Goal: Task Accomplishment & Management: Use online tool/utility

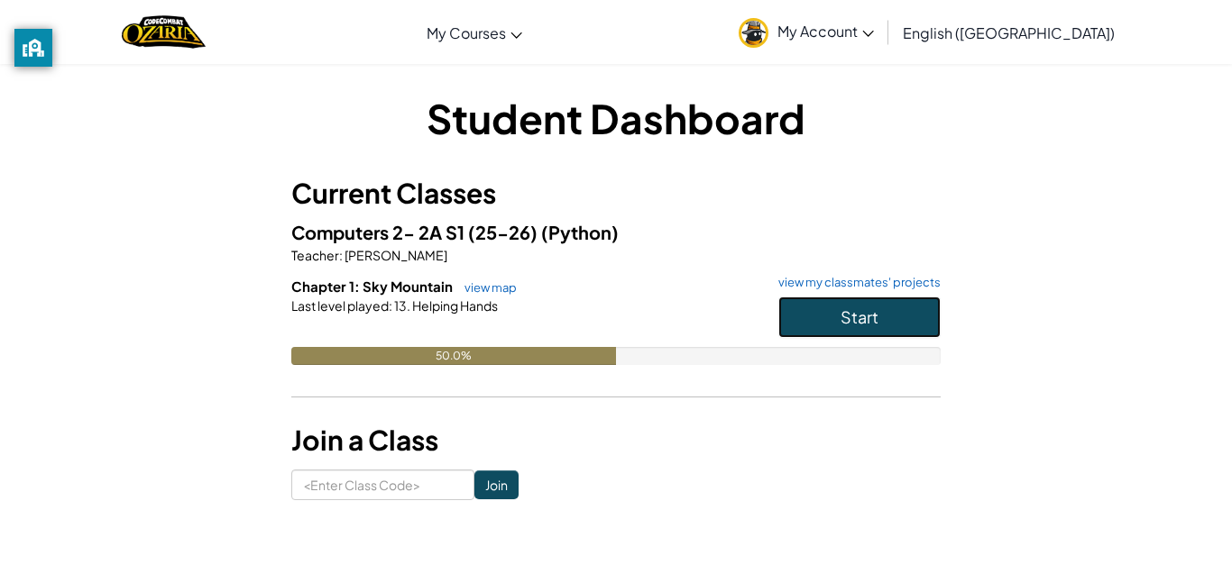
click at [811, 306] on button "Start" at bounding box center [859, 317] width 162 height 41
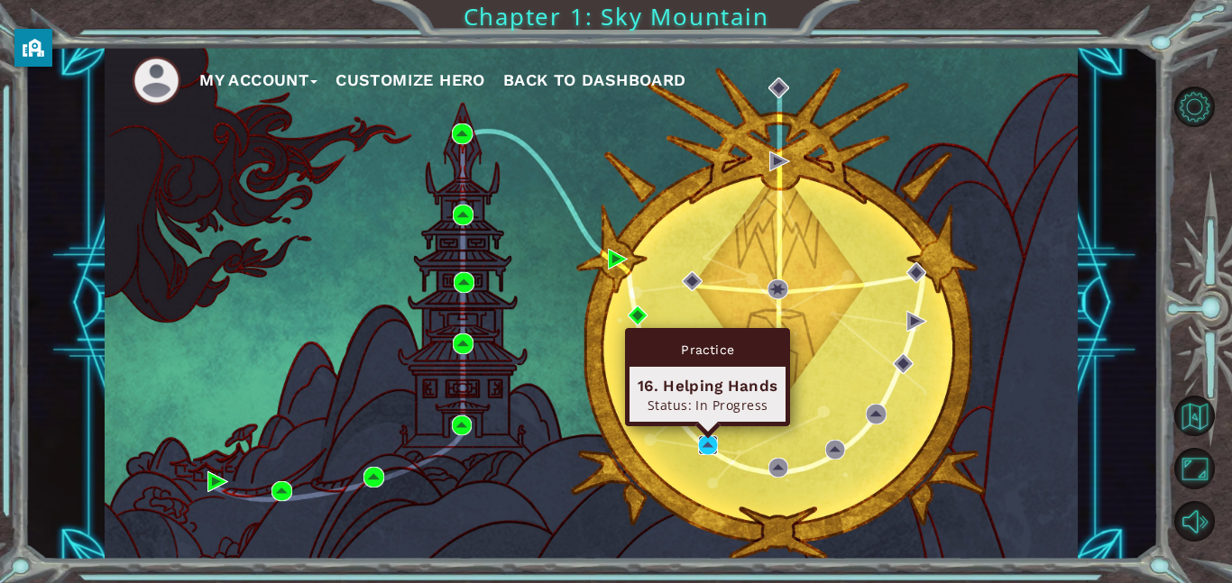
click at [710, 444] on img at bounding box center [708, 445] width 21 height 21
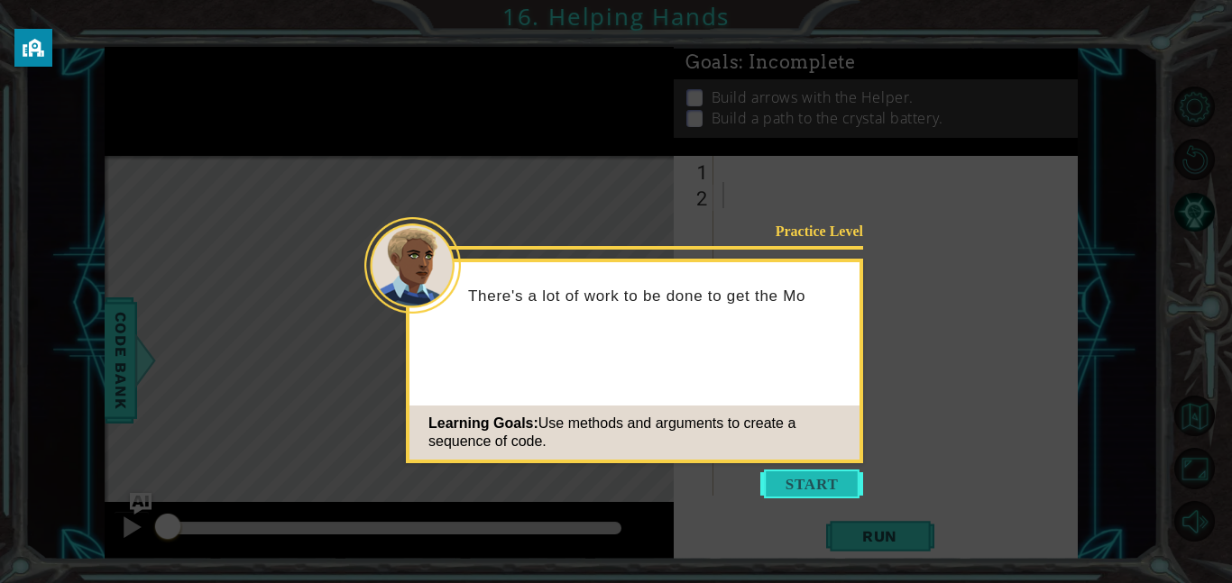
click at [823, 473] on button "Start" at bounding box center [811, 484] width 103 height 29
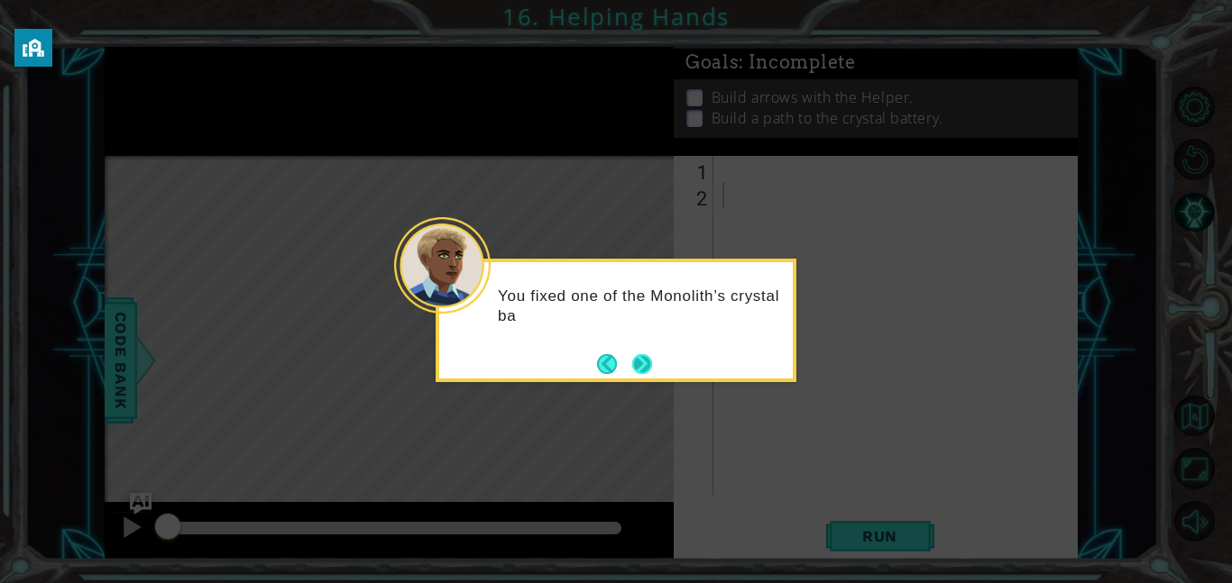
click at [642, 360] on button "Next" at bounding box center [641, 363] width 33 height 33
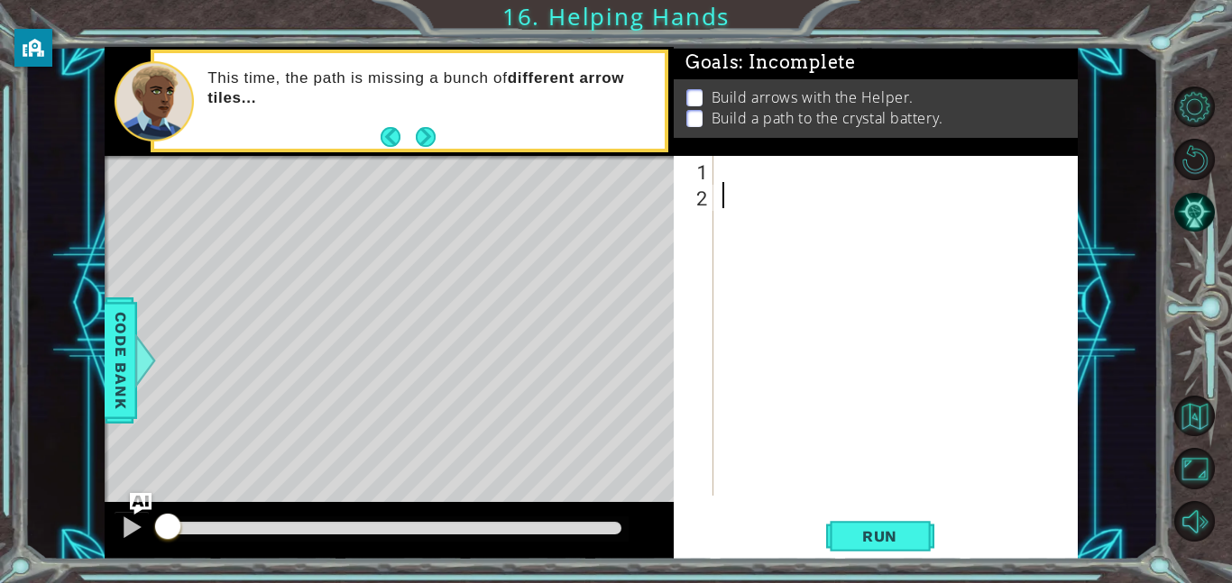
click at [601, 215] on div "Level Map" at bounding box center [521, 421] width 833 height 531
click at [433, 139] on button "Next" at bounding box center [425, 136] width 24 height 24
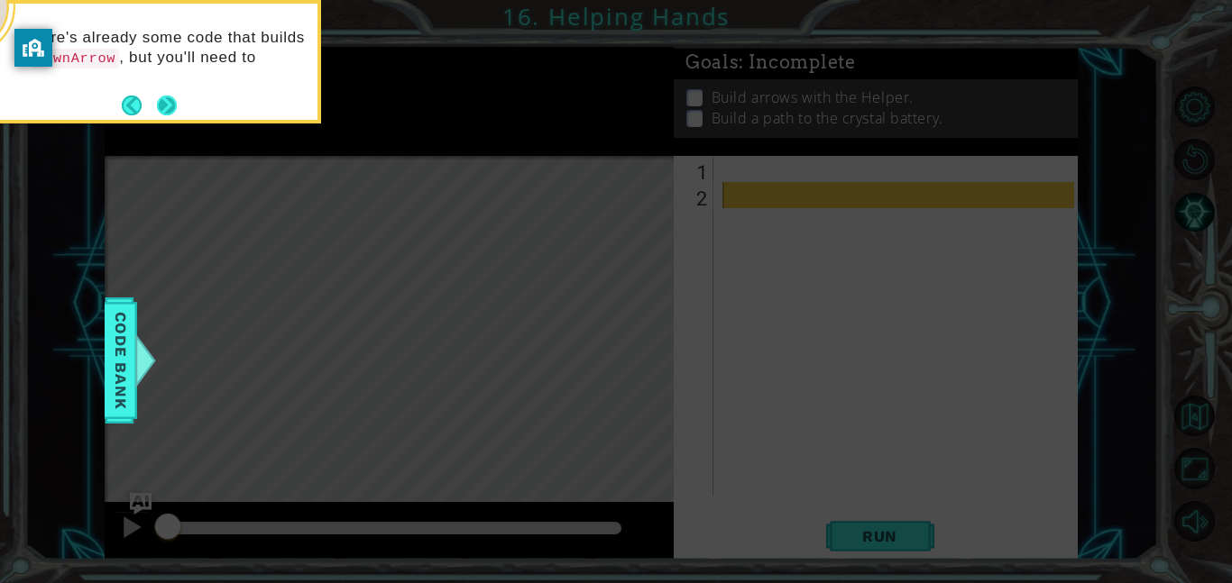
click at [172, 103] on button "Next" at bounding box center [166, 105] width 25 height 25
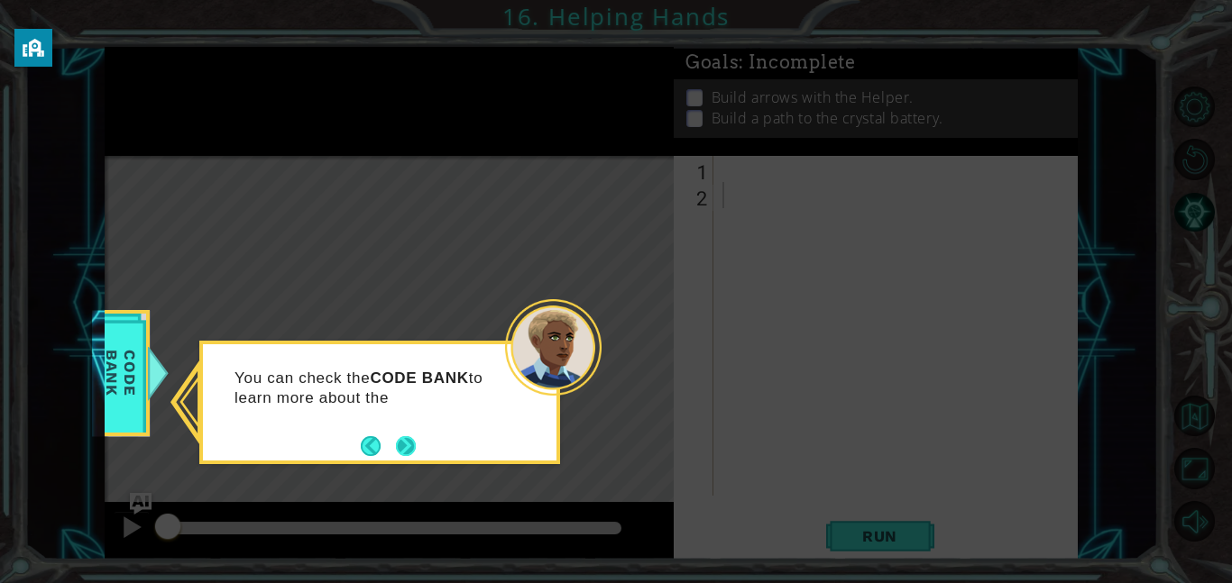
click at [394, 441] on button "Next" at bounding box center [405, 446] width 23 height 23
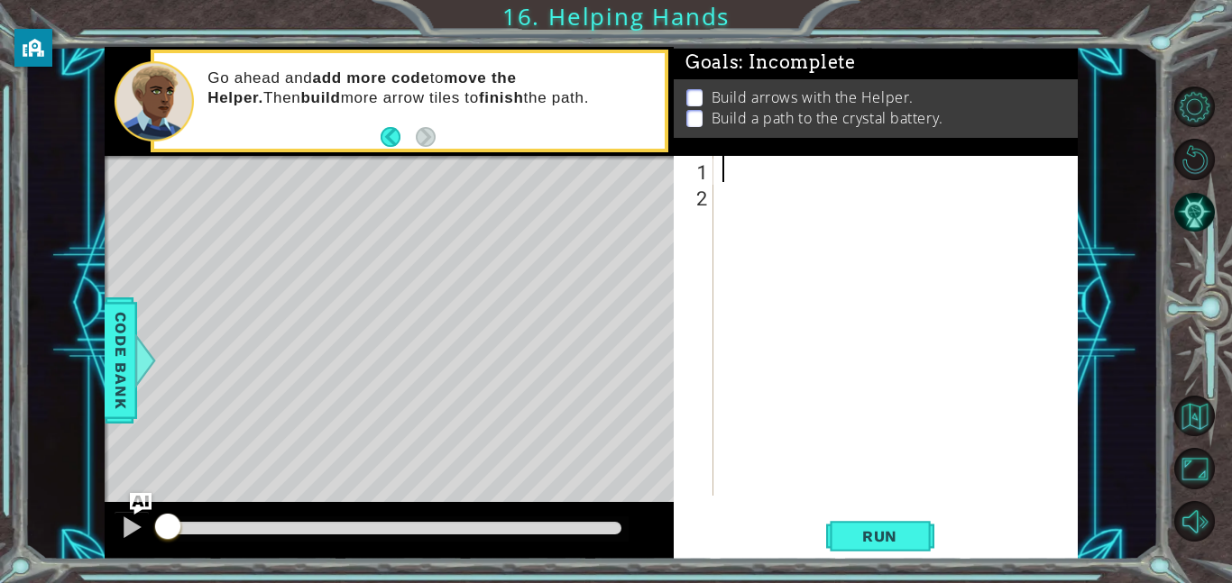
click at [768, 168] on div at bounding box center [901, 352] width 364 height 392
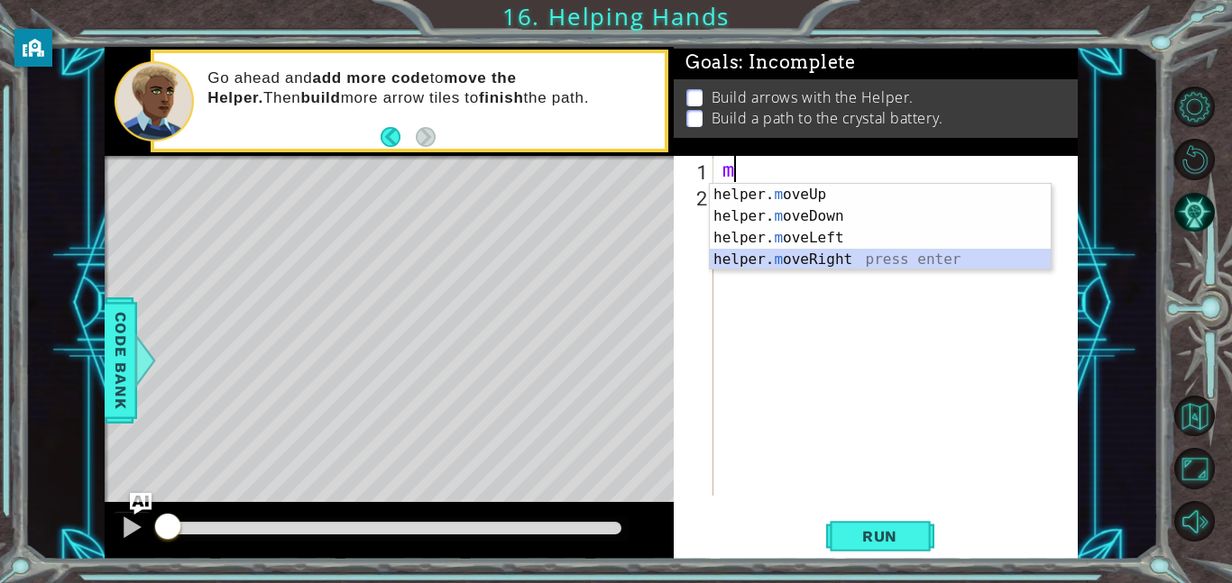
click at [863, 264] on div "helper. m oveUp press enter helper. m oveDown press enter helper. m oveLeft pre…" at bounding box center [880, 249] width 341 height 130
type textarea "helper.moveRight(1)"
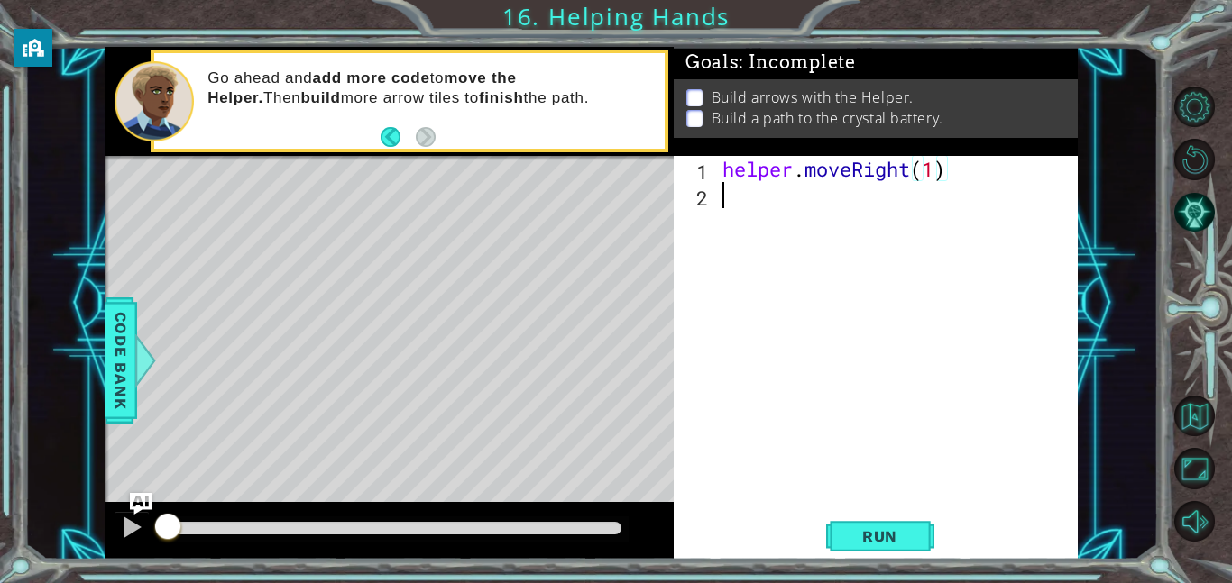
click at [829, 187] on div "helper . moveRight ( 1 )" at bounding box center [901, 352] width 364 height 392
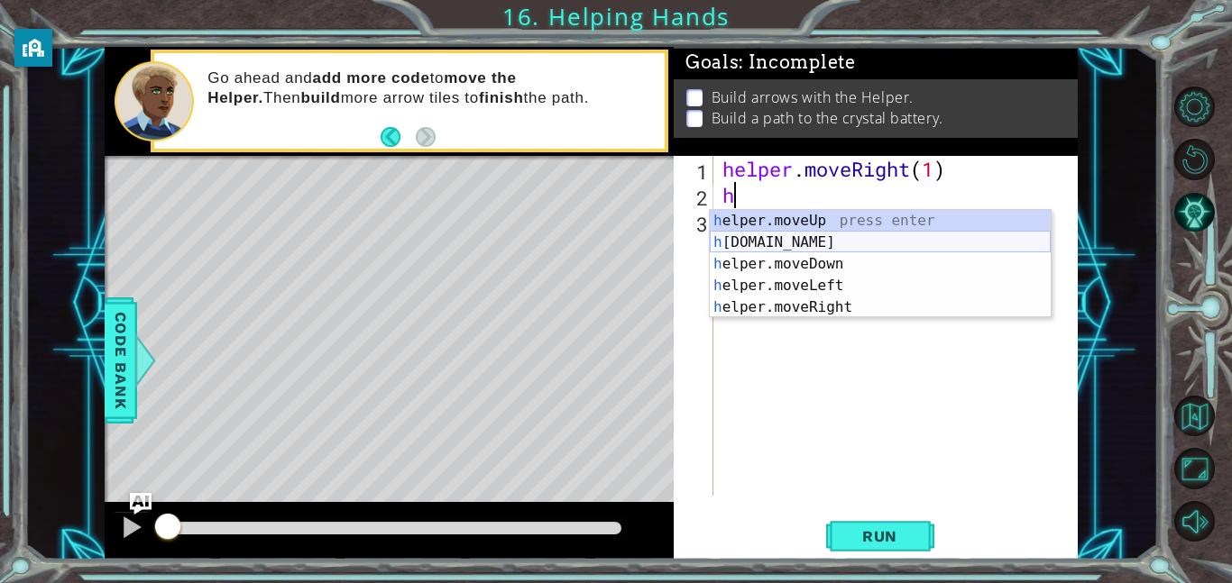
click at [810, 247] on div "h elper.moveUp press enter h [DOMAIN_NAME] press enter h elper.moveDown press e…" at bounding box center [880, 285] width 341 height 151
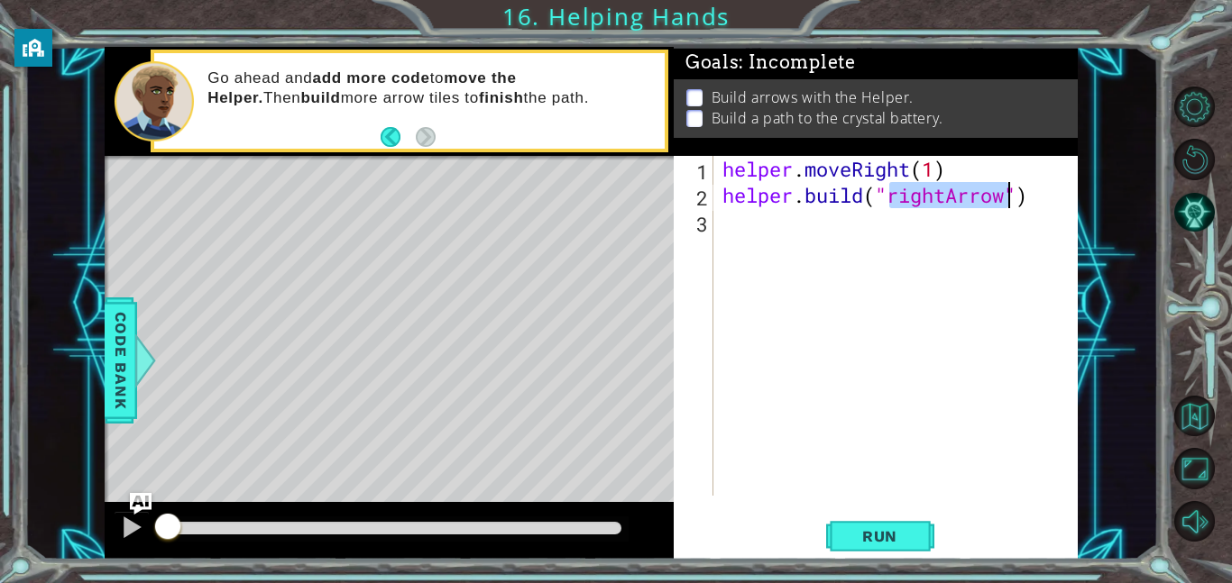
click at [949, 195] on div "helper . moveRight ( 1 ) helper . build ( "rightArrow" )" at bounding box center [901, 352] width 364 height 392
type textarea "[DOMAIN_NAME]("downArrow")"
click at [901, 548] on button "Run" at bounding box center [880, 536] width 108 height 41
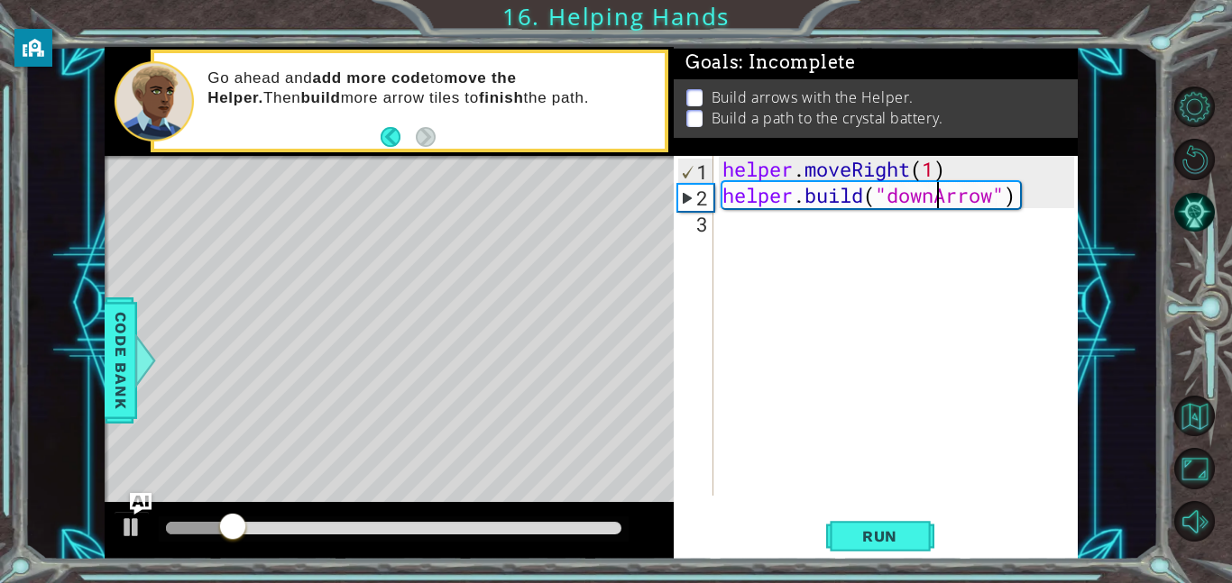
click at [830, 252] on div "helper . moveRight ( 1 ) helper . build ( "downArrow" )" at bounding box center [901, 352] width 364 height 392
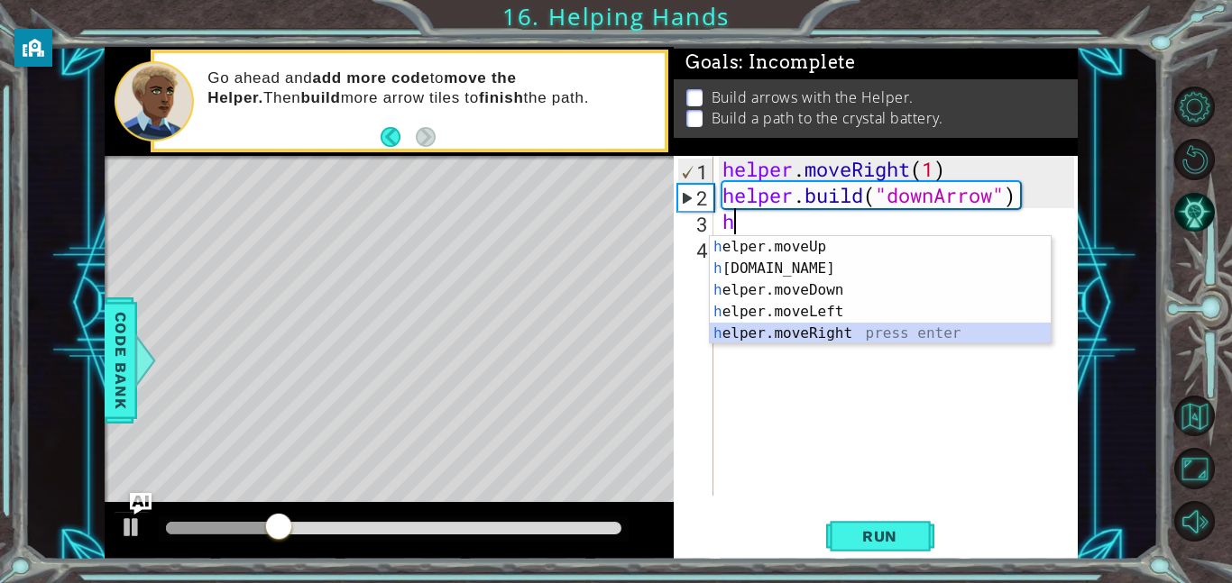
click at [843, 337] on div "h elper.moveUp press enter h [DOMAIN_NAME] press enter h elper.moveDown press e…" at bounding box center [880, 311] width 341 height 151
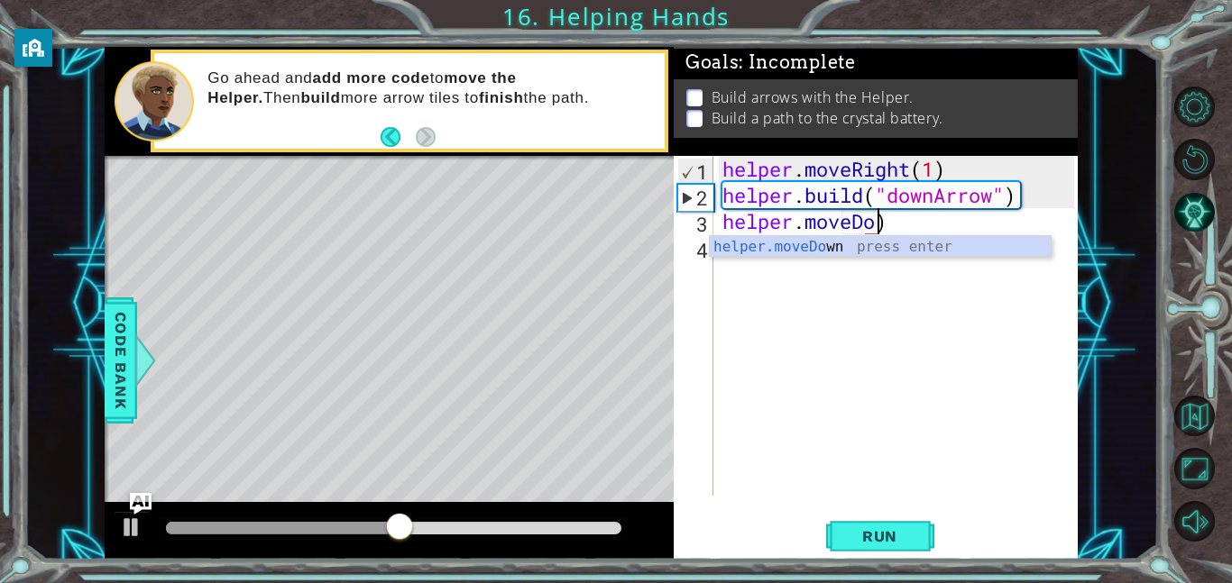
scroll to position [0, 7]
type textarea "helper.moveDown)"
click at [769, 259] on div "helper . moveRight ( 1 ) helper . build ( "downArrow" ) helper . [GEOGRAPHIC_DA…" at bounding box center [901, 352] width 364 height 392
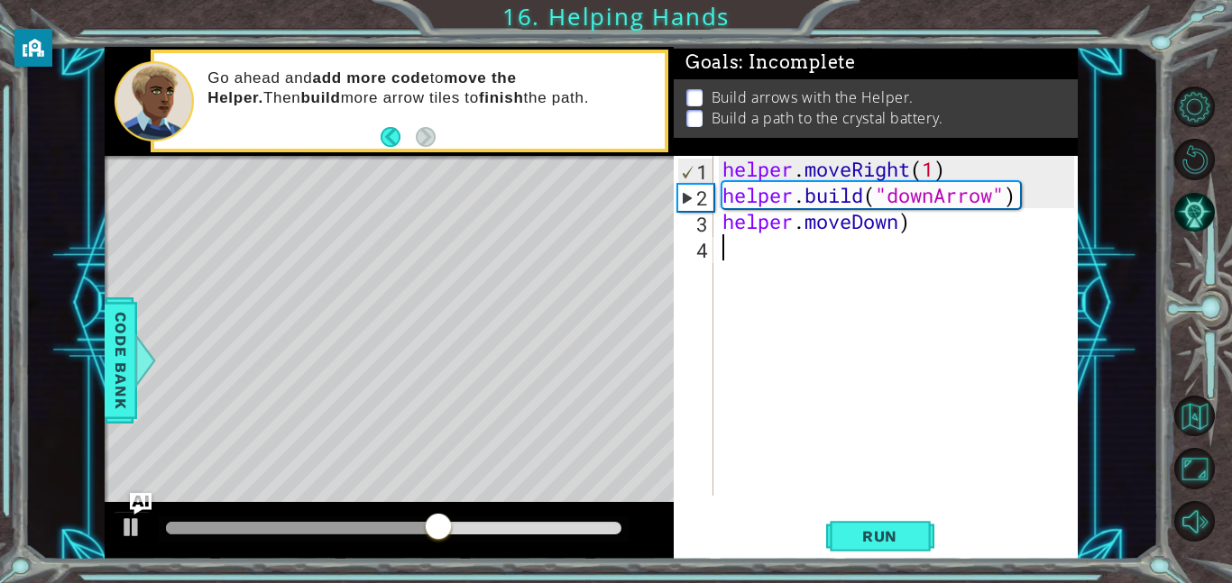
scroll to position [0, 0]
type textarea "g"
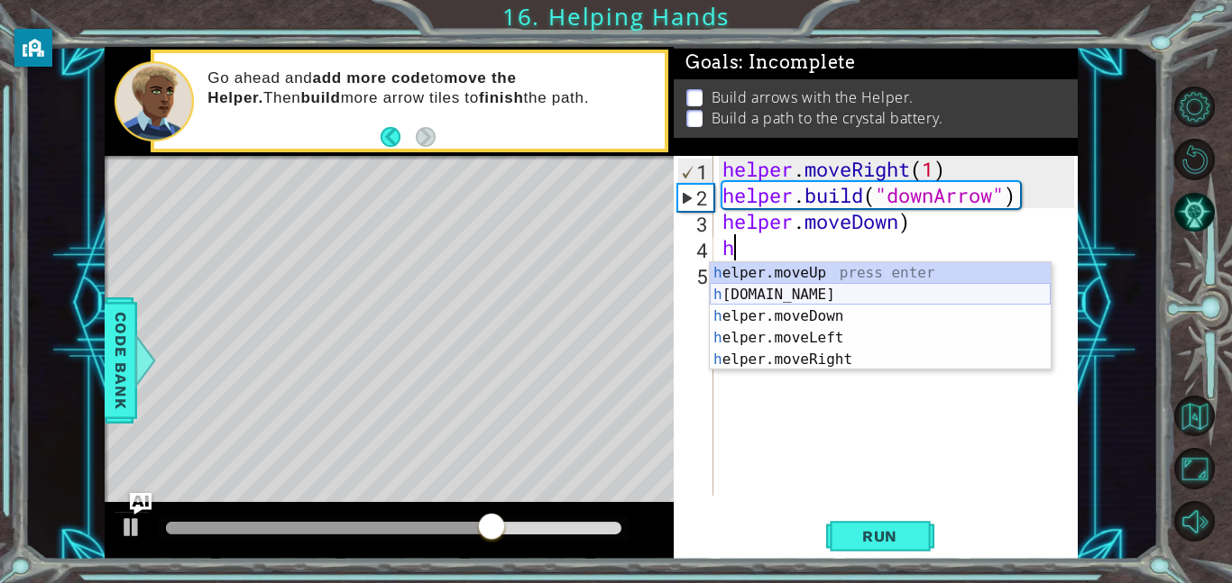
click at [807, 294] on div "h elper.moveUp press enter h [DOMAIN_NAME] press enter h elper.moveDown press e…" at bounding box center [880, 337] width 341 height 151
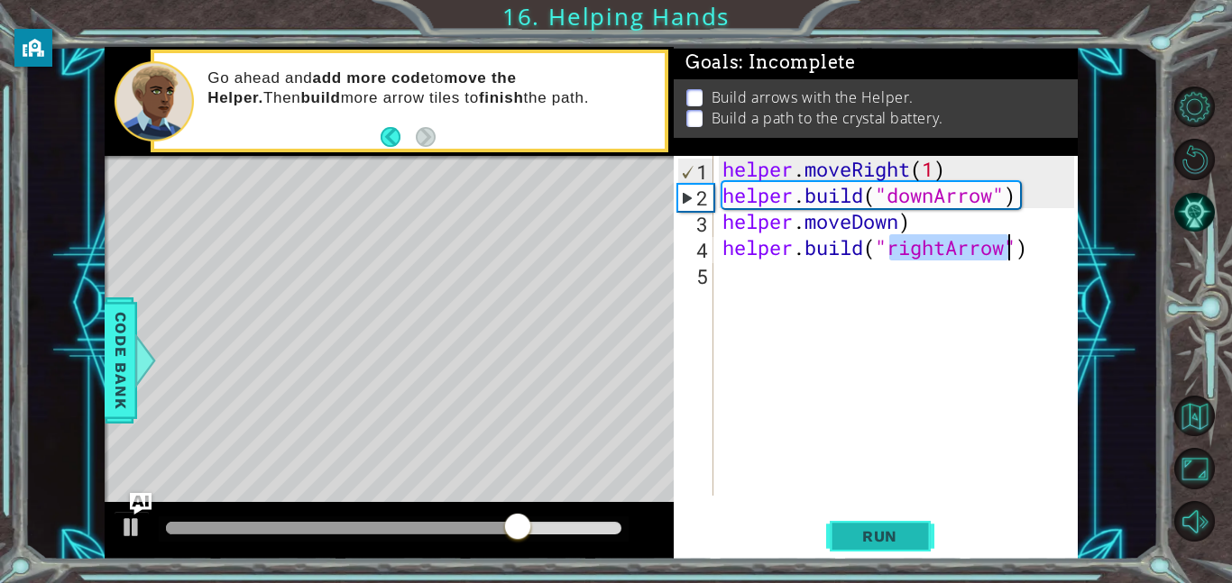
click at [858, 546] on button "Run" at bounding box center [880, 536] width 108 height 41
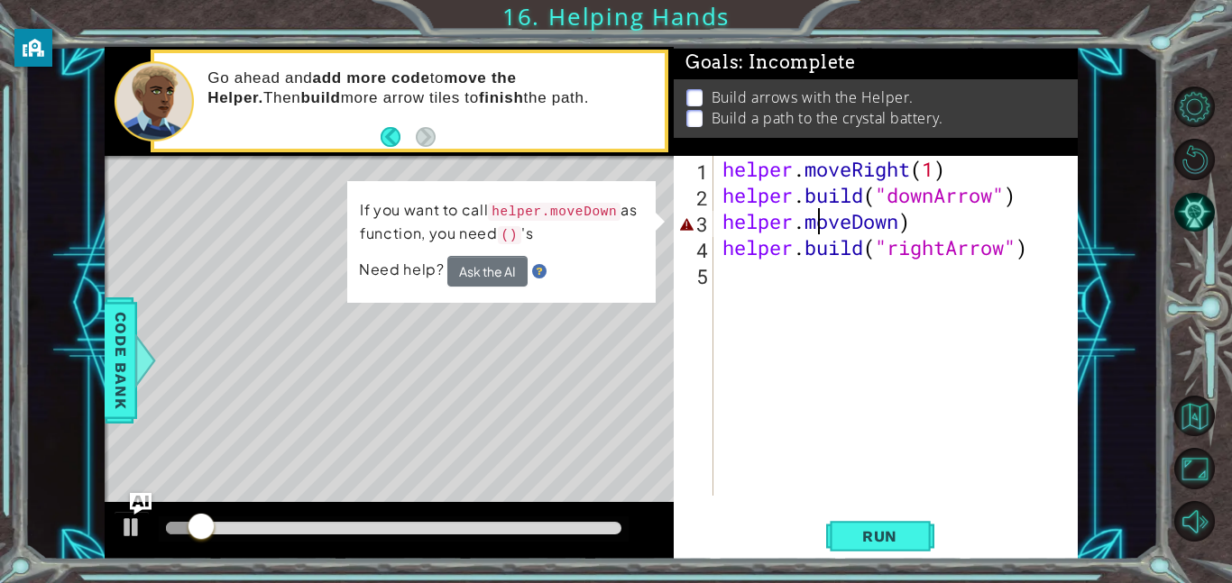
click at [823, 218] on div "helper . moveRight ( 1 ) helper . build ( "downArrow" ) helper . moveDown ) hel…" at bounding box center [901, 352] width 364 height 392
click at [912, 215] on div "helper . moveRight ( 1 ) helper . build ( "downArrow" ) helper . moveDown ) hel…" at bounding box center [901, 352] width 364 height 392
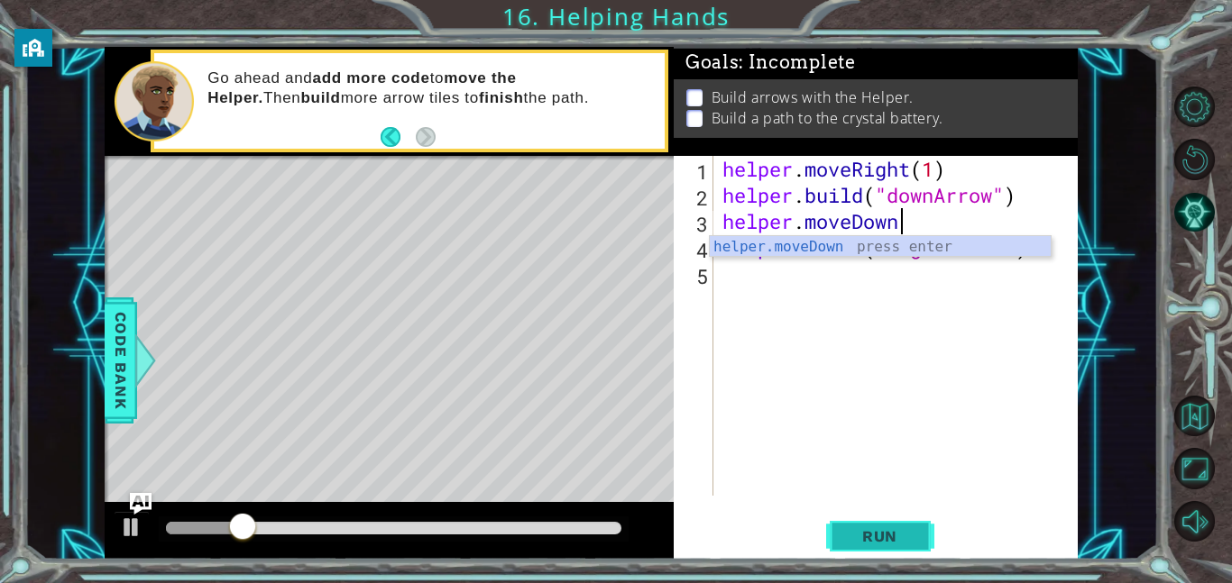
click at [870, 531] on span "Run" at bounding box center [879, 536] width 71 height 18
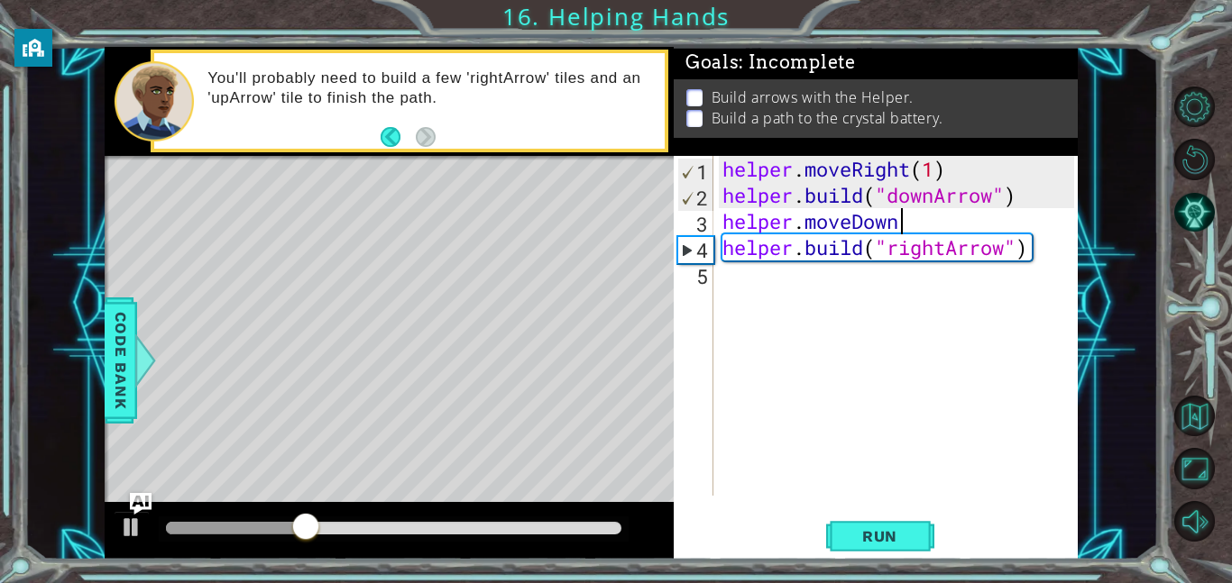
click at [916, 232] on div "helper . moveRight ( 1 ) helper . build ( "downArrow" ) helper . moveDown helpe…" at bounding box center [901, 352] width 364 height 392
click at [889, 220] on div "helper . moveRight ( 1 ) helper . build ( "downArrow" ) helper . moveDown helpe…" at bounding box center [901, 352] width 364 height 392
click at [890, 223] on div "helper . moveRight ( 1 ) helper . build ( "downArrow" ) helper . moveDown helpe…" at bounding box center [901, 352] width 364 height 392
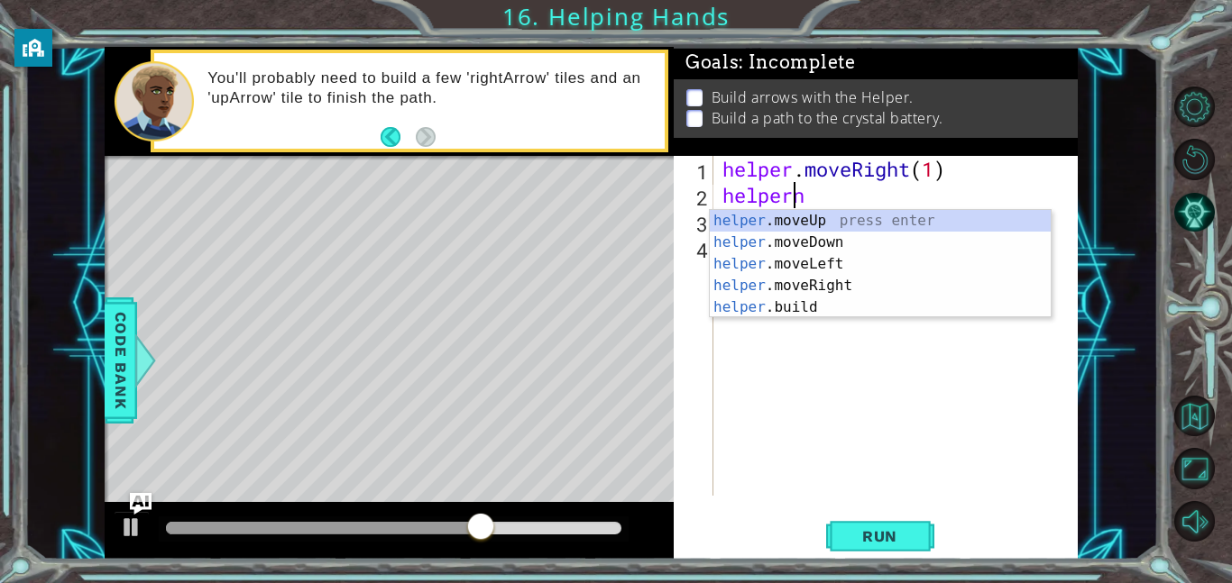
click at [995, 223] on div "helper .moveUp press enter helper .moveDown press enter helper .moveLeft press …" at bounding box center [880, 285] width 341 height 151
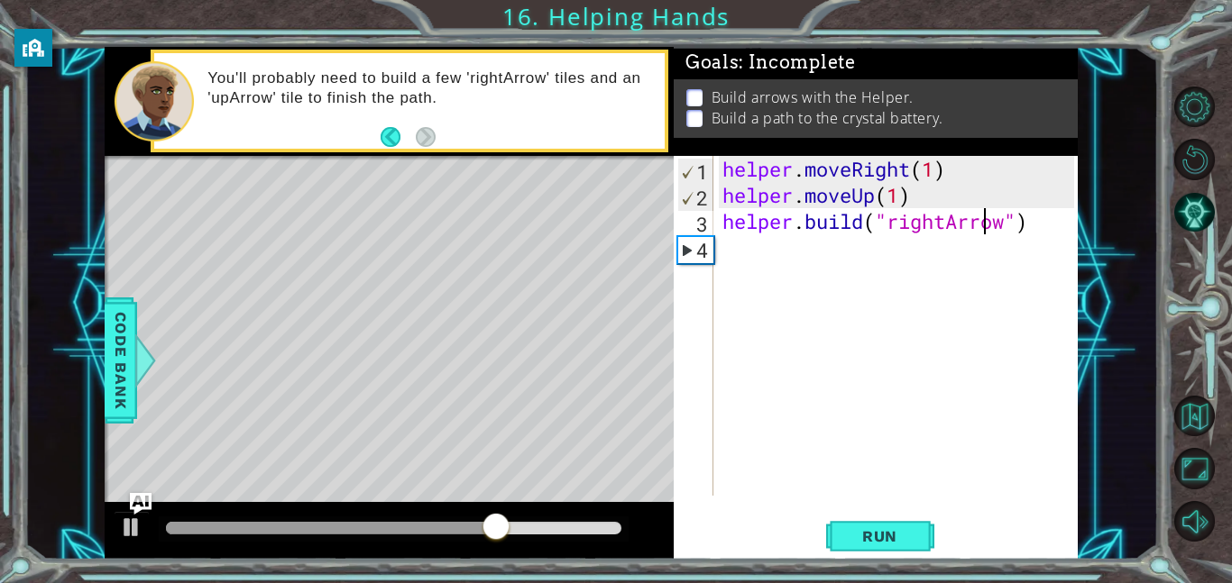
click at [987, 224] on div "helper . moveRight ( 1 ) helper . moveUp ( 1 ) helper . build ( "rightArrow" )" at bounding box center [901, 352] width 364 height 392
click at [920, 202] on div "helper . moveRight ( 1 ) helper . moveUp ( 1 ) helper . build ( "rightArrow" )" at bounding box center [901, 352] width 364 height 392
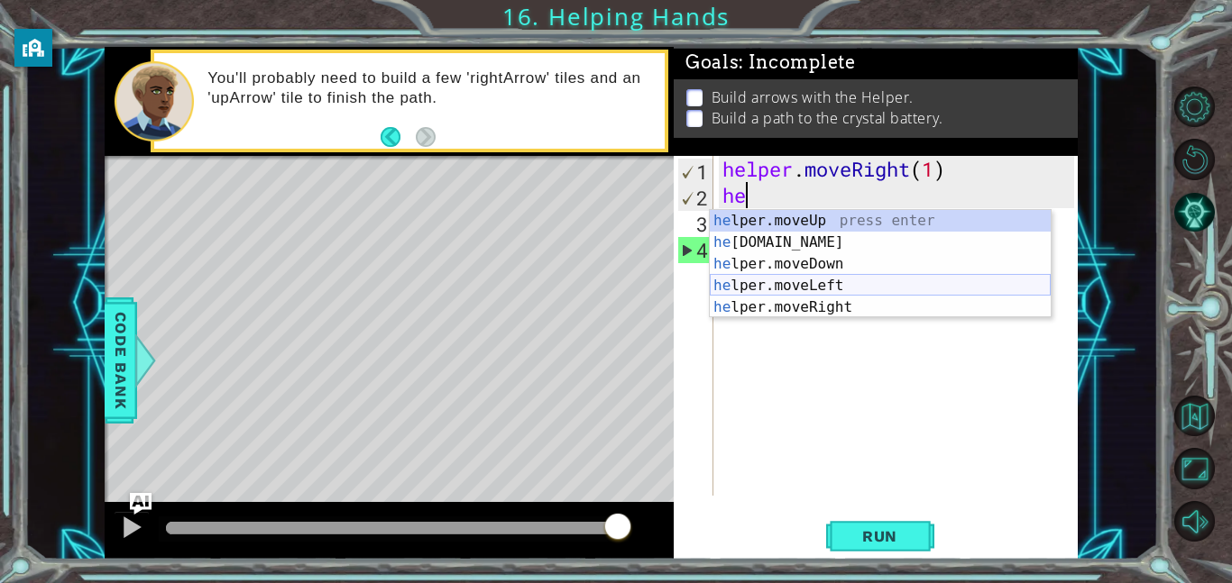
type textarea "h"
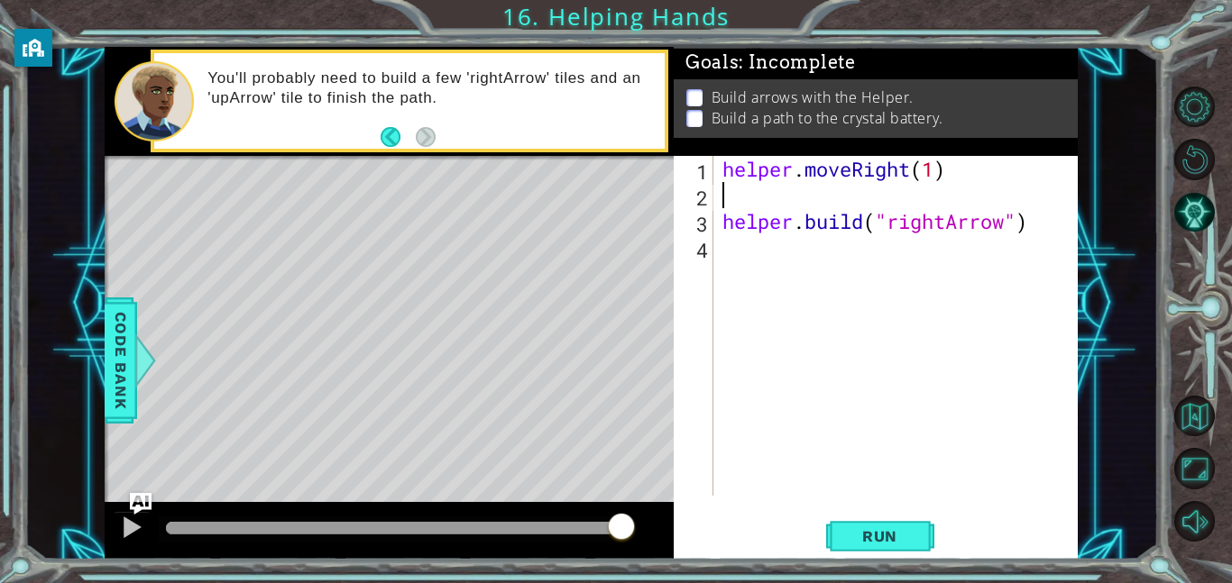
type textarea "helper.moveRight(1)"
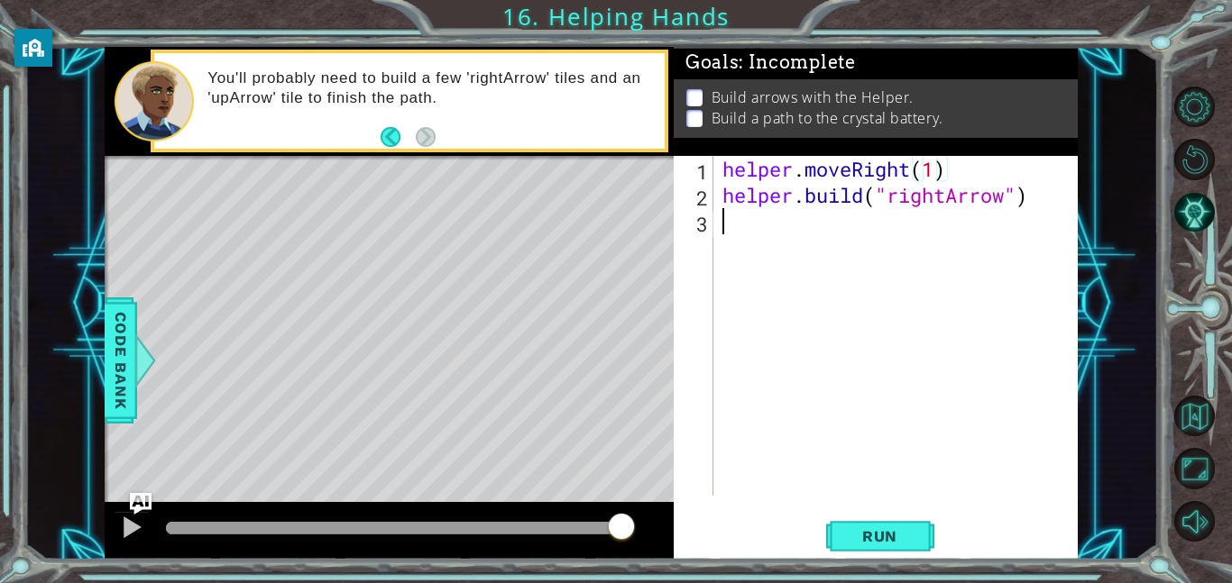
click at [931, 242] on div "helper . moveRight ( 1 ) helper . build ( "rightArrow" )" at bounding box center [901, 352] width 364 height 392
click at [949, 205] on div "helper . moveRight ( 1 ) helper . build ( "rightArrow" )" at bounding box center [901, 352] width 364 height 392
type textarea "[DOMAIN_NAME]("downArrow")"
click at [830, 233] on div "helper . moveRight ( 1 ) helper . build ( "downArrow" )" at bounding box center [901, 352] width 364 height 392
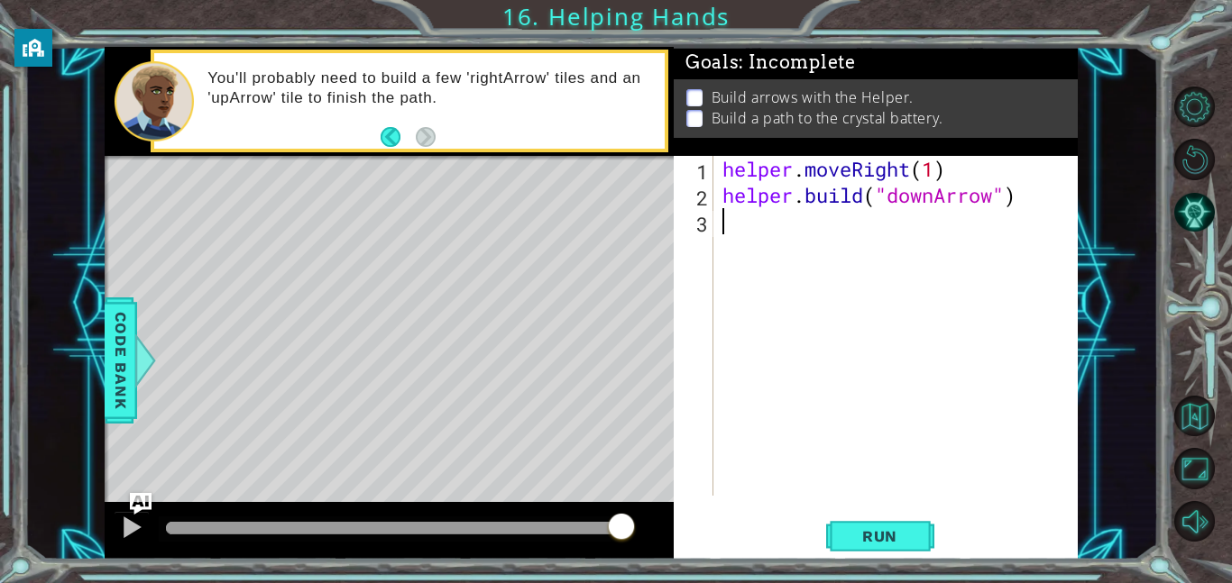
scroll to position [0, 0]
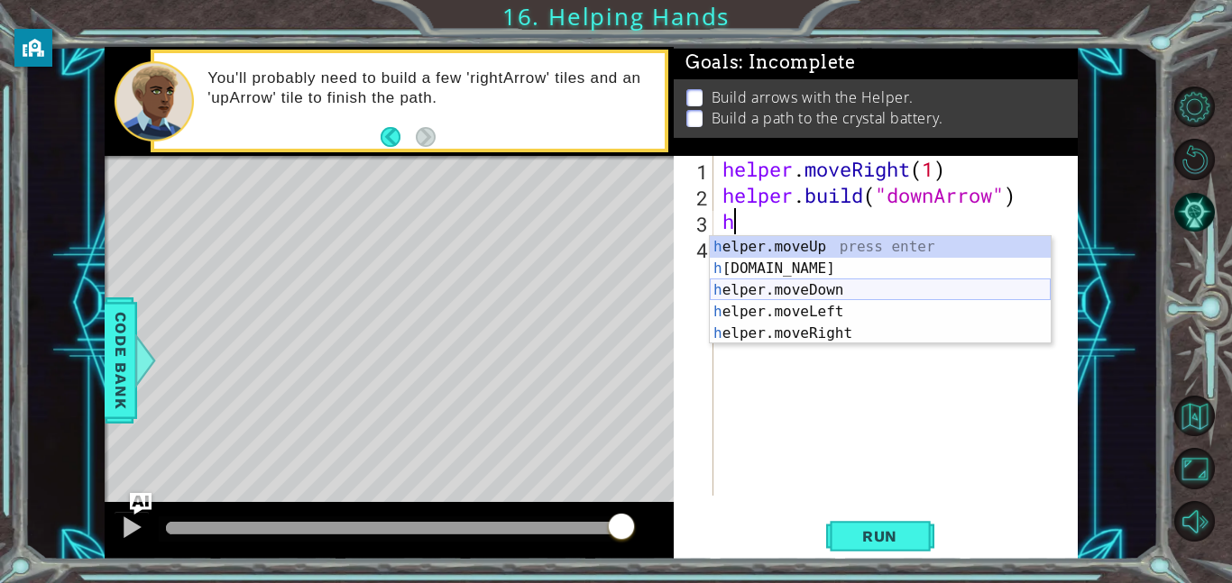
click at [833, 285] on div "h elper.moveUp press enter h [DOMAIN_NAME] press enter h elper.moveDown press e…" at bounding box center [880, 311] width 341 height 151
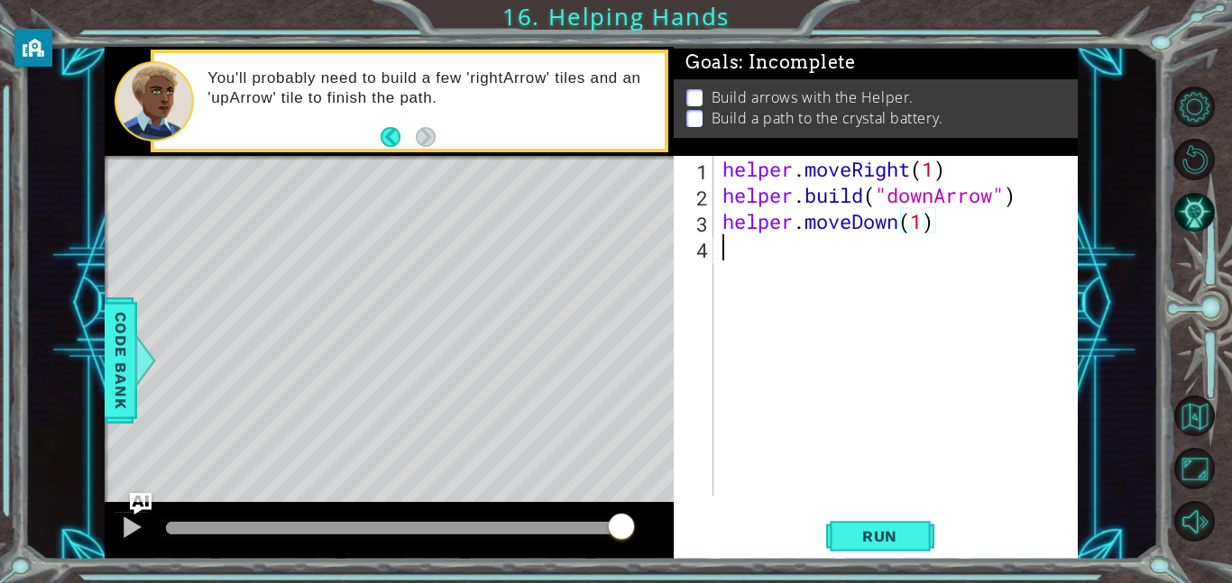
click at [830, 273] on div "helper . moveRight ( 1 ) helper . build ( "downArrow" ) helper . moveDown ( 1 )" at bounding box center [901, 352] width 364 height 392
type textarea "[DOMAIN_NAME]("downArrow") helper.moveDown(1)"
click at [830, 273] on div "helper . moveRight ( 1 ) helper . build ( "downArrow" ) helper . moveDown ( 1 )" at bounding box center [901, 352] width 364 height 392
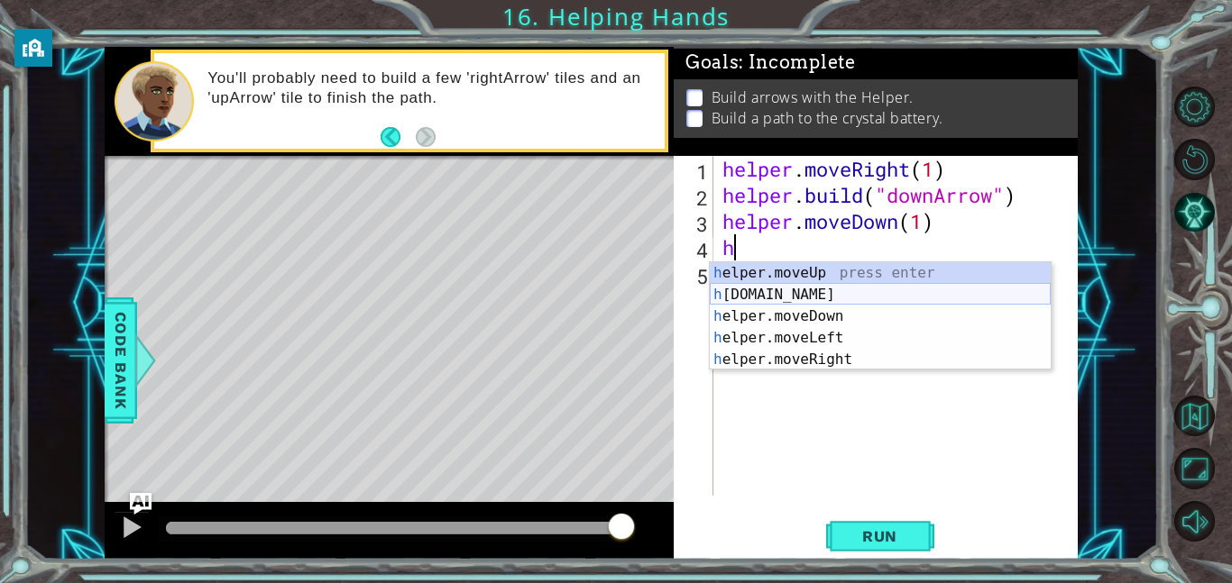
click at [824, 299] on div "h elper.moveUp press enter h [DOMAIN_NAME] press enter h elper.moveDown press e…" at bounding box center [880, 337] width 341 height 151
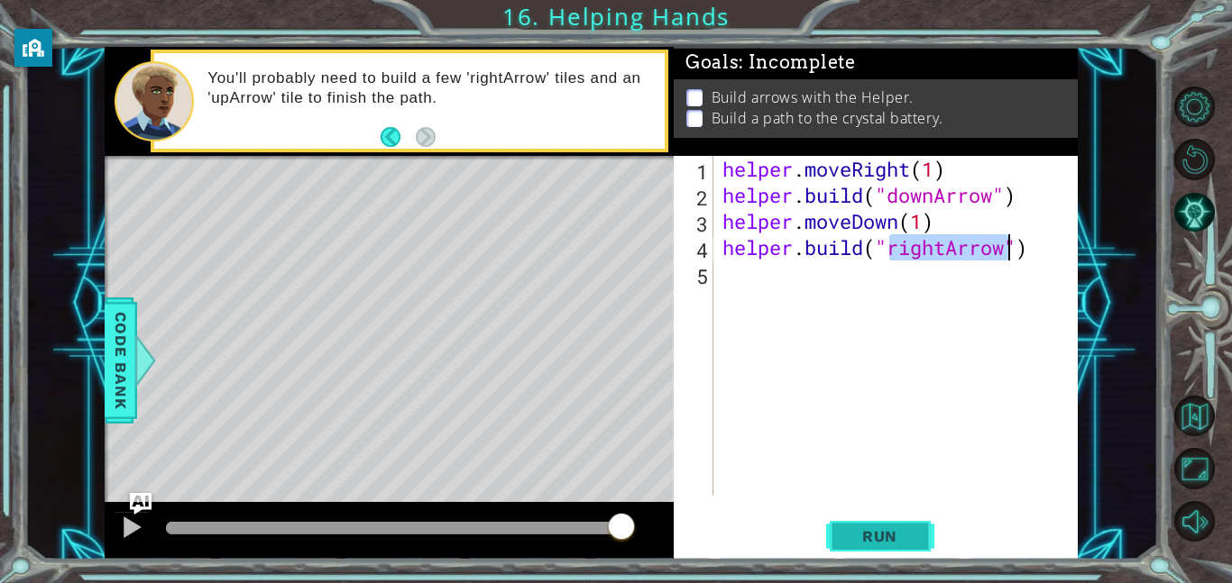
type textarea "[DOMAIN_NAME]("rightArrow")"
click at [836, 527] on button "Run" at bounding box center [880, 536] width 108 height 41
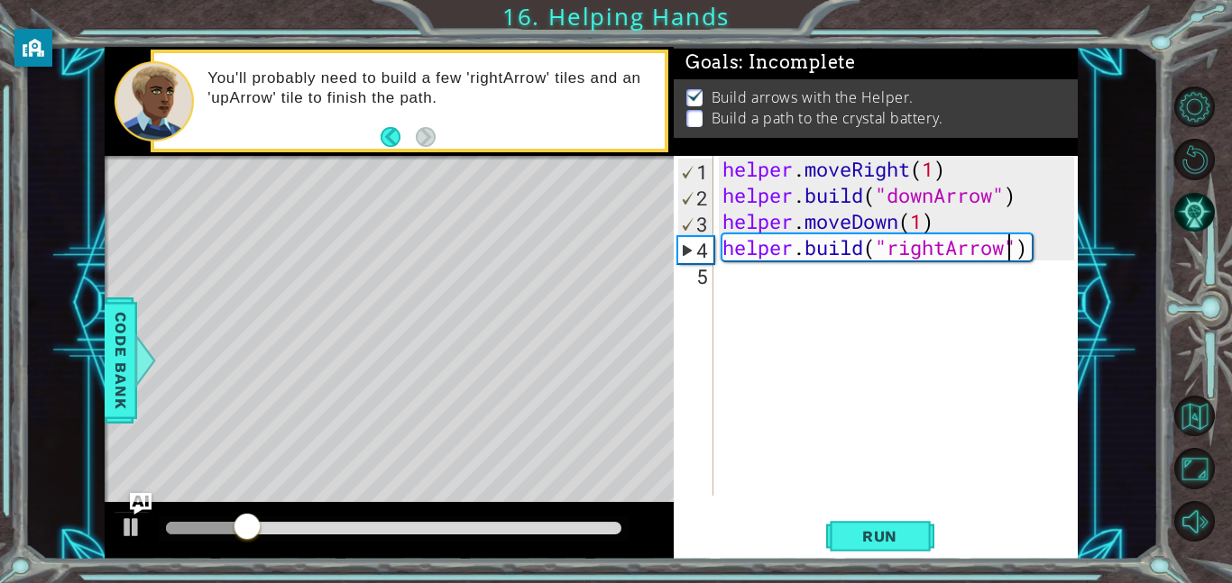
click at [783, 277] on div "helper . moveRight ( 1 ) helper . build ( "downArrow" ) helper . moveDown ( 1 )…" at bounding box center [901, 352] width 364 height 392
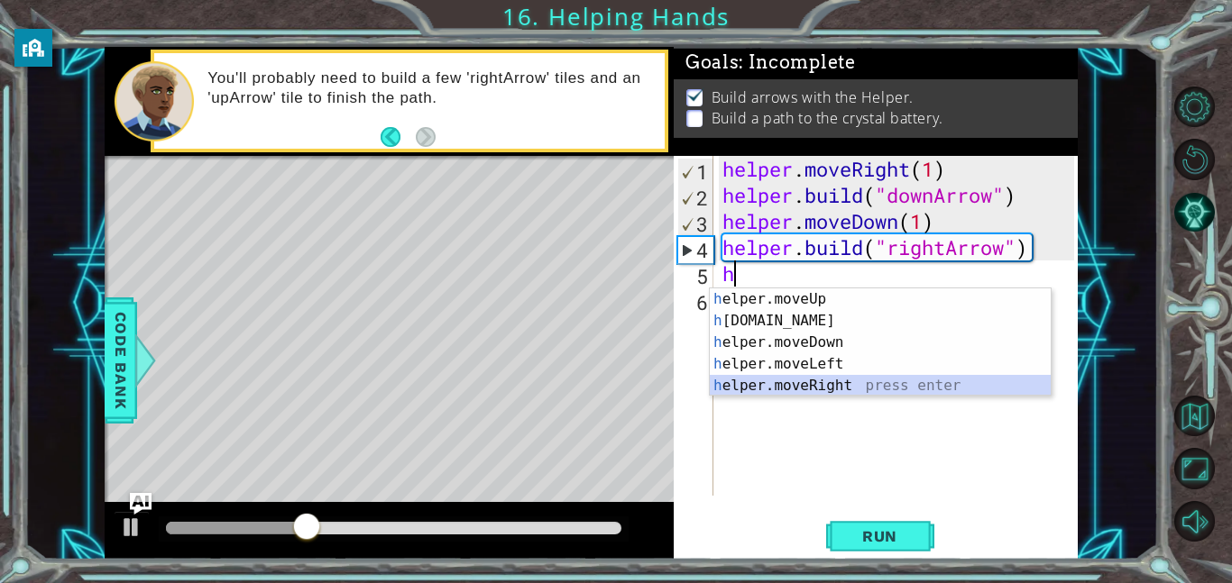
click at [840, 380] on div "h elper.moveUp press enter h [DOMAIN_NAME] press enter h elper.moveDown press e…" at bounding box center [880, 364] width 341 height 151
type textarea "helper.moveRight(1)"
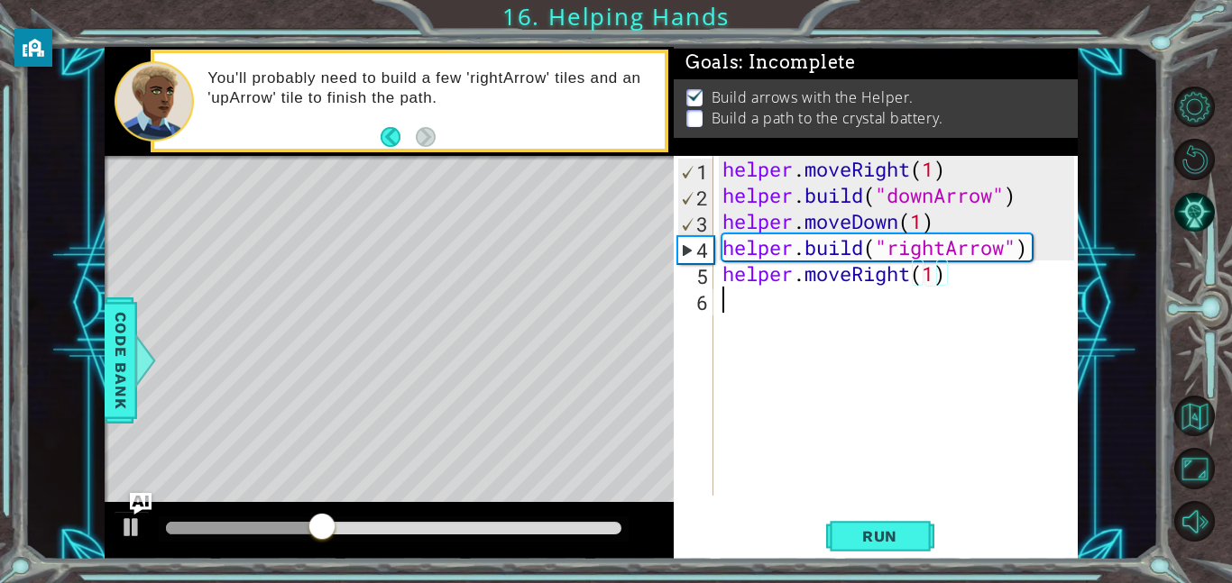
click at [798, 304] on div "helper . moveRight ( 1 ) helper . build ( "downArrow" ) helper . moveDown ( 1 )…" at bounding box center [901, 352] width 364 height 392
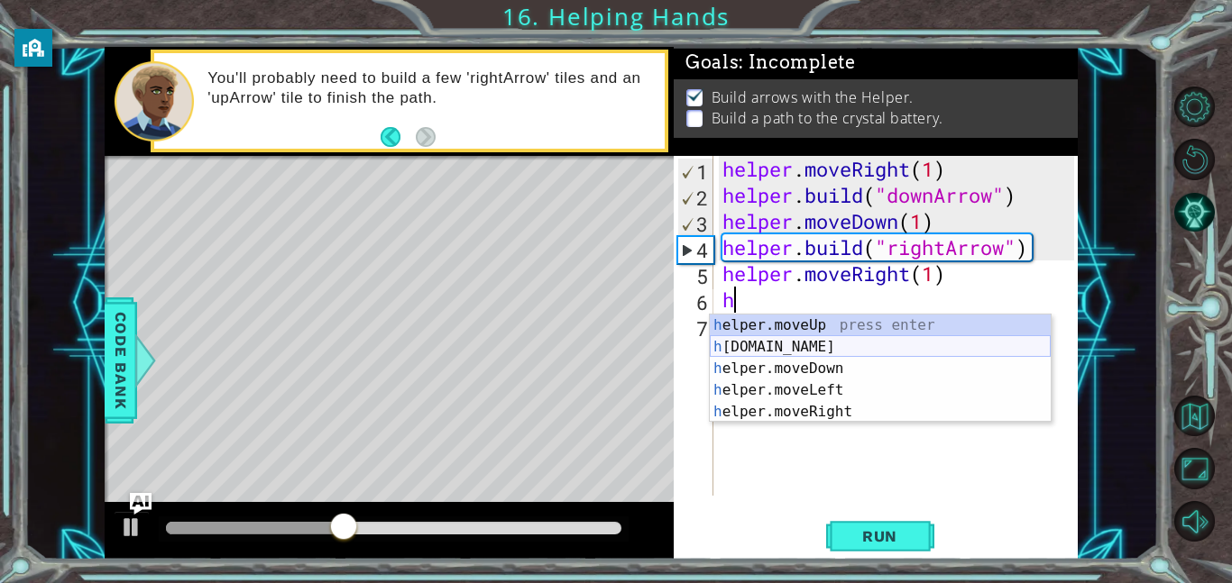
click at [823, 343] on div "h elper.moveUp press enter h [DOMAIN_NAME] press enter h elper.moveDown press e…" at bounding box center [880, 390] width 341 height 151
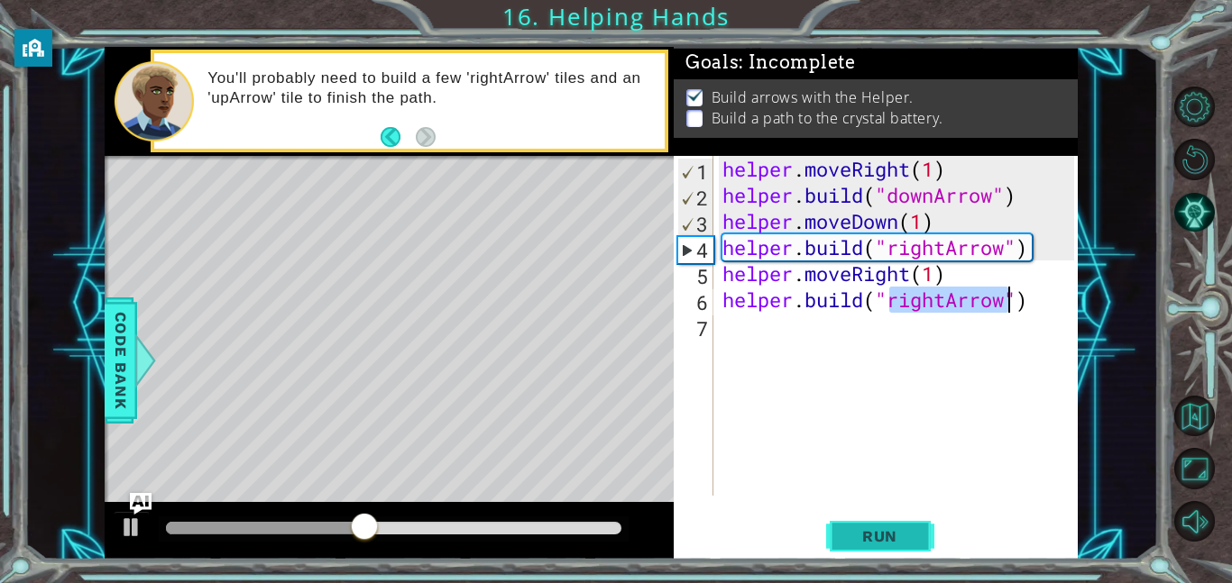
type textarea "[DOMAIN_NAME]("rightArrow")"
click at [909, 543] on span "Run" at bounding box center [879, 536] width 71 height 18
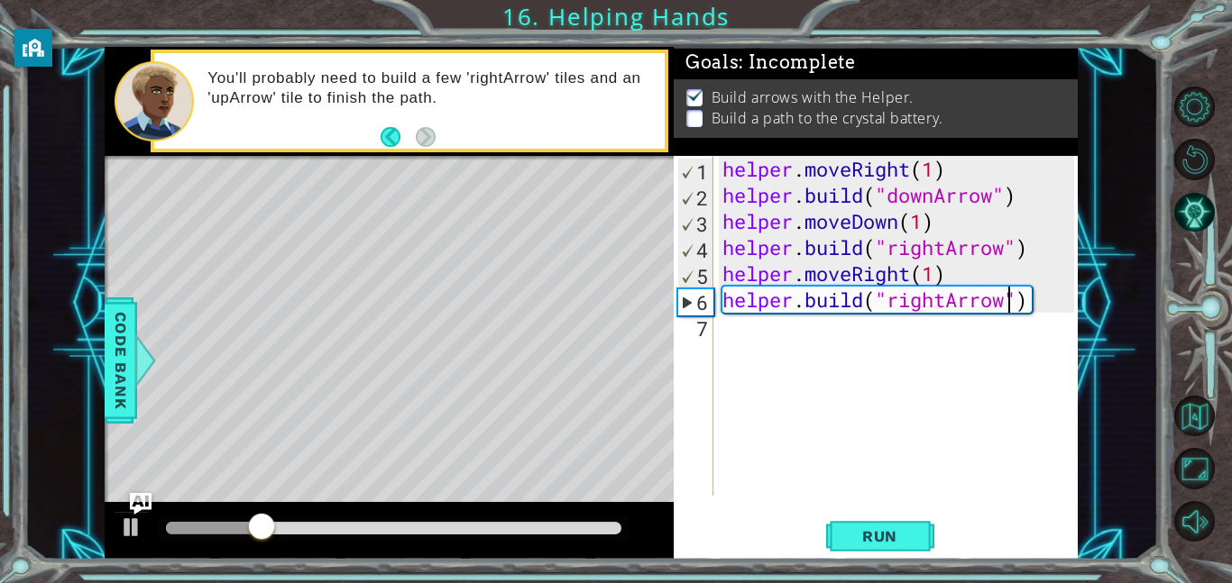
click at [746, 346] on div "helper . moveRight ( 1 ) helper . build ( "downArrow" ) helper . moveDown ( 1 )…" at bounding box center [901, 352] width 364 height 392
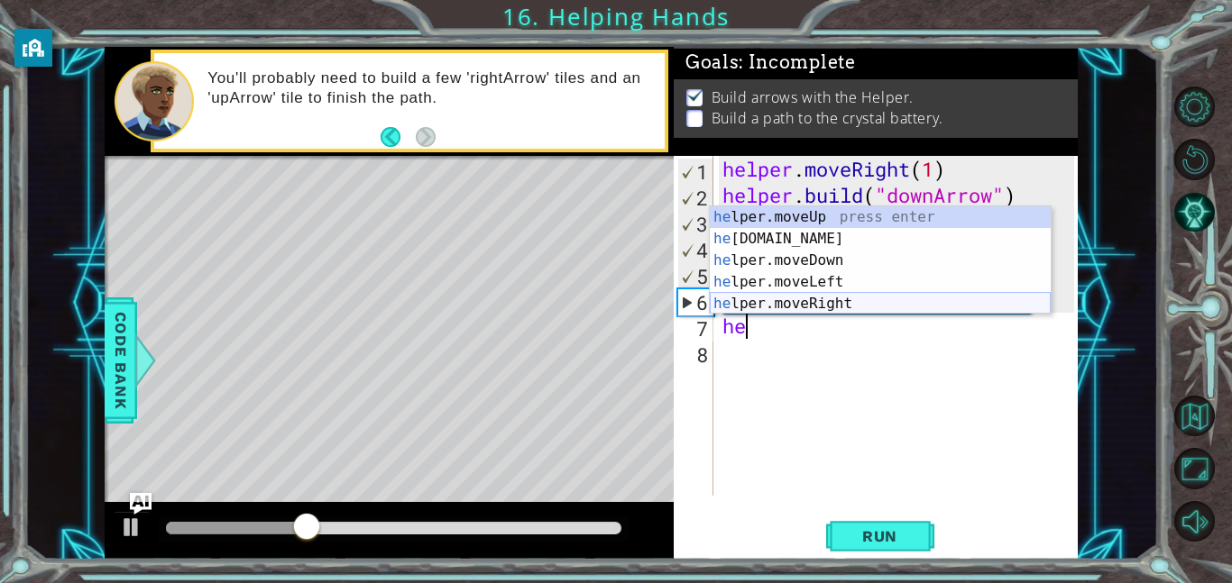
click at [830, 305] on div "he lper.moveUp press enter he [DOMAIN_NAME] press enter he lper.moveDown press …" at bounding box center [880, 281] width 341 height 151
type textarea "helper.moveRight(1)"
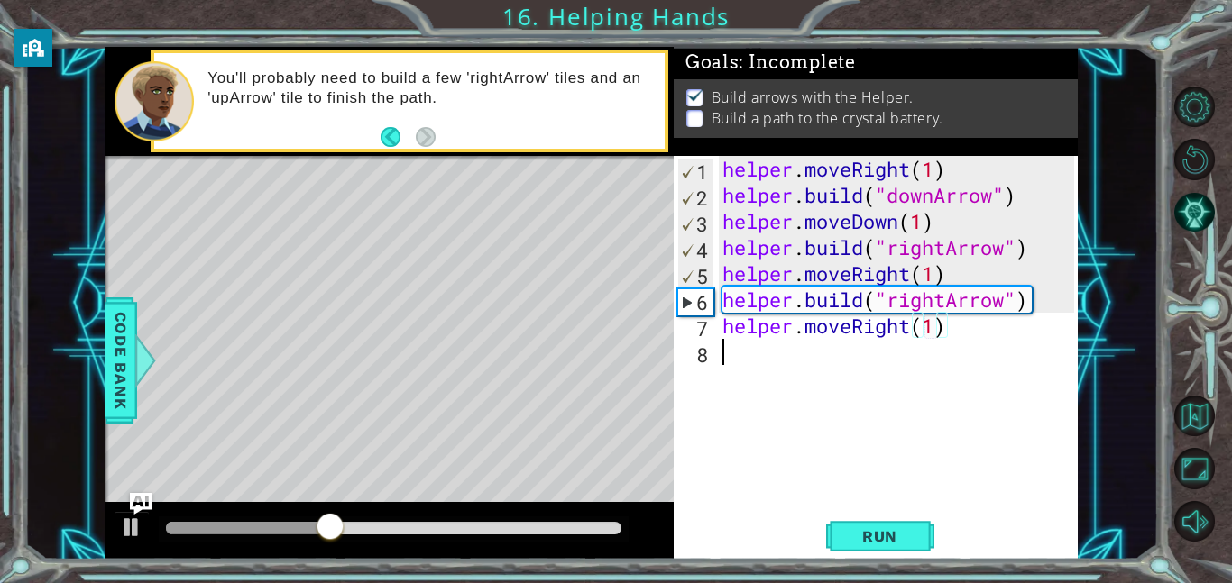
click at [801, 359] on div "helper . moveRight ( 1 ) helper . build ( "downArrow" ) helper . moveDown ( 1 )…" at bounding box center [901, 352] width 364 height 392
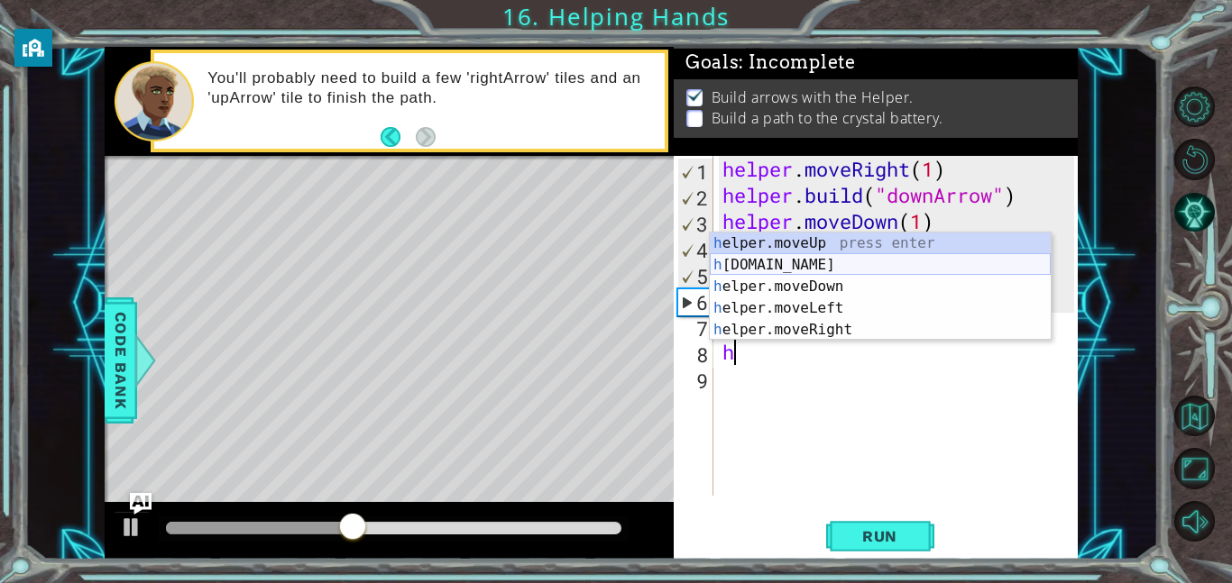
click at [844, 261] on div "h elper.moveUp press enter h [DOMAIN_NAME] press enter h elper.moveDown press e…" at bounding box center [880, 308] width 341 height 151
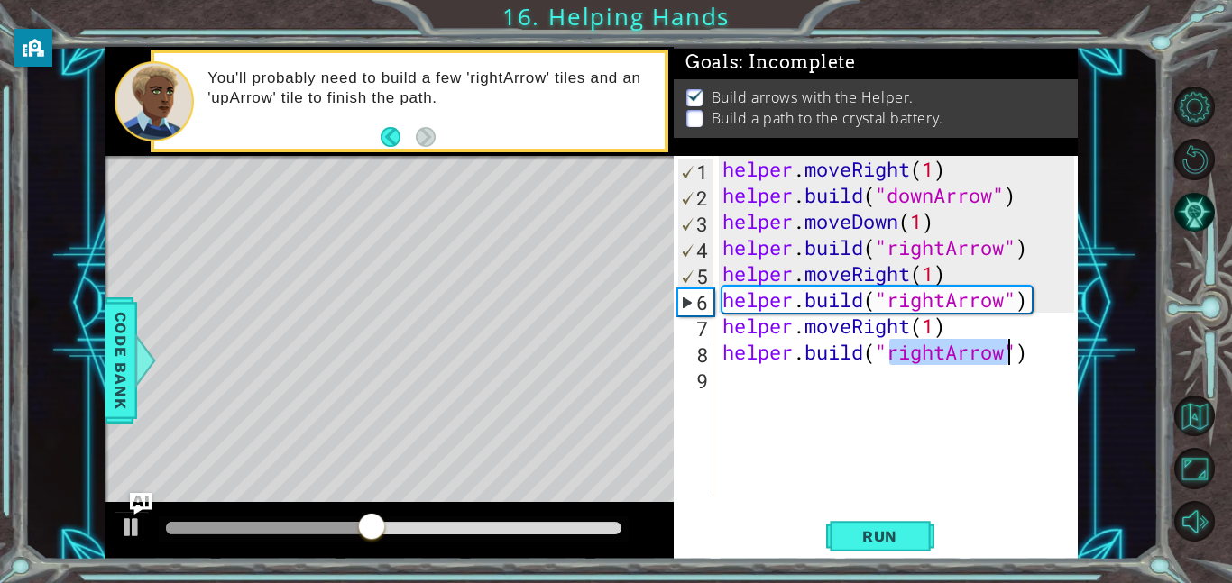
click at [941, 352] on div "helper . moveRight ( 1 ) helper . build ( "downArrow" ) helper . moveDown ( 1 )…" at bounding box center [901, 352] width 364 height 392
click at [900, 353] on div "helper . moveRight ( 1 ) helper . build ( "downArrow" ) helper . moveDown ( 1 )…" at bounding box center [901, 352] width 364 height 392
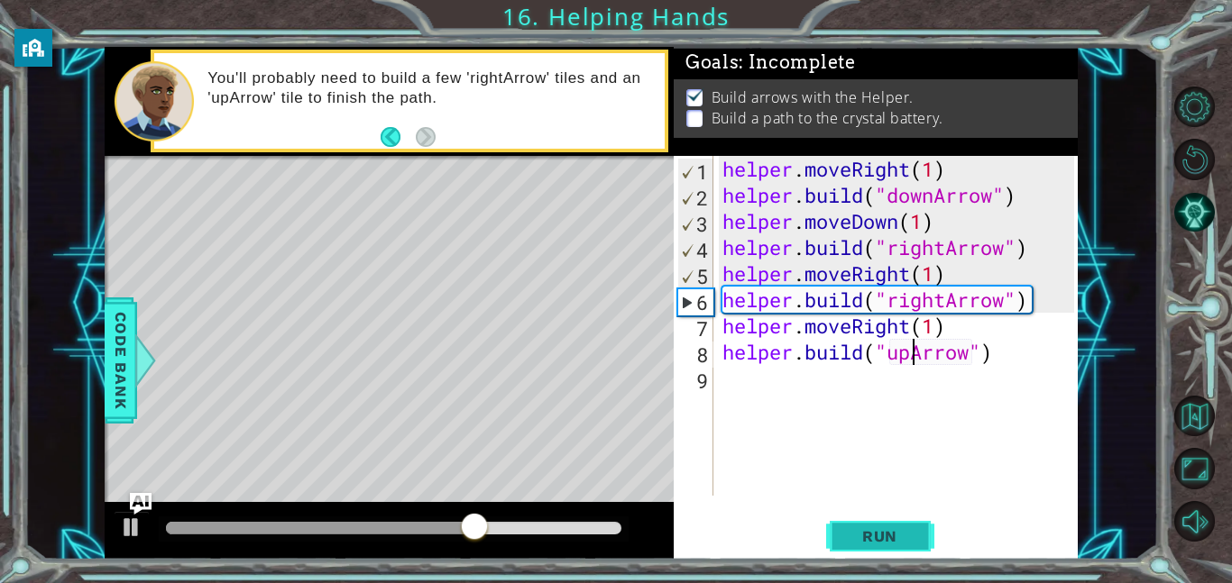
type textarea "[DOMAIN_NAME]("upArrow")"
click at [881, 540] on span "Run" at bounding box center [879, 536] width 71 height 18
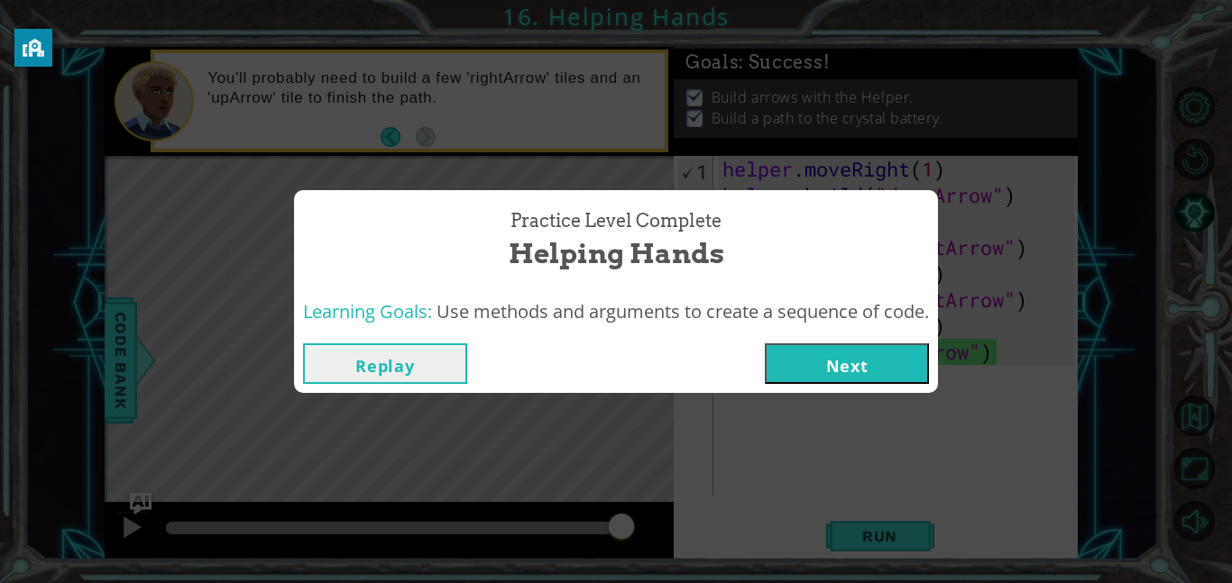
click at [805, 374] on button "Next" at bounding box center [847, 364] width 164 height 41
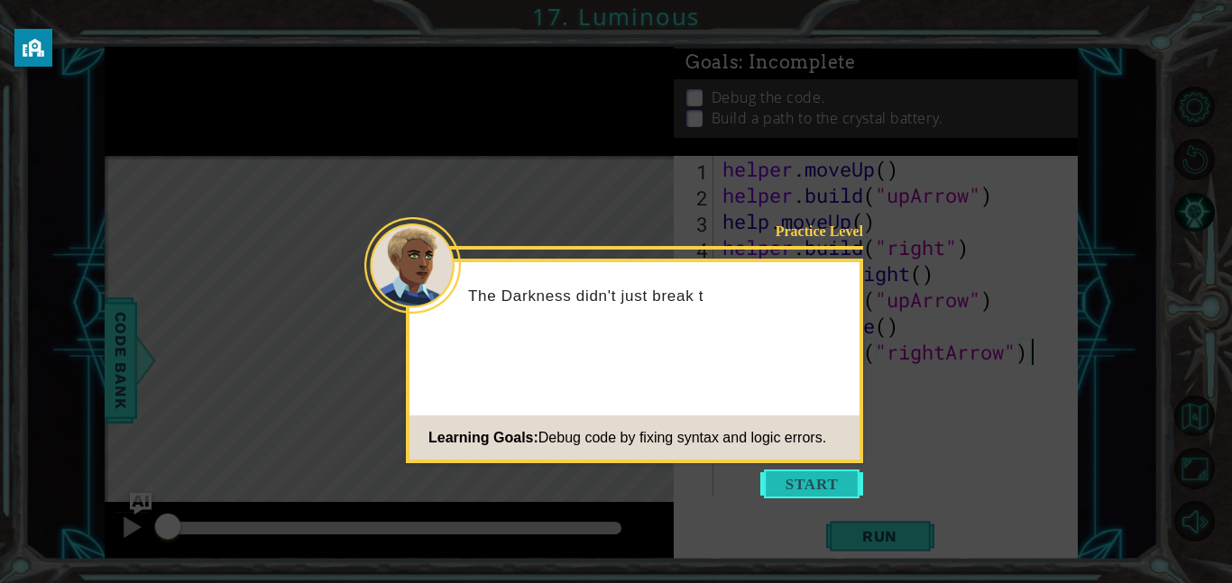
click at [839, 492] on button "Start" at bounding box center [811, 484] width 103 height 29
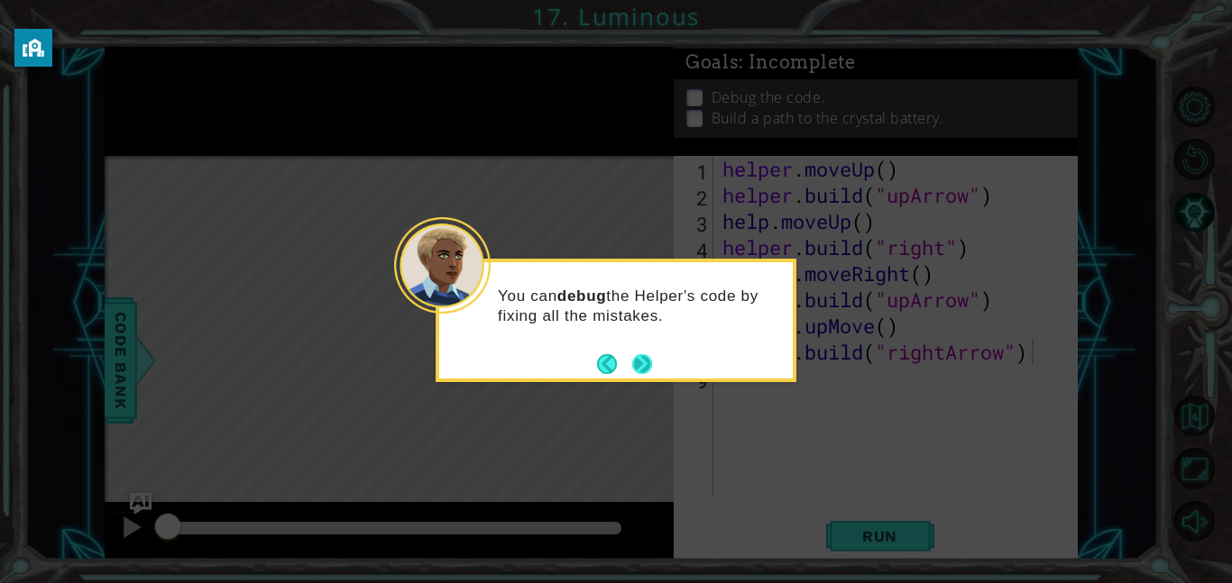
click at [648, 358] on button "Next" at bounding box center [642, 364] width 29 height 29
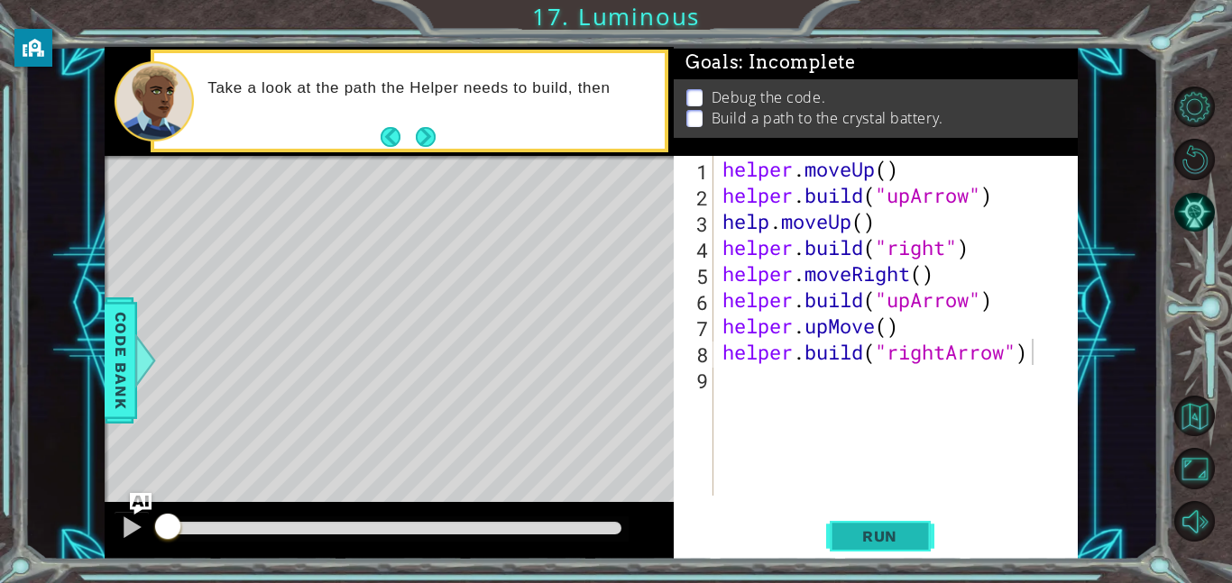
click at [866, 530] on span "Run" at bounding box center [879, 536] width 71 height 18
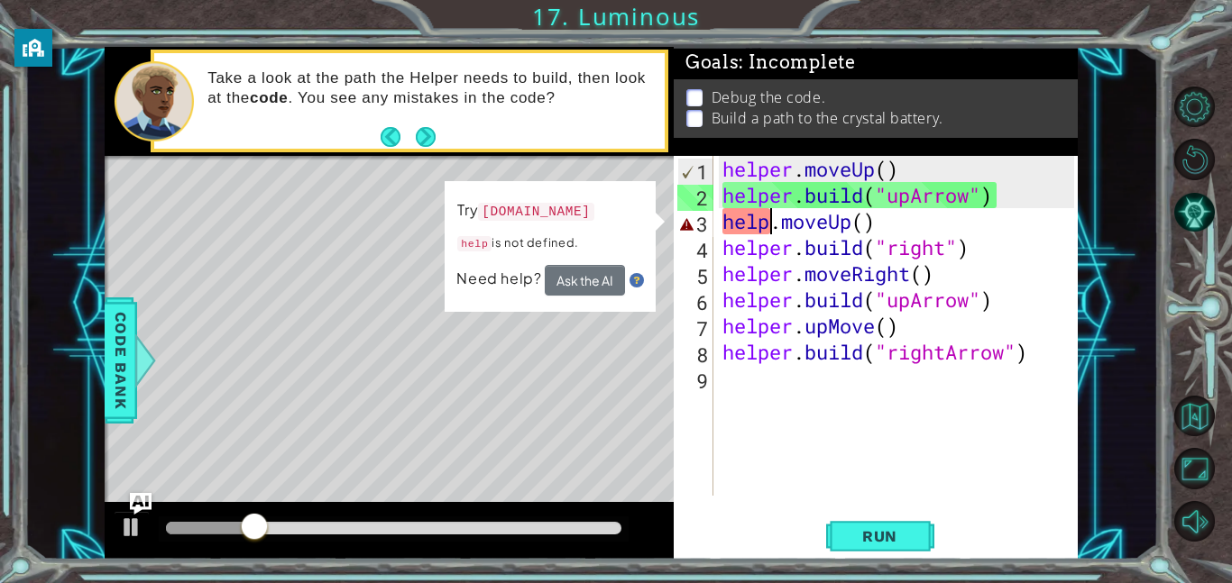
click at [772, 231] on div "helper . moveUp ( ) helper . build ( "upArrow" ) help . moveUp ( ) helper . bui…" at bounding box center [901, 352] width 364 height 392
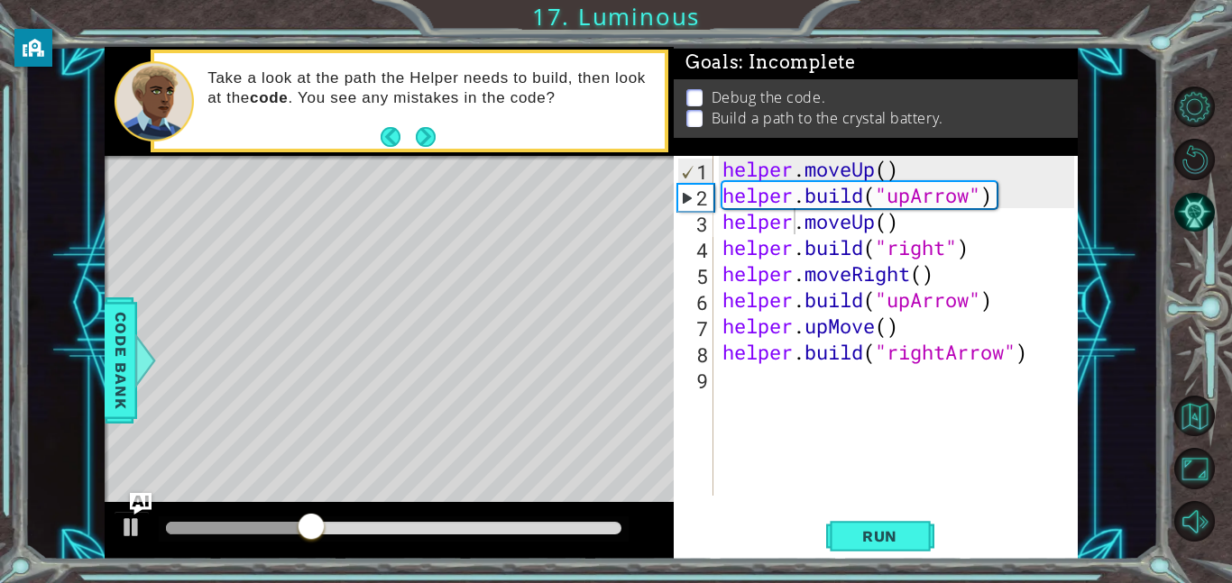
click at [844, 512] on div "helper.moveUp() 1 2 3 4 5 6 7 8 9 helper . moveUp ( ) helper . build ( "upArrow…" at bounding box center [876, 358] width 404 height 404
click at [848, 520] on button "Run" at bounding box center [880, 536] width 108 height 41
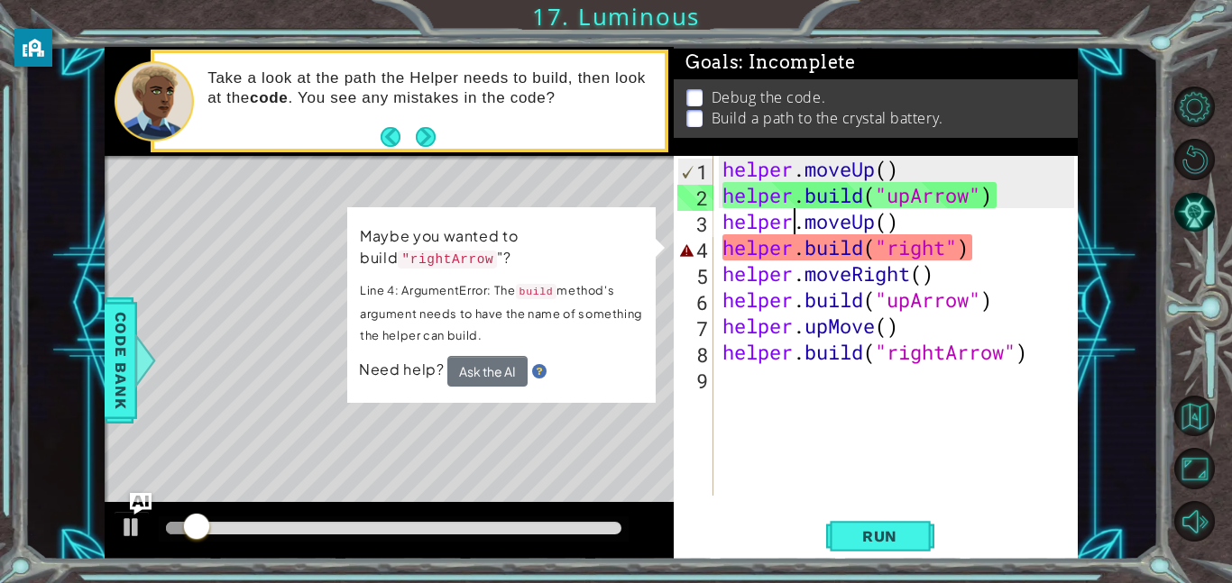
click at [905, 252] on div "helper . moveUp ( ) helper . build ( "upArrow" ) helper . moveUp ( ) helper . b…" at bounding box center [901, 352] width 364 height 392
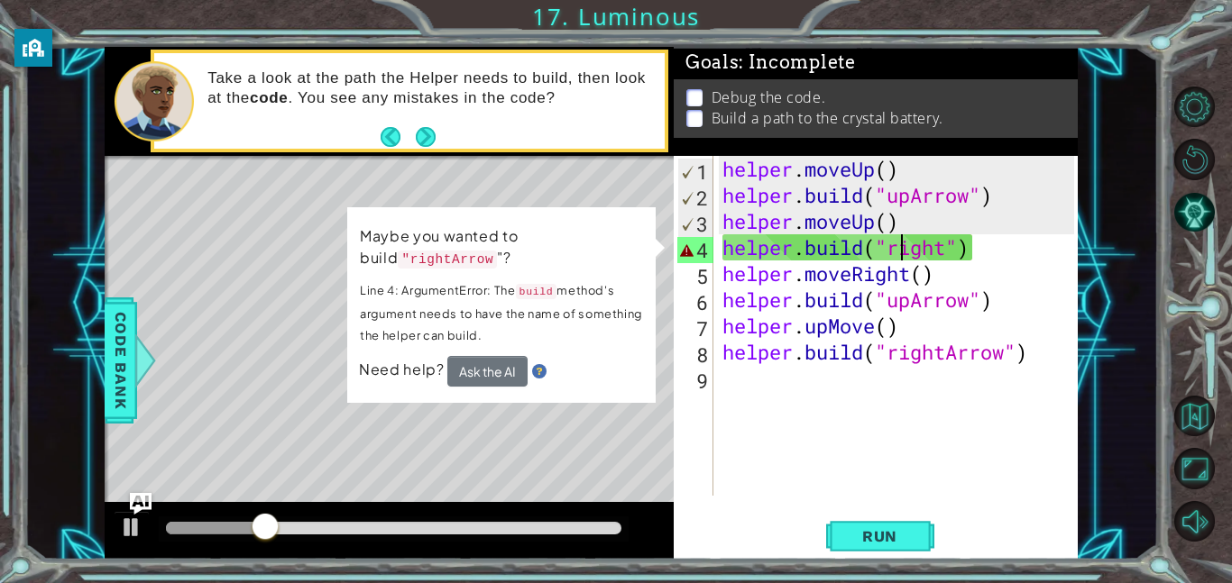
click at [813, 253] on div "helper . moveUp ( ) helper . build ( "upArrow" ) helper . moveUp ( ) helper . b…" at bounding box center [901, 352] width 364 height 392
click at [945, 249] on div "helper . moveUp ( ) helper . build ( "upArrow" ) helper . moveUp ( ) helper . b…" at bounding box center [901, 352] width 364 height 392
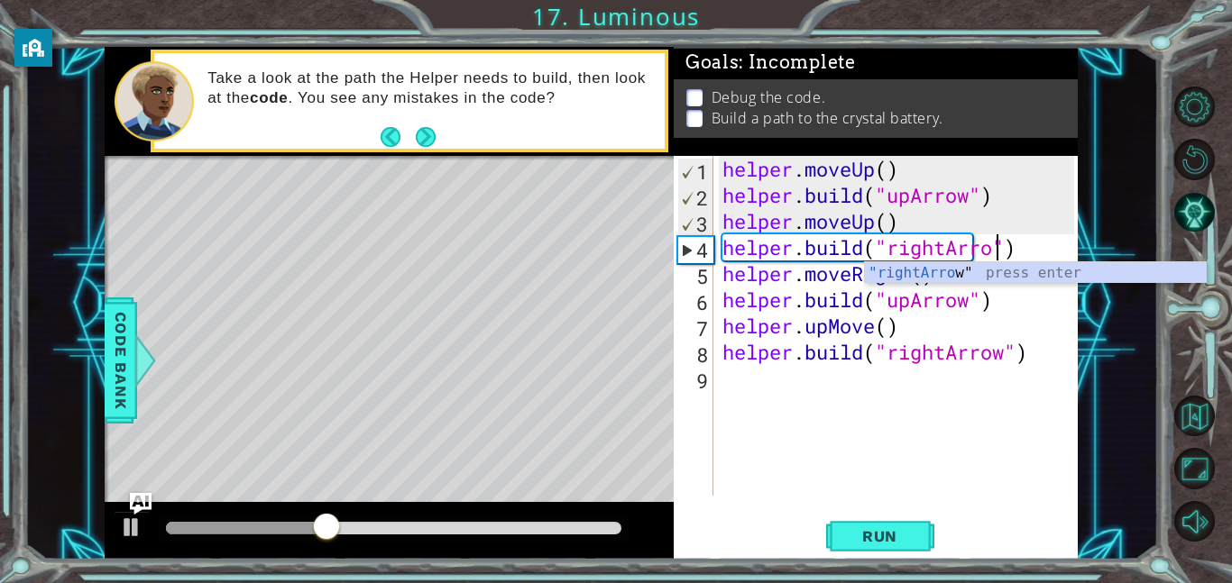
scroll to position [0, 13]
type textarea "[DOMAIN_NAME]("rightArrow")"
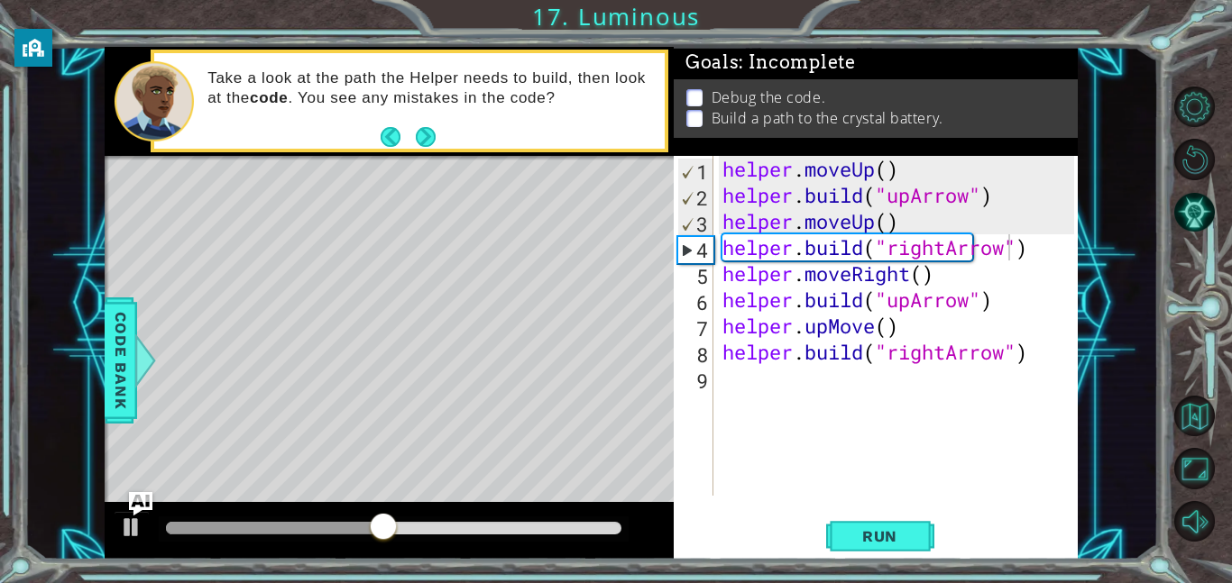
click at [136, 507] on img "Ask AI" at bounding box center [140, 503] width 23 height 23
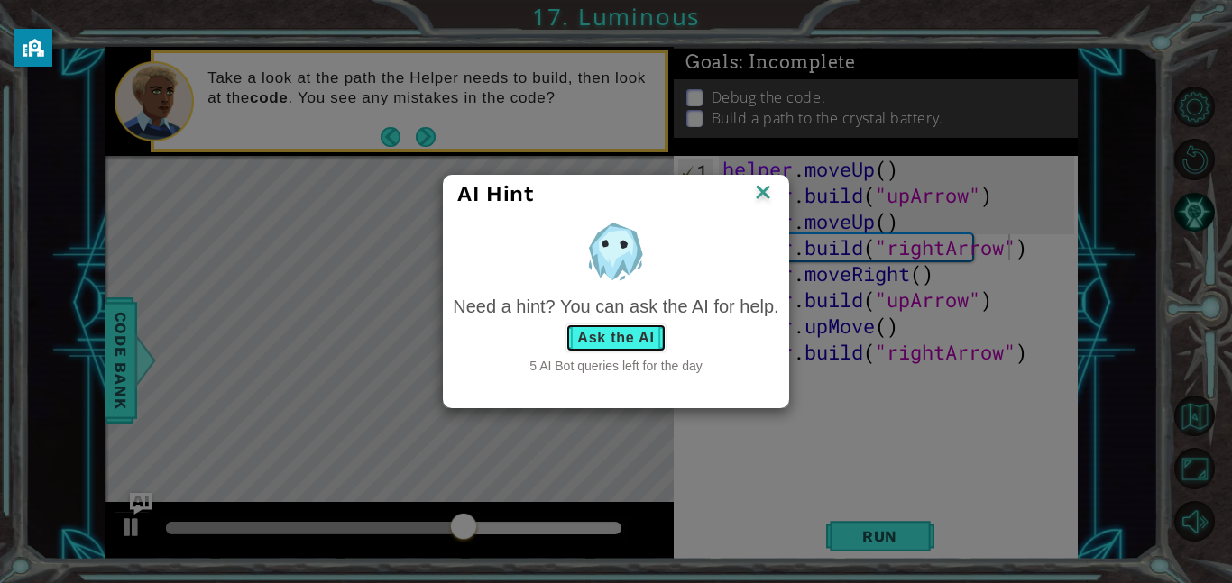
click at [593, 330] on button "Ask the AI" at bounding box center [615, 338] width 100 height 29
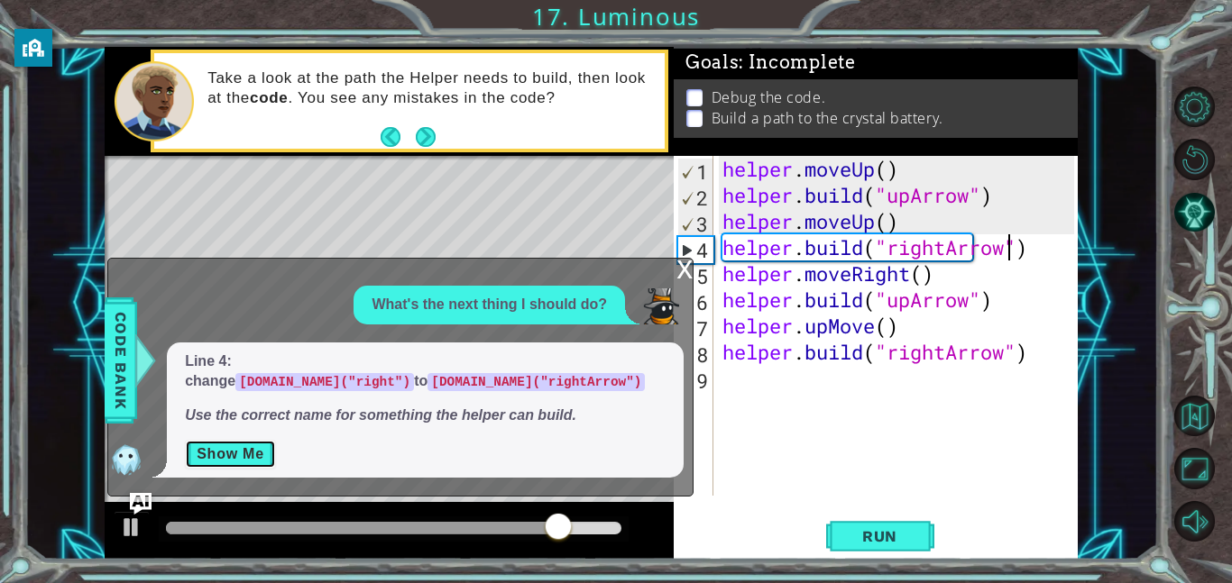
click at [220, 455] on button "Show Me" at bounding box center [230, 454] width 91 height 29
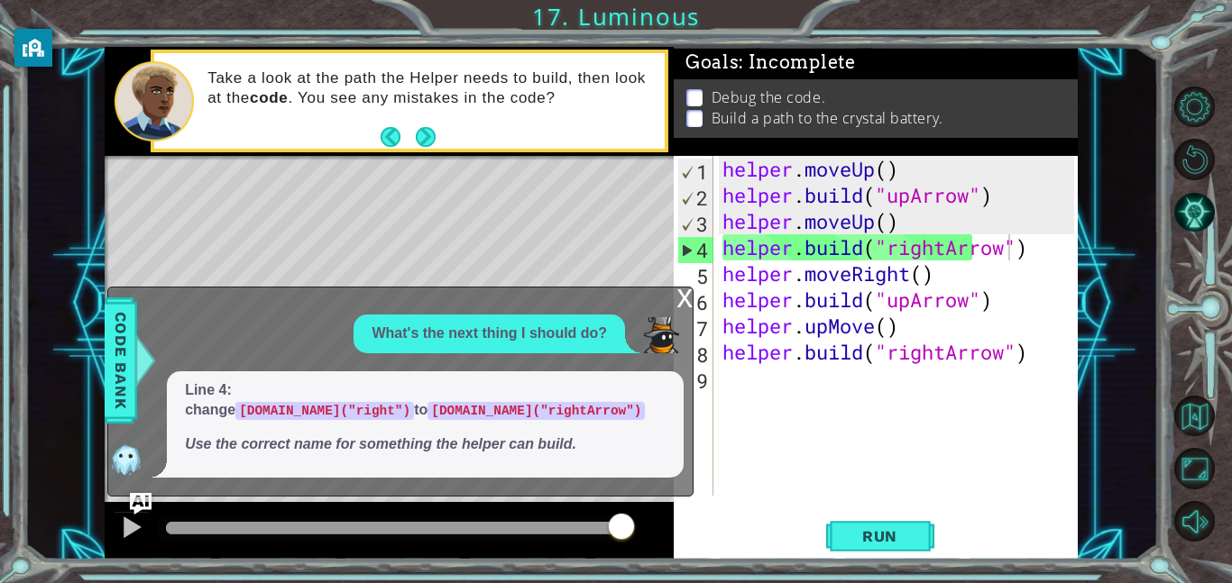
scroll to position [78, 0]
drag, startPoint x: 421, startPoint y: 164, endPoint x: 488, endPoint y: 93, distance: 97.6
click at [488, 93] on div "helper.moveUp() 3 4 5 6 7 8 9 helper . moveUp ( ) helper . build ( "rightArrow"…" at bounding box center [591, 303] width 973 height 513
type textarea "[DOMAIN_NAME]("rightArrow")"
click at [139, 498] on img "Ask AI" at bounding box center [140, 503] width 23 height 23
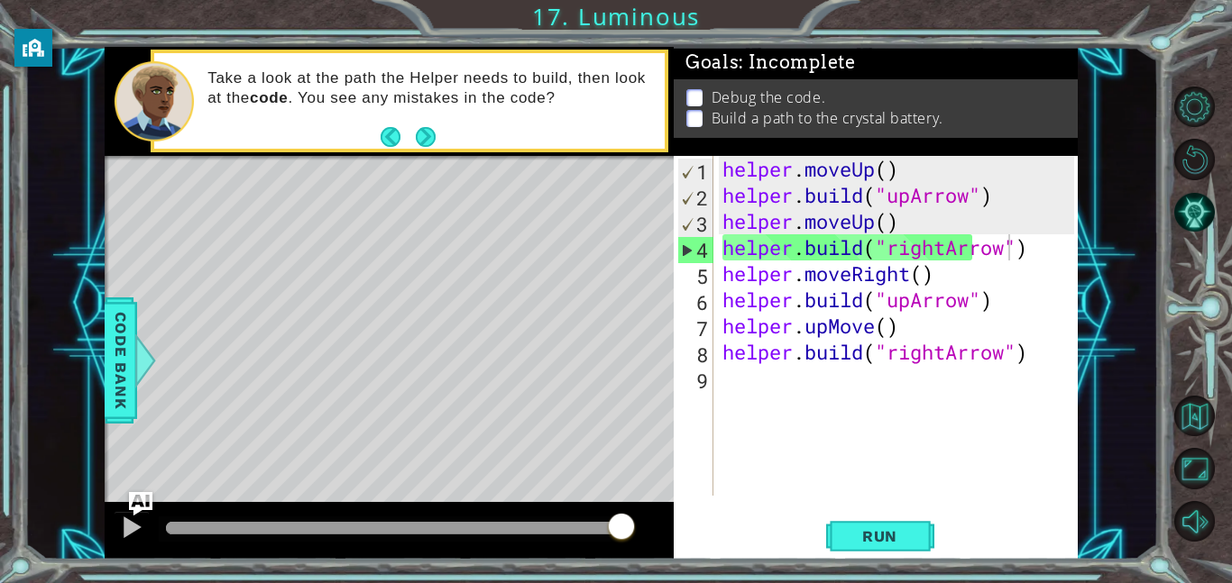
click at [139, 498] on img "Ask AI" at bounding box center [140, 503] width 23 height 23
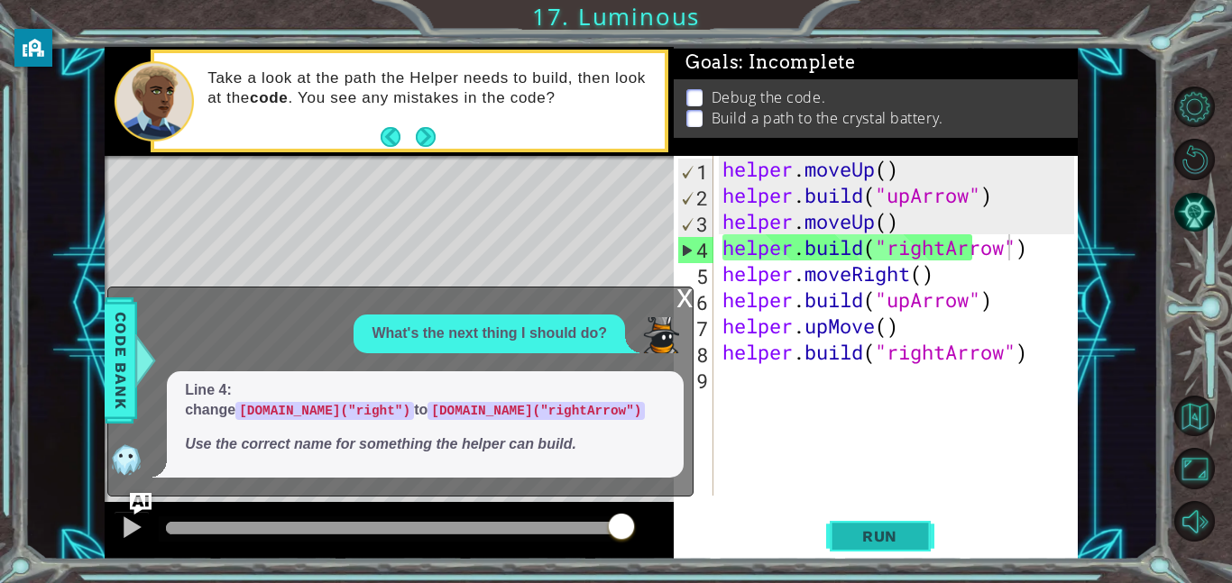
click at [890, 550] on button "Run" at bounding box center [880, 536] width 108 height 41
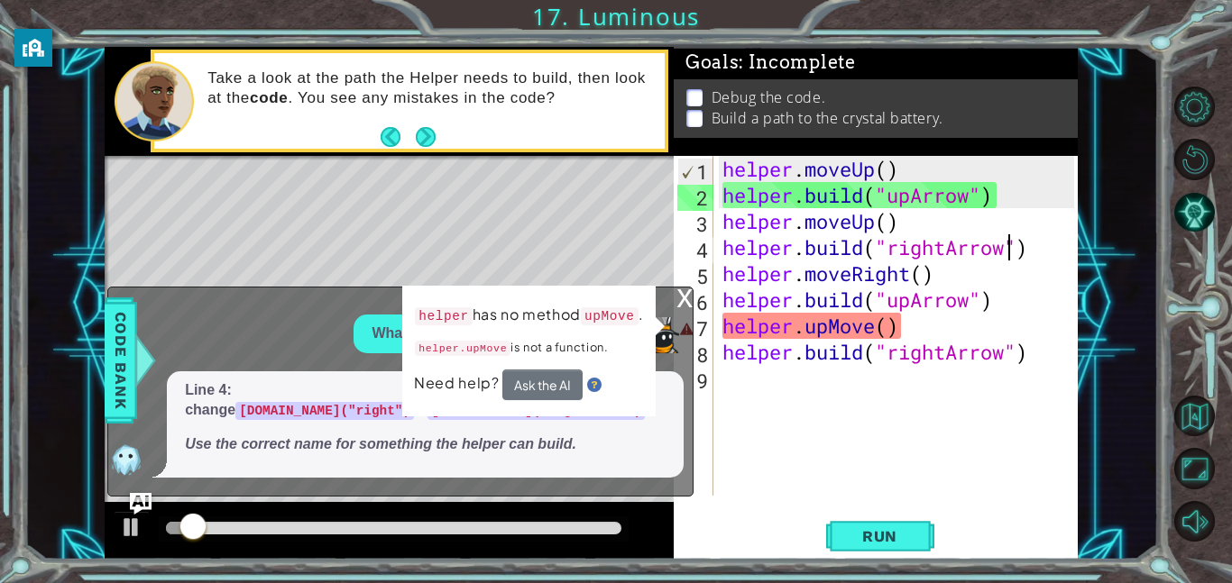
click at [833, 324] on div "helper . moveUp ( ) helper . build ( "upArrow" ) helper . moveUp ( ) helper . b…" at bounding box center [901, 352] width 364 height 392
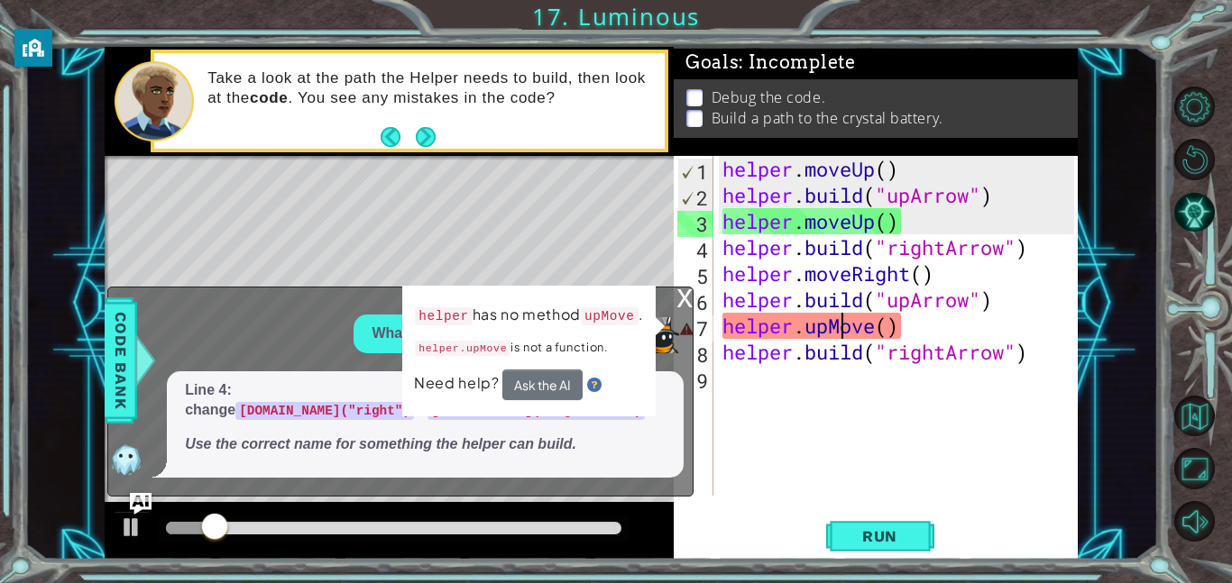
click at [844, 328] on div "helper . moveUp ( ) helper . build ( "upArrow" ) helper . moveUp ( ) helper . b…" at bounding box center [901, 352] width 364 height 392
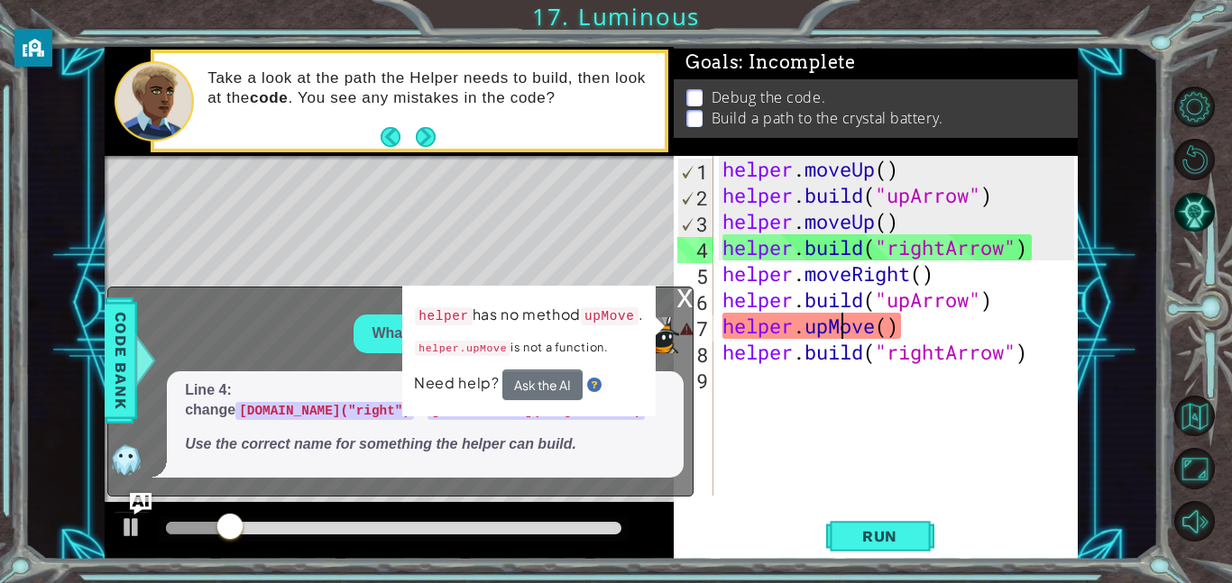
click at [879, 331] on div "helper . moveUp ( ) helper . build ( "upArrow" ) helper . moveUp ( ) helper . b…" at bounding box center [901, 352] width 364 height 392
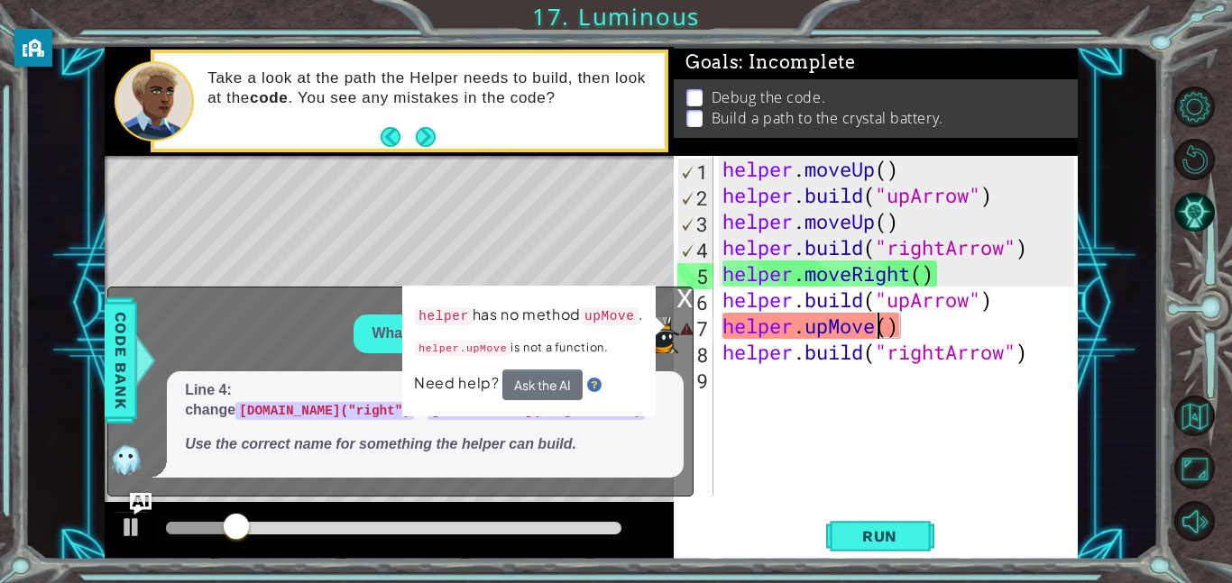
click at [873, 332] on div "helper . moveUp ( ) helper . build ( "upArrow" ) helper . moveUp ( ) helper . b…" at bounding box center [901, 352] width 364 height 392
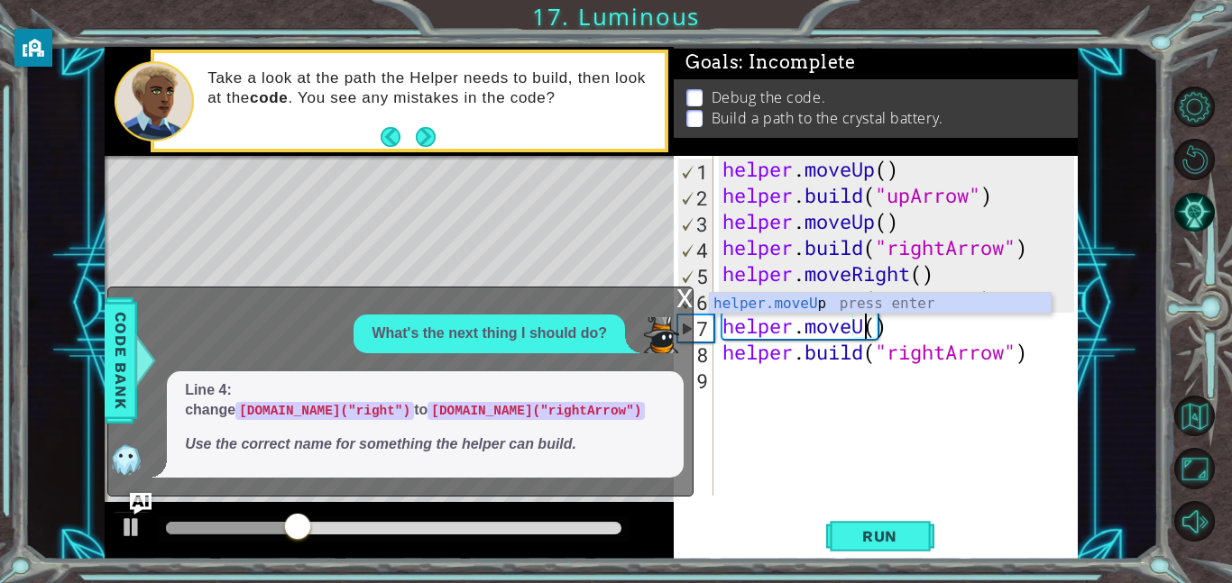
scroll to position [0, 6]
type textarea "helper.moveUp()"
click at [887, 546] on button "Run" at bounding box center [880, 536] width 108 height 41
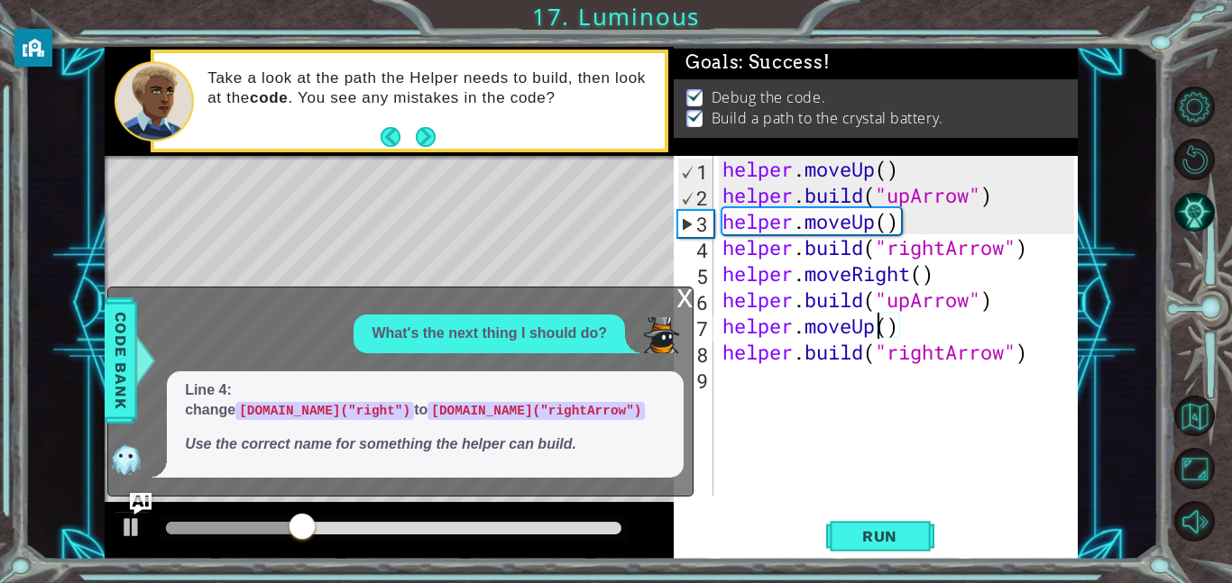
click at [678, 291] on div "x" at bounding box center [684, 297] width 16 height 18
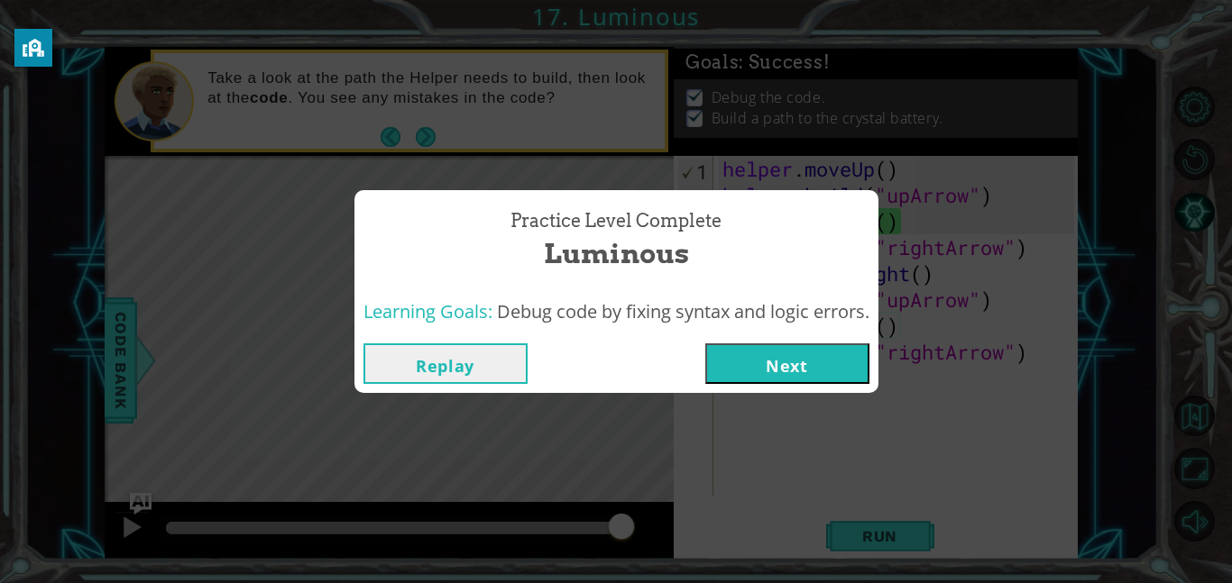
click at [765, 378] on button "Next" at bounding box center [787, 364] width 164 height 41
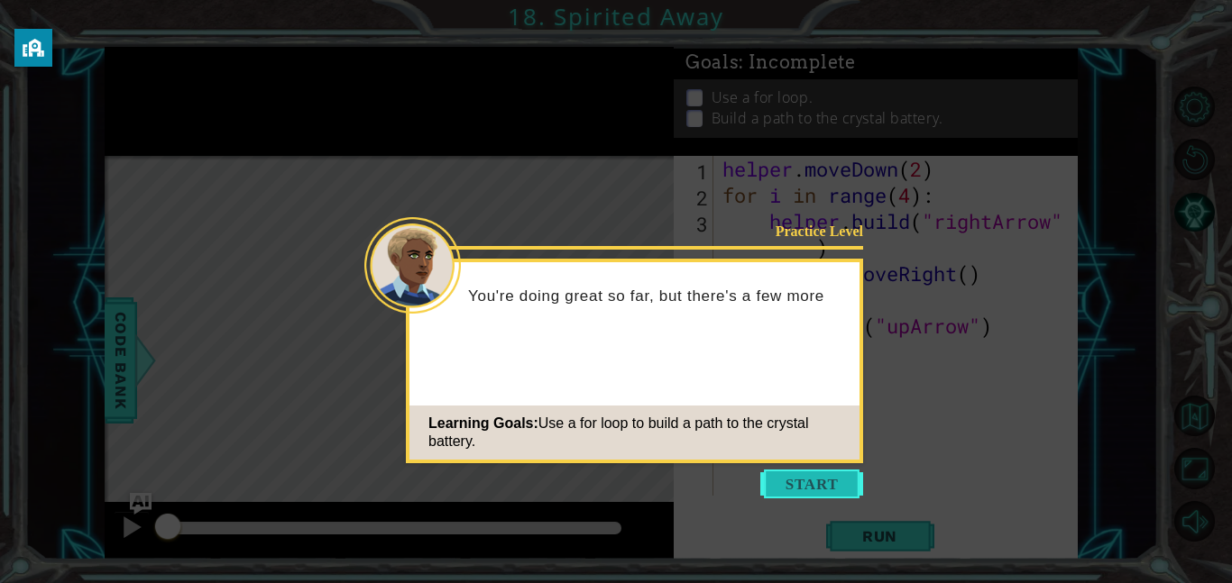
click at [847, 497] on button "Start" at bounding box center [811, 484] width 103 height 29
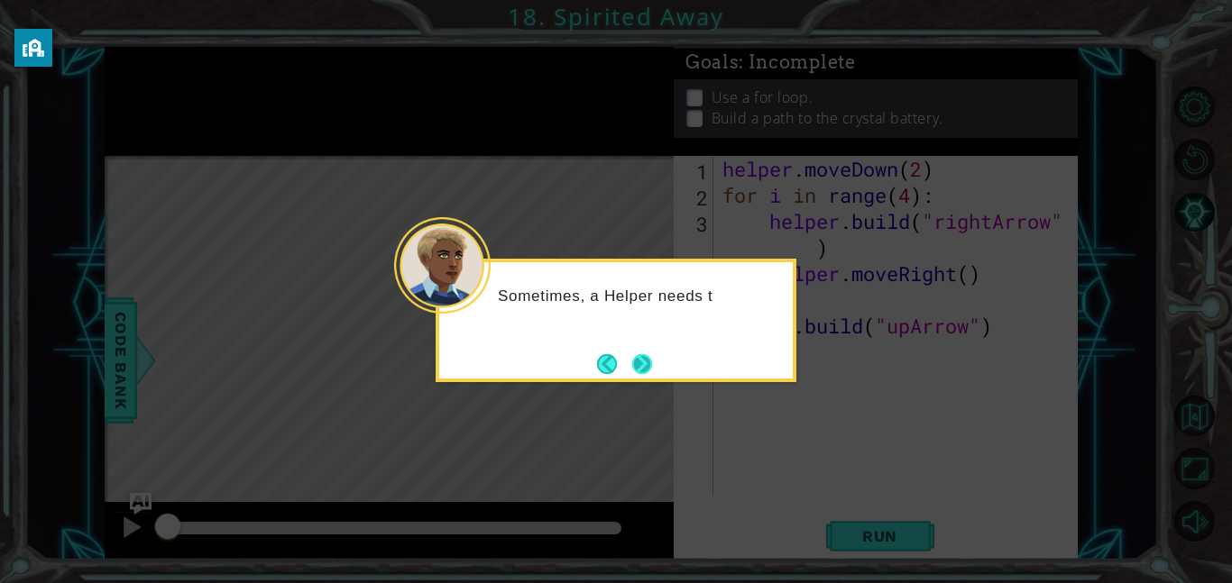
click at [657, 350] on button "Next" at bounding box center [641, 363] width 33 height 33
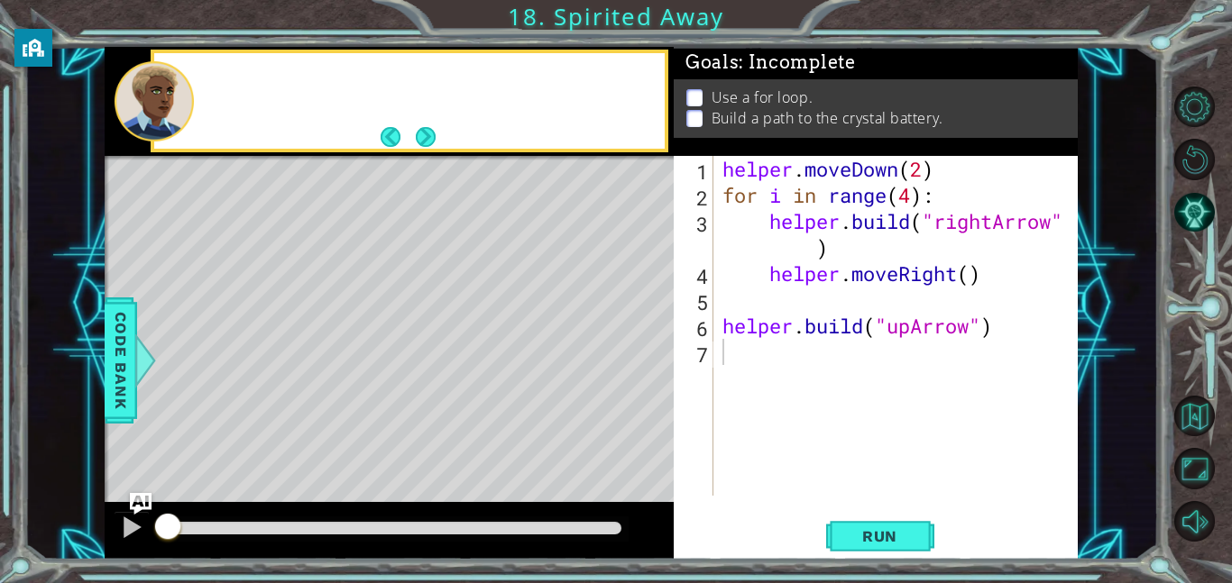
click at [657, 350] on div "Level Map" at bounding box center [521, 421] width 833 height 531
click at [840, 545] on button "Run" at bounding box center [880, 536] width 108 height 41
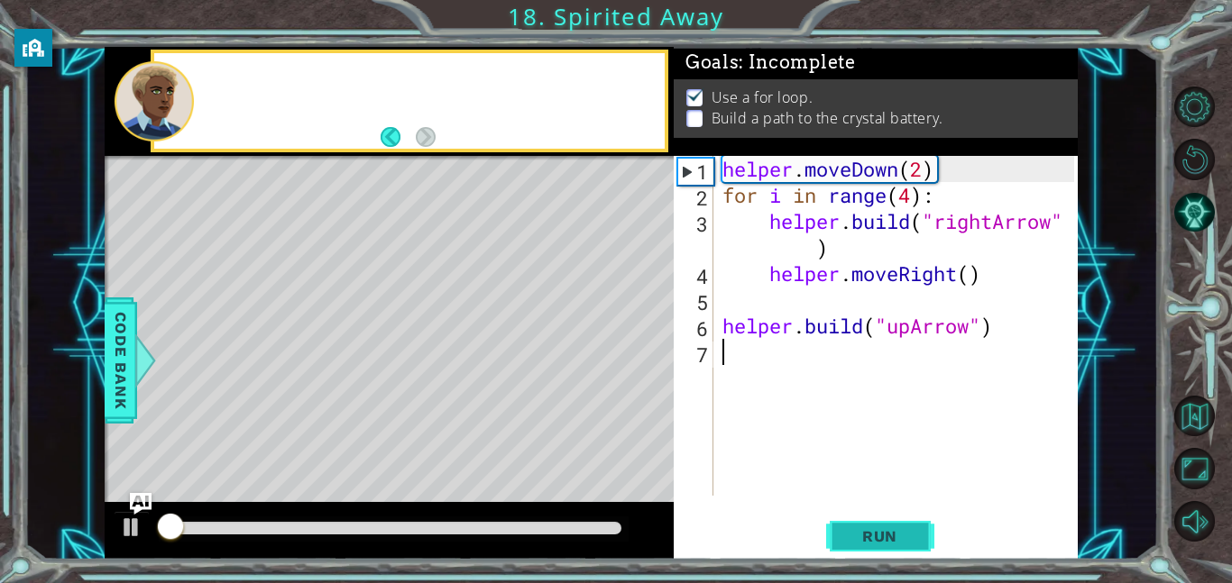
click at [840, 545] on button "Run" at bounding box center [880, 536] width 108 height 41
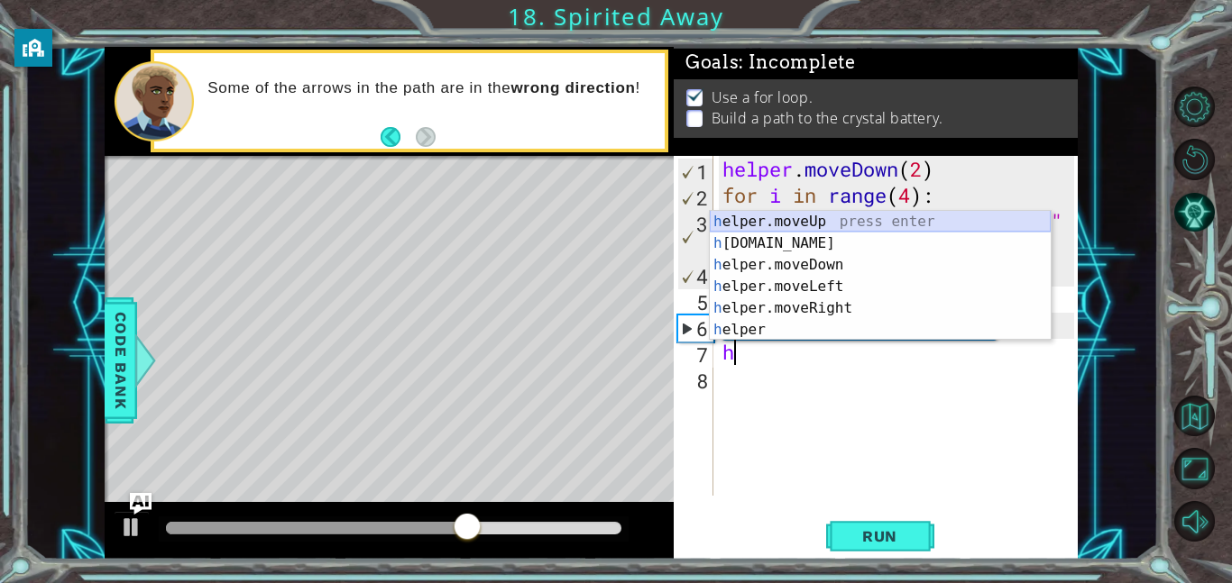
click at [793, 219] on div "h elper.moveUp press enter h [DOMAIN_NAME] press enter h elper.moveDown press e…" at bounding box center [880, 297] width 341 height 173
type textarea "helper.moveUp(1)"
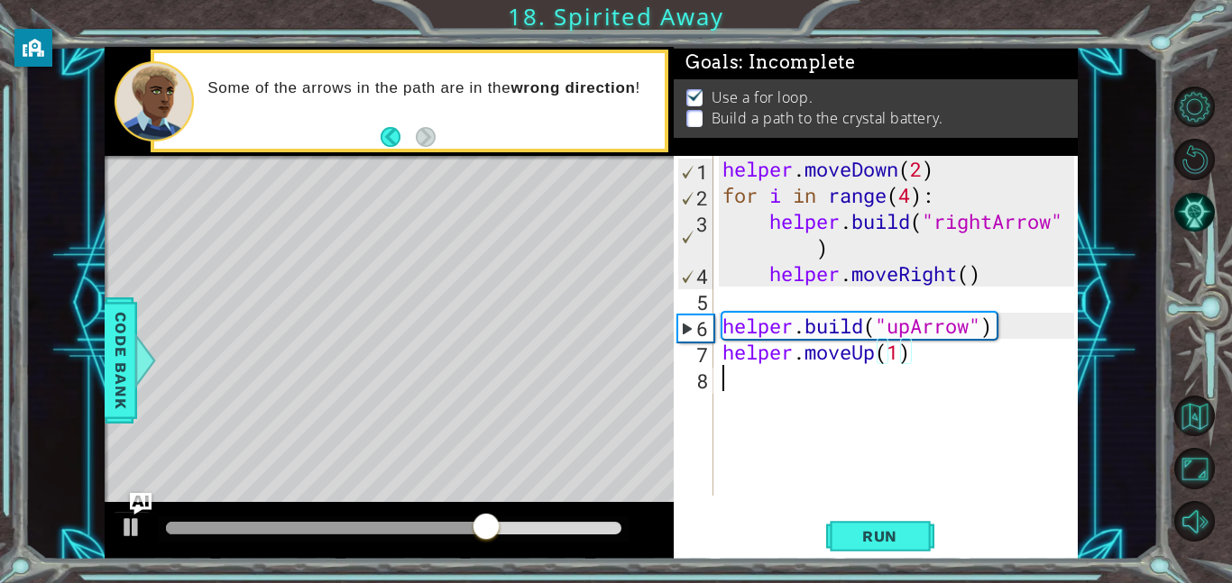
click at [754, 390] on div "helper . moveDown ( 2 ) for i in range ( 4 ) : helper . build ( "rightArrow" ) …" at bounding box center [901, 352] width 364 height 392
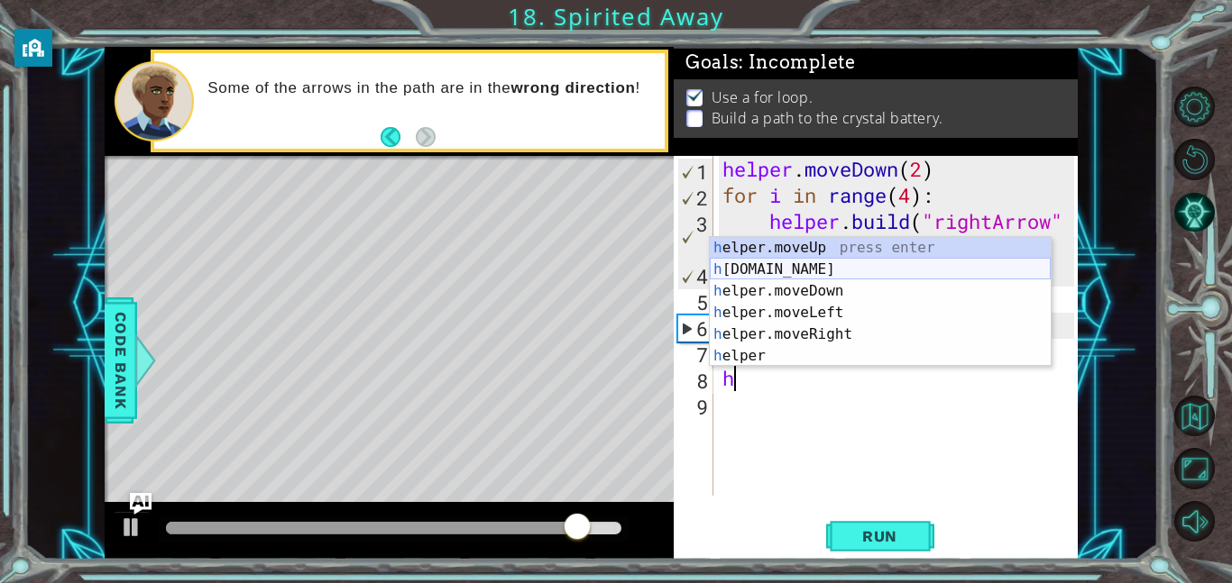
click at [793, 277] on div "h elper.moveUp press enter h [DOMAIN_NAME] press enter h elper.moveDown press e…" at bounding box center [880, 323] width 341 height 173
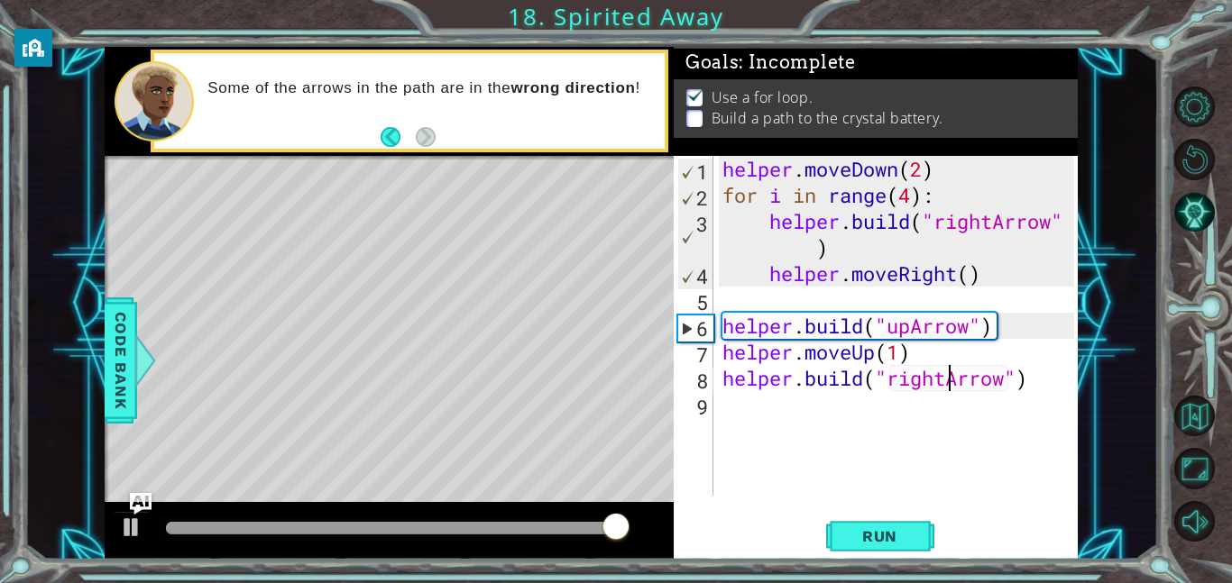
click at [945, 379] on div "helper . moveDown ( 2 ) for i in range ( 4 ) : helper . build ( "rightArrow" ) …" at bounding box center [901, 352] width 364 height 392
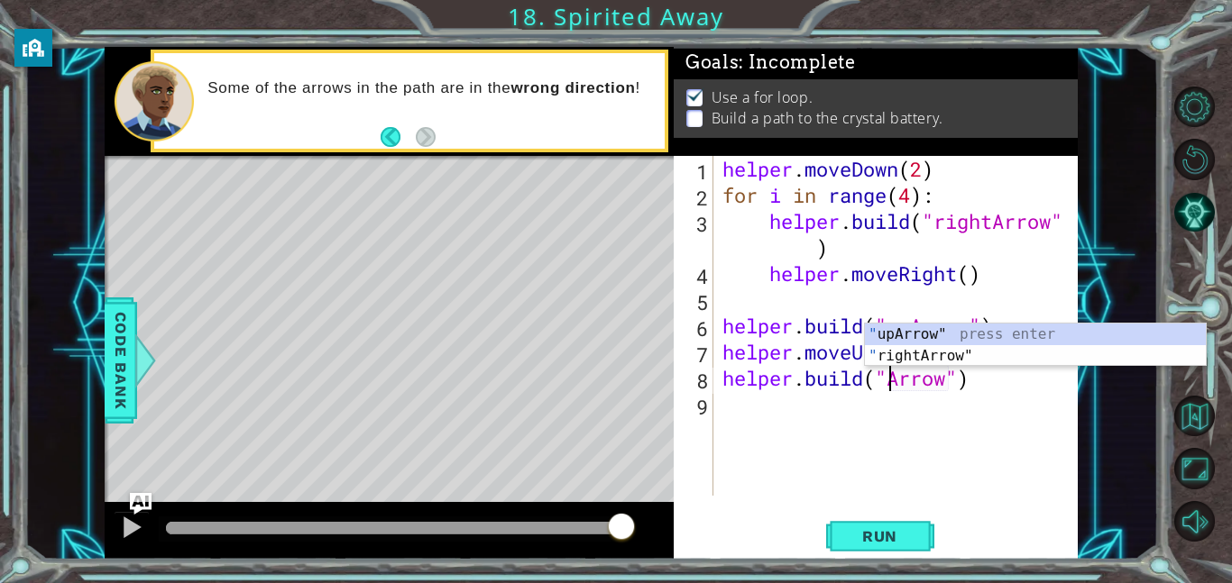
scroll to position [0, 8]
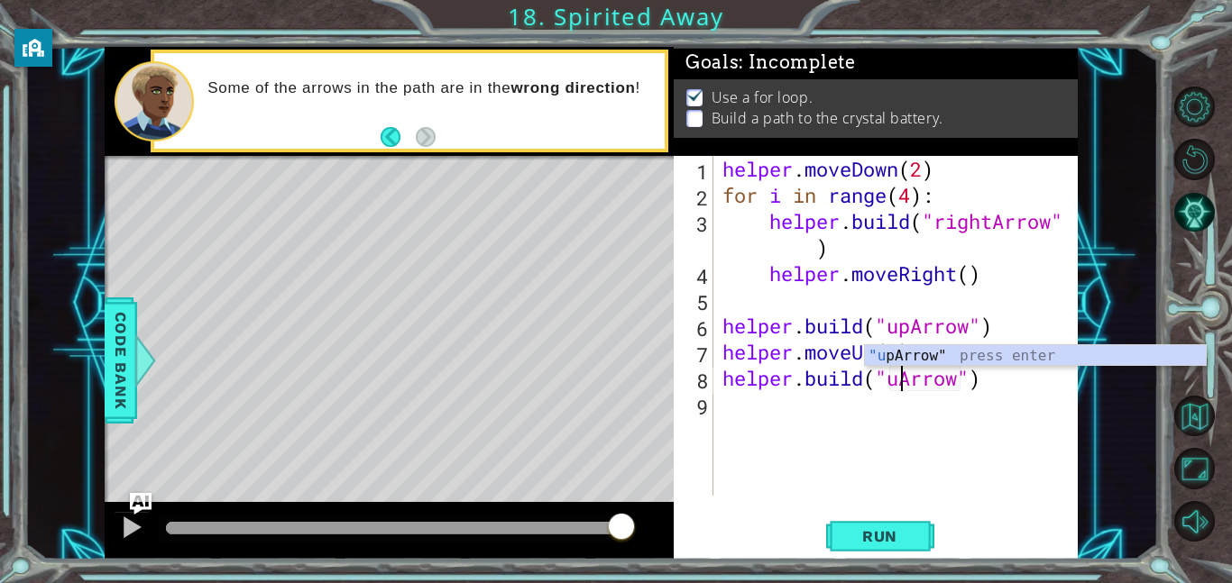
type textarea "[DOMAIN_NAME]("upArrow")"
click at [742, 414] on div "helper . moveDown ( 2 ) for i in range ( 4 ) : helper . build ( "rightArrow" ) …" at bounding box center [901, 352] width 364 height 392
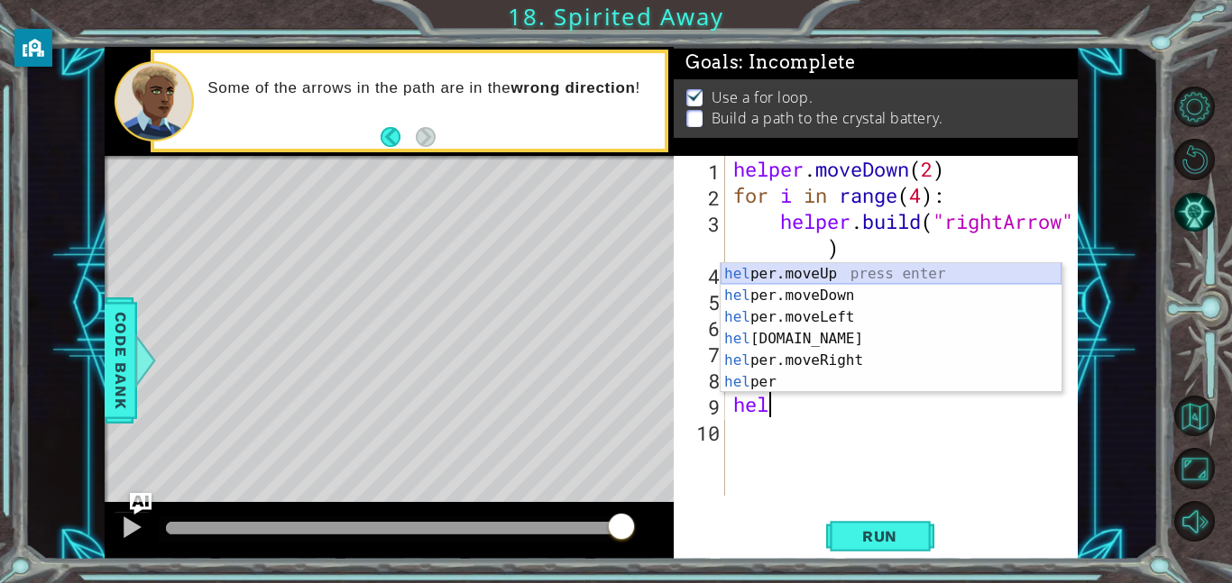
click at [816, 274] on div "hel per.moveUp press enter hel per.moveDown press enter hel per.moveLeft press …" at bounding box center [890, 349] width 341 height 173
type textarea "helper.moveUp(1)"
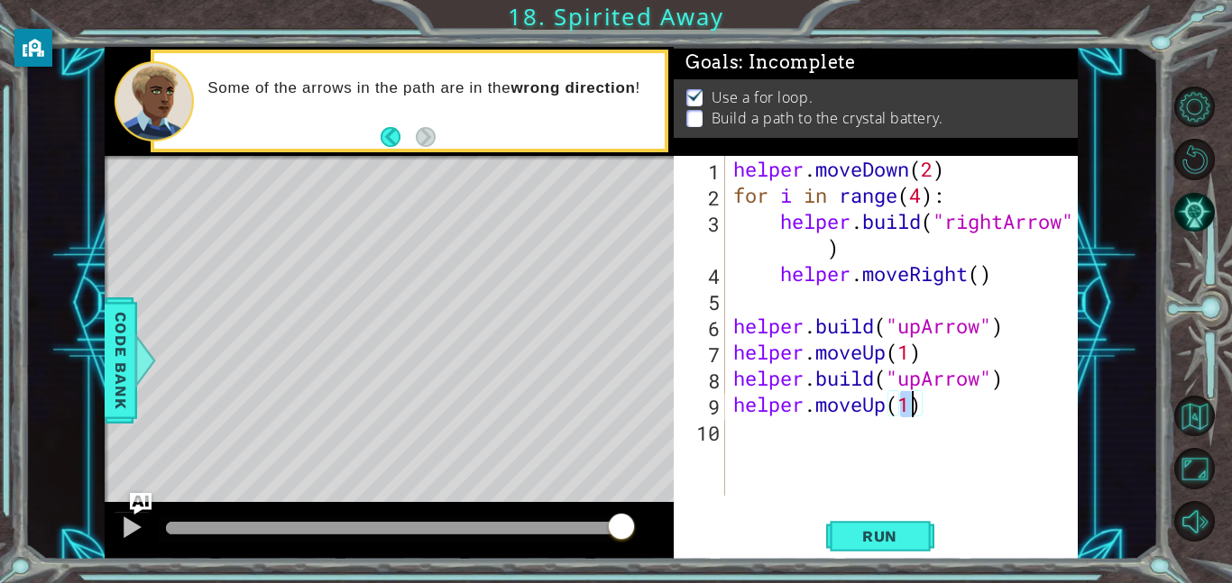
click at [766, 430] on div "helper . moveDown ( 2 ) for i in range ( 4 ) : helper . build ( "rightArrow" ) …" at bounding box center [905, 352] width 353 height 392
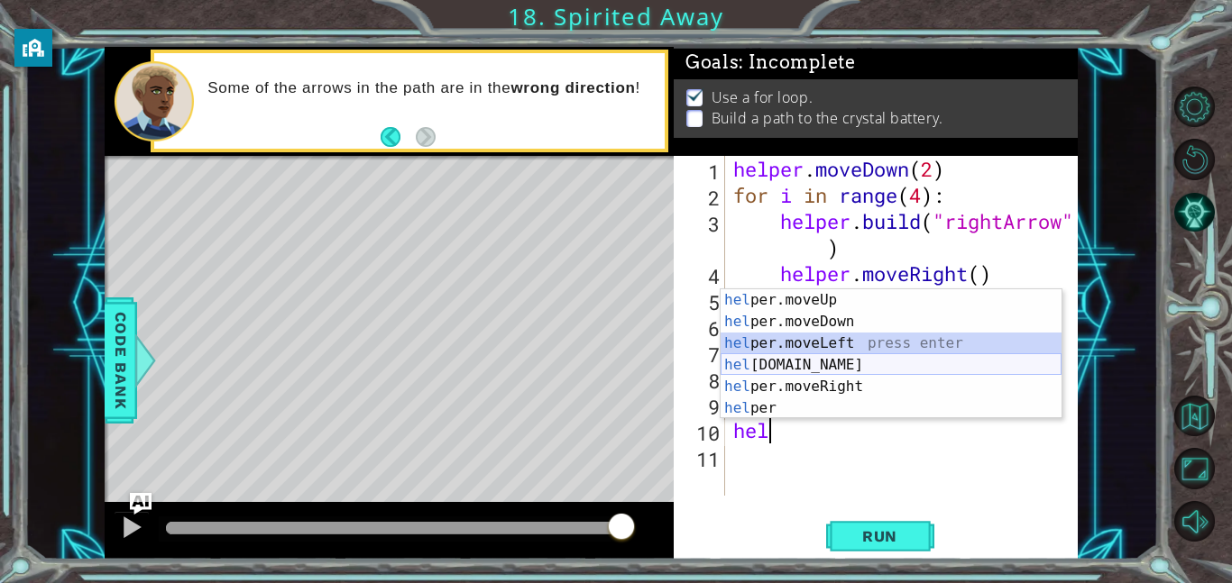
drag, startPoint x: 814, startPoint y: 347, endPoint x: 823, endPoint y: 363, distance: 18.6
click at [823, 363] on div "hel per.moveUp press enter hel per.moveDown press enter hel per.moveLeft press …" at bounding box center [890, 375] width 341 height 173
type textarea "helper.moveLeft(1)"
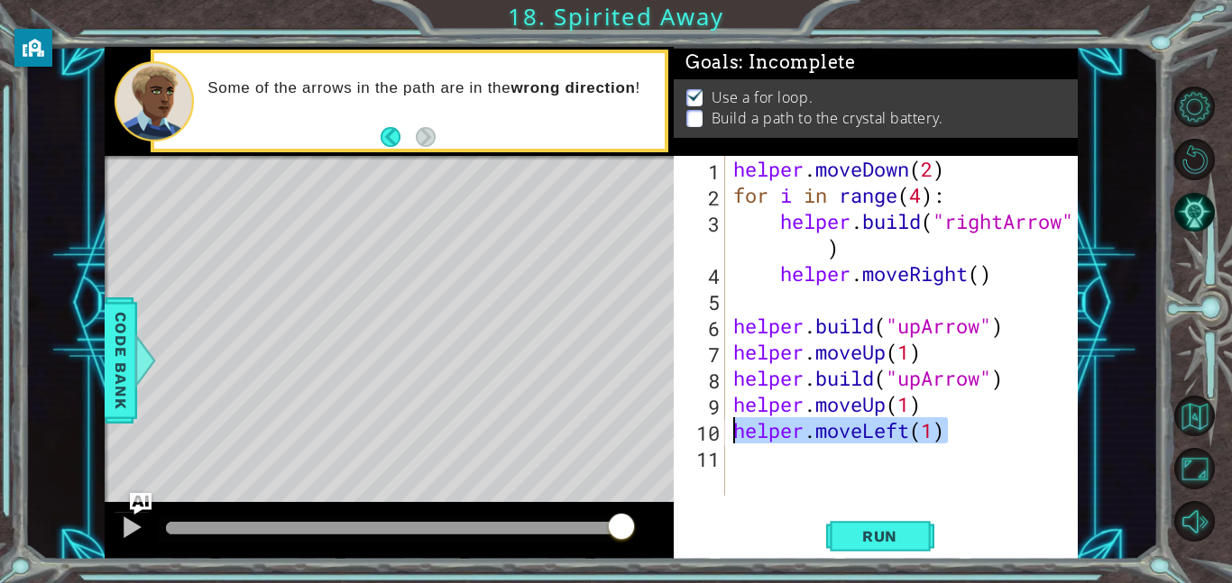
drag, startPoint x: 949, startPoint y: 442, endPoint x: 690, endPoint y: 429, distance: 259.1
click at [690, 429] on div "helper.moveLeft(1) 1 2 3 4 5 6 7 8 9 10 11 helper . moveDown ( 2 ) for i in ran…" at bounding box center [874, 326] width 400 height 340
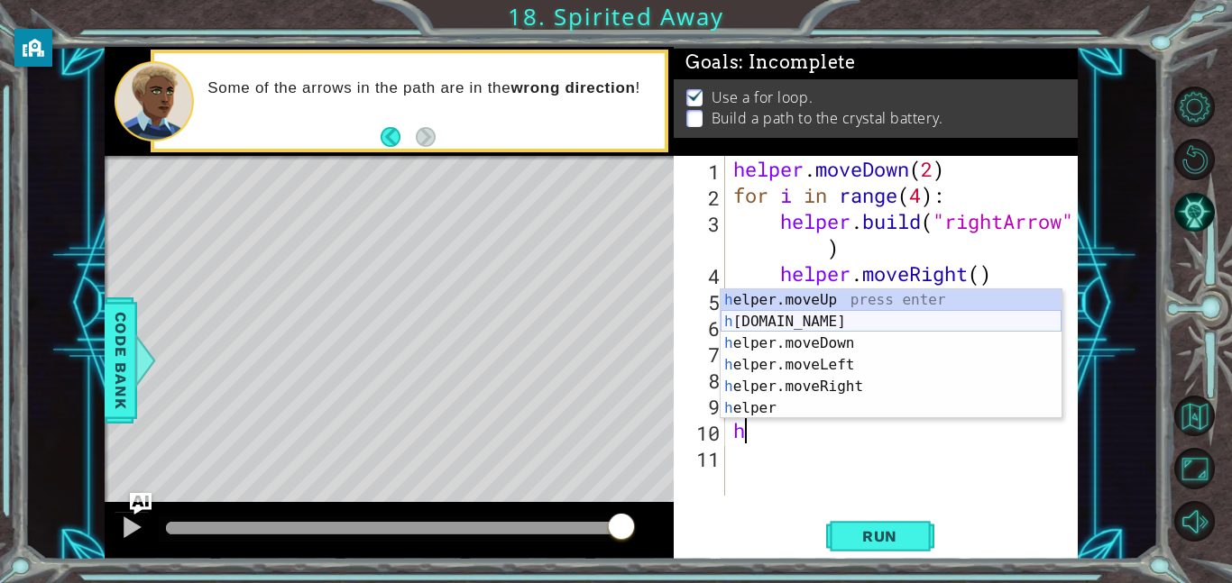
click at [779, 325] on div "h elper.moveUp press enter h [DOMAIN_NAME] press enter h elper.moveDown press e…" at bounding box center [890, 375] width 341 height 173
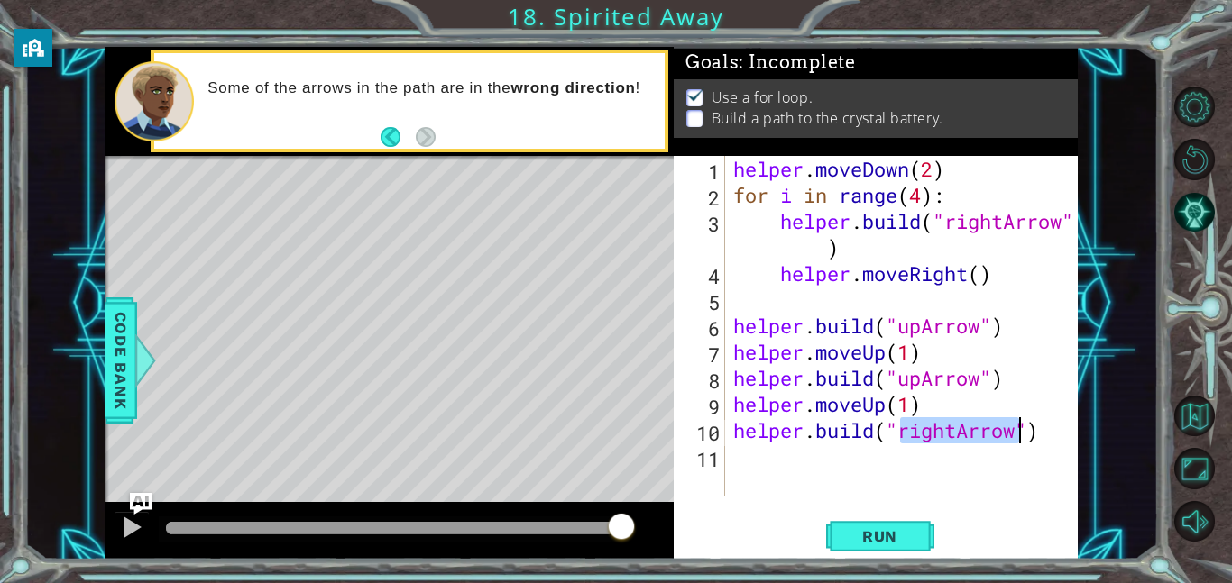
click at [957, 437] on div "helper . moveDown ( 2 ) for i in range ( 4 ) : helper . build ( "rightArrow" ) …" at bounding box center [905, 352] width 353 height 392
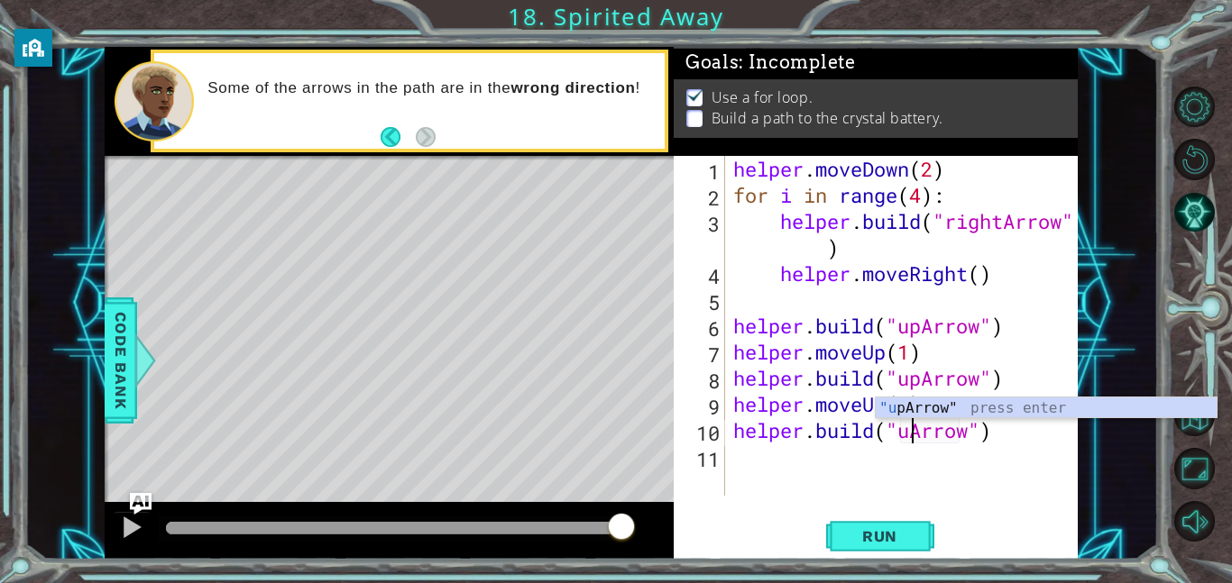
scroll to position [0, 8]
type textarea "[DOMAIN_NAME]("upArrow")"
click at [885, 520] on button "Run" at bounding box center [880, 536] width 108 height 41
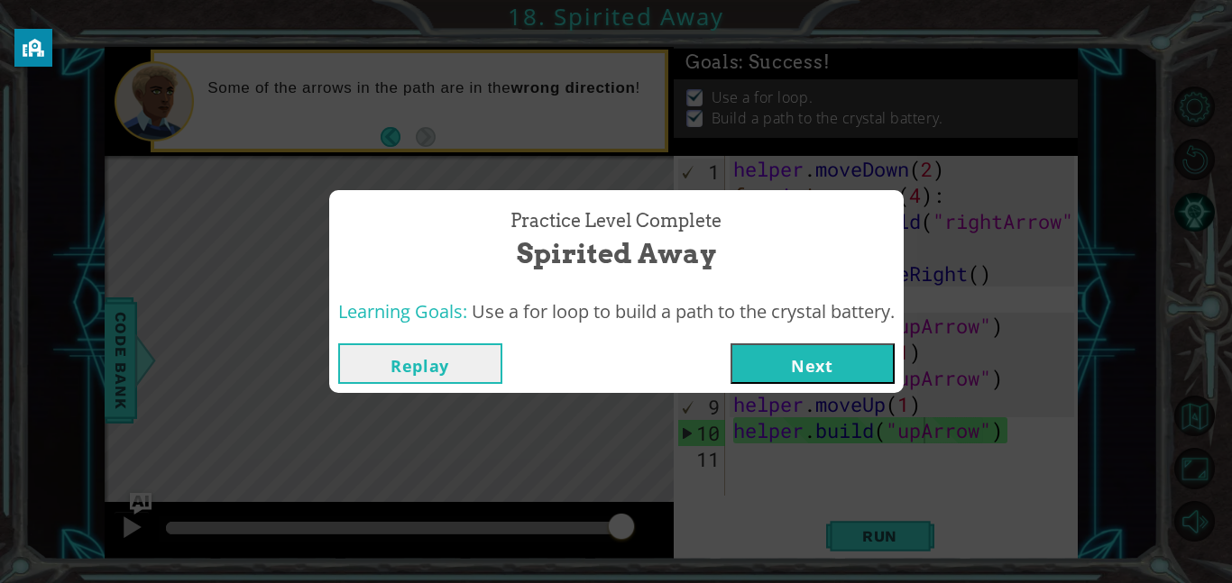
click at [797, 357] on button "Next" at bounding box center [812, 364] width 164 height 41
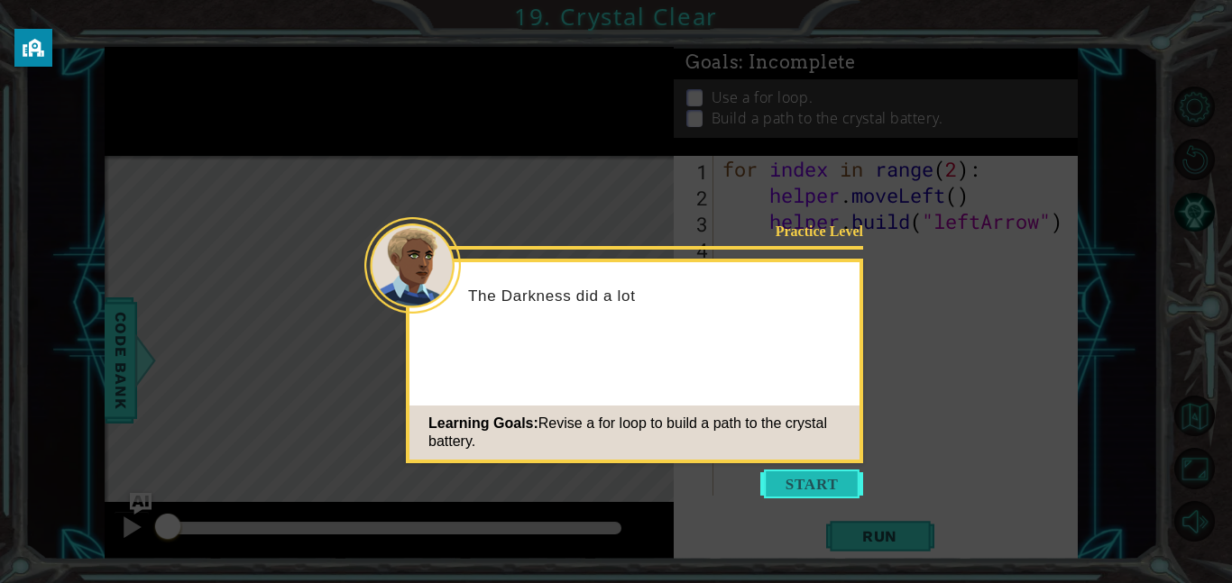
click at [851, 490] on button "Start" at bounding box center [811, 484] width 103 height 29
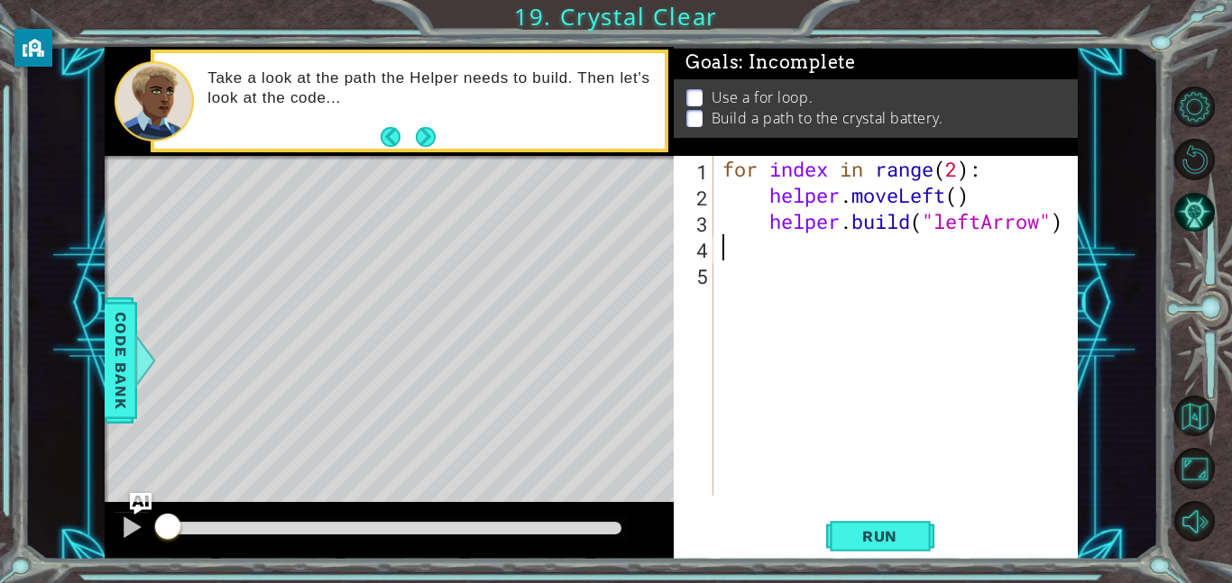
click at [791, 255] on div "for index in range ( 2 ) : helper . moveLeft ( ) helper . build ( "leftArrow" )" at bounding box center [901, 352] width 364 height 392
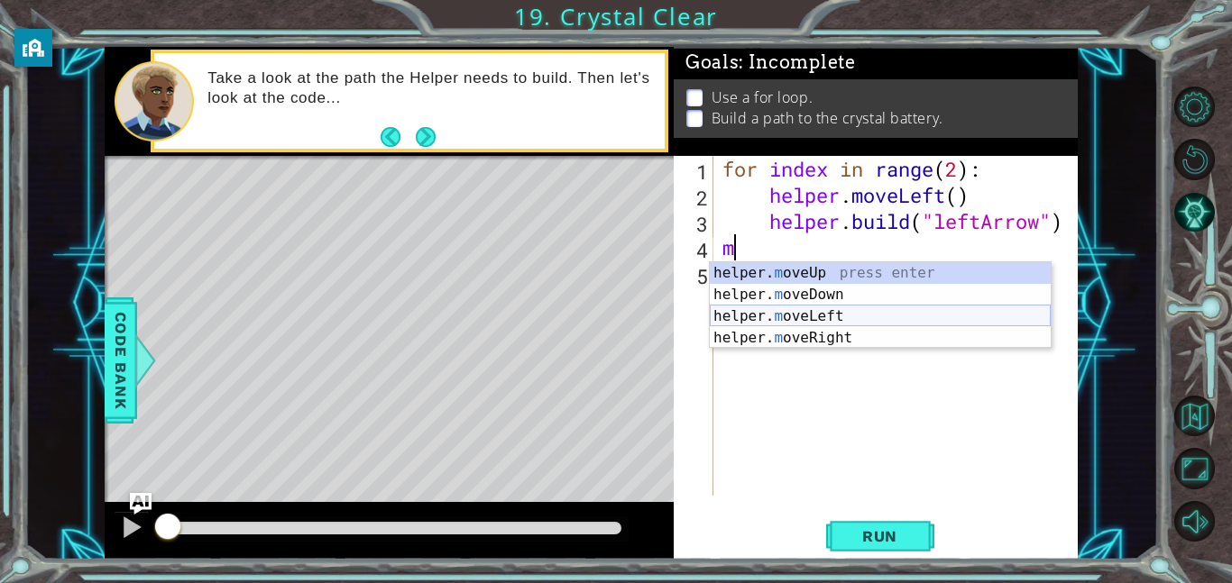
click at [865, 317] on div "helper. m oveUp press enter helper. m oveDown press enter helper. m oveLeft pre…" at bounding box center [880, 327] width 341 height 130
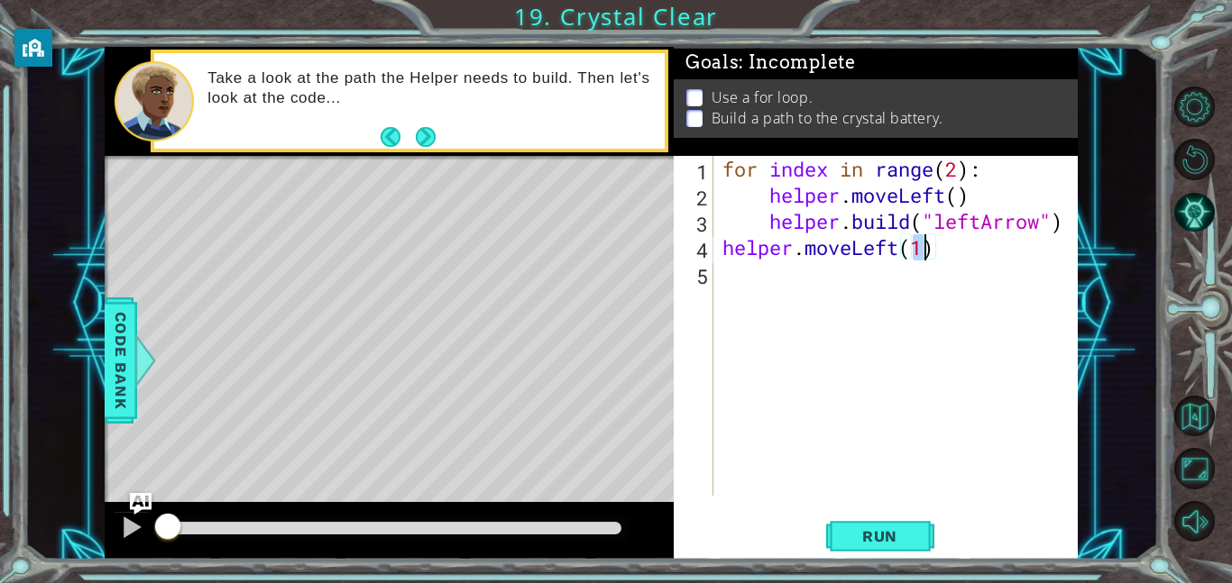
click at [796, 280] on div "for index in range ( 2 ) : helper . moveLeft ( ) helper . build ( "leftArrow" )…" at bounding box center [901, 352] width 364 height 392
type textarea "helper.moveLeft(1)"
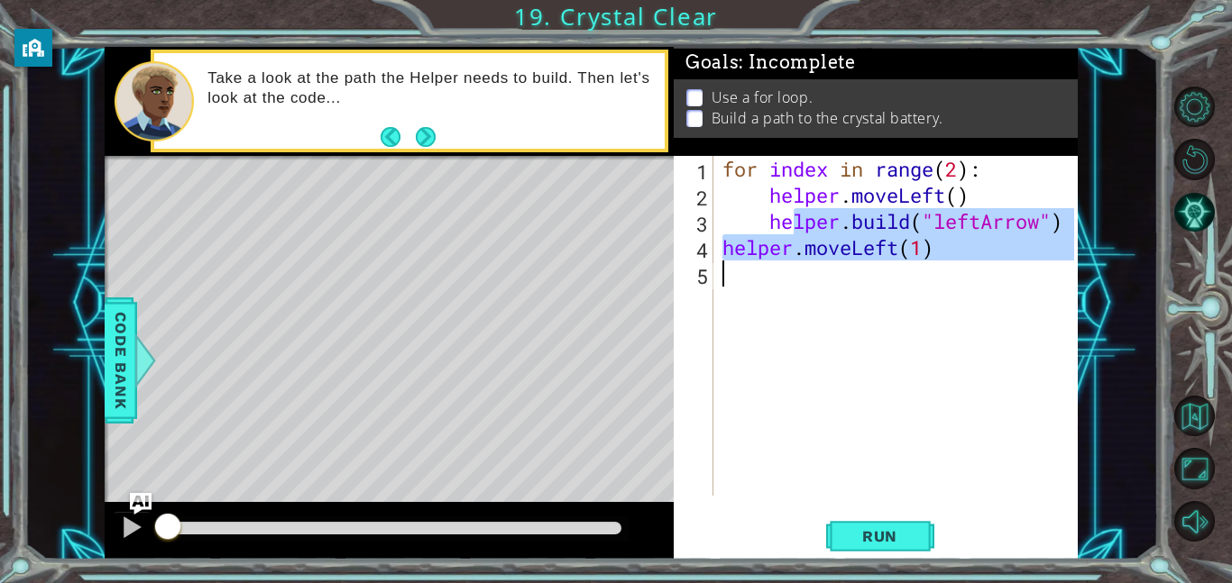
click at [796, 280] on div "for index in range ( 2 ) : helper . moveLeft ( ) helper . build ( "leftArrow" )…" at bounding box center [901, 352] width 364 height 392
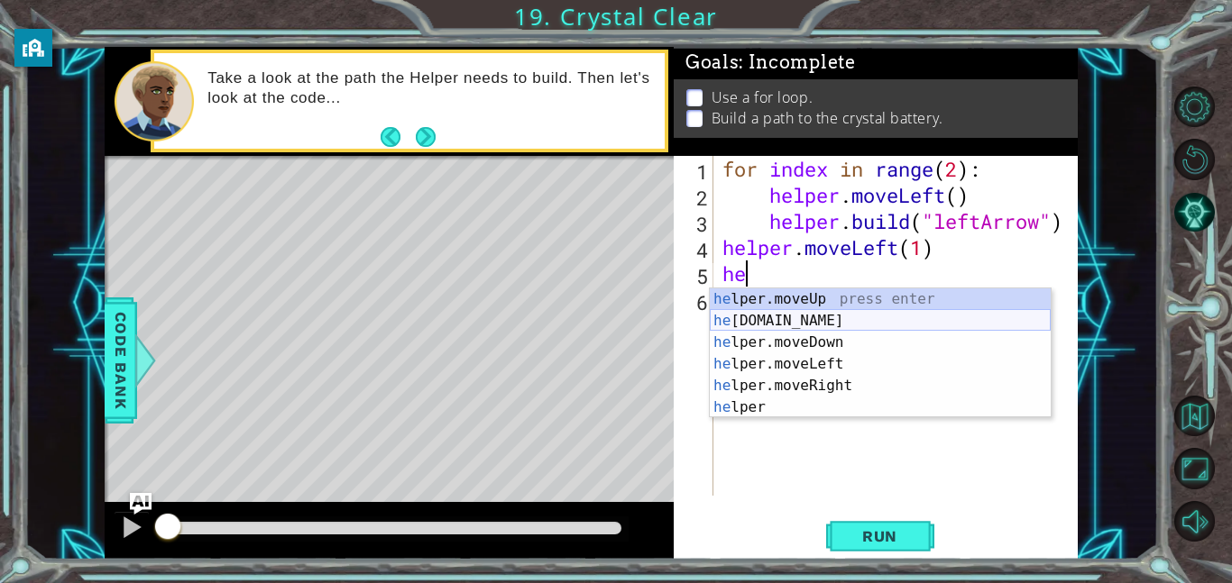
click at [827, 318] on div "he lper.moveUp press enter he [DOMAIN_NAME] press enter he lper.moveDown press …" at bounding box center [880, 375] width 341 height 173
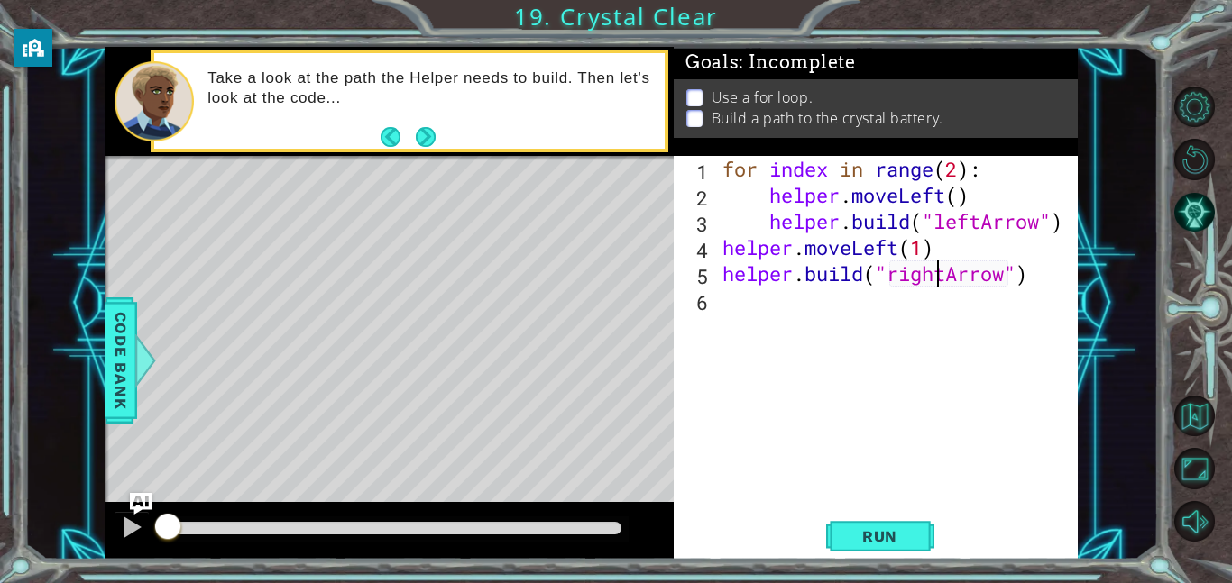
click at [939, 273] on div "for index in range ( 2 ) : helper . moveLeft ( ) helper . build ( "leftArrow" )…" at bounding box center [901, 352] width 364 height 392
click at [945, 272] on div "for index in range ( 2 ) : helper . moveLeft ( ) helper . build ( "leftArrow" )…" at bounding box center [901, 352] width 364 height 392
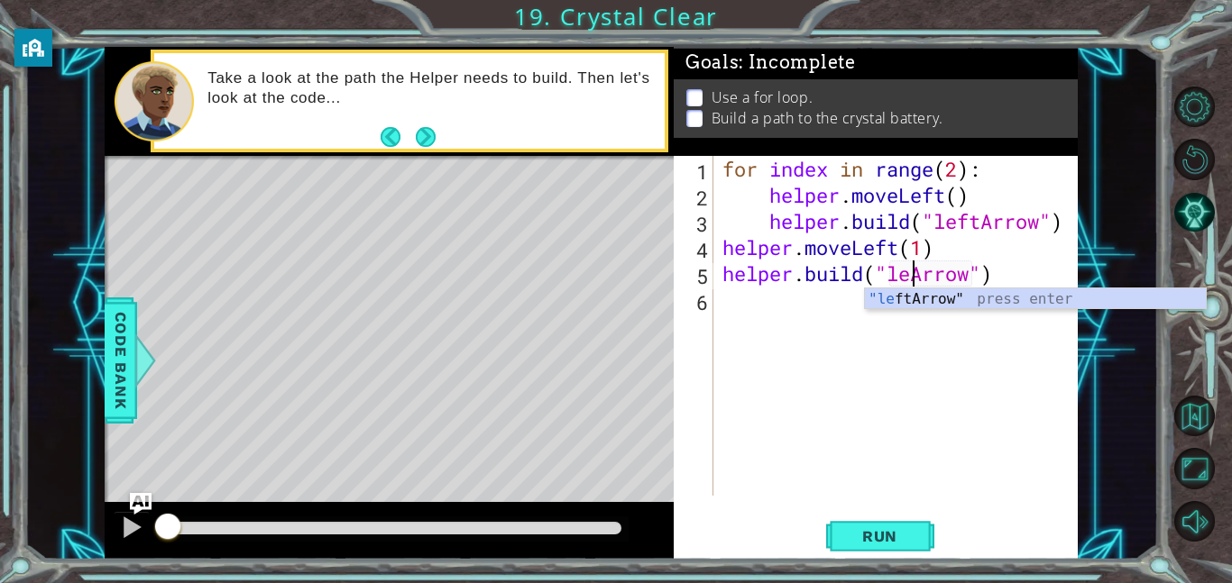
scroll to position [0, 9]
type textarea "[DOMAIN_NAME]("leftArrow")"
click at [806, 305] on div "for index in range ( 2 ) : helper . moveLeft ( ) helper . build ( "leftArrow" )…" at bounding box center [901, 352] width 364 height 392
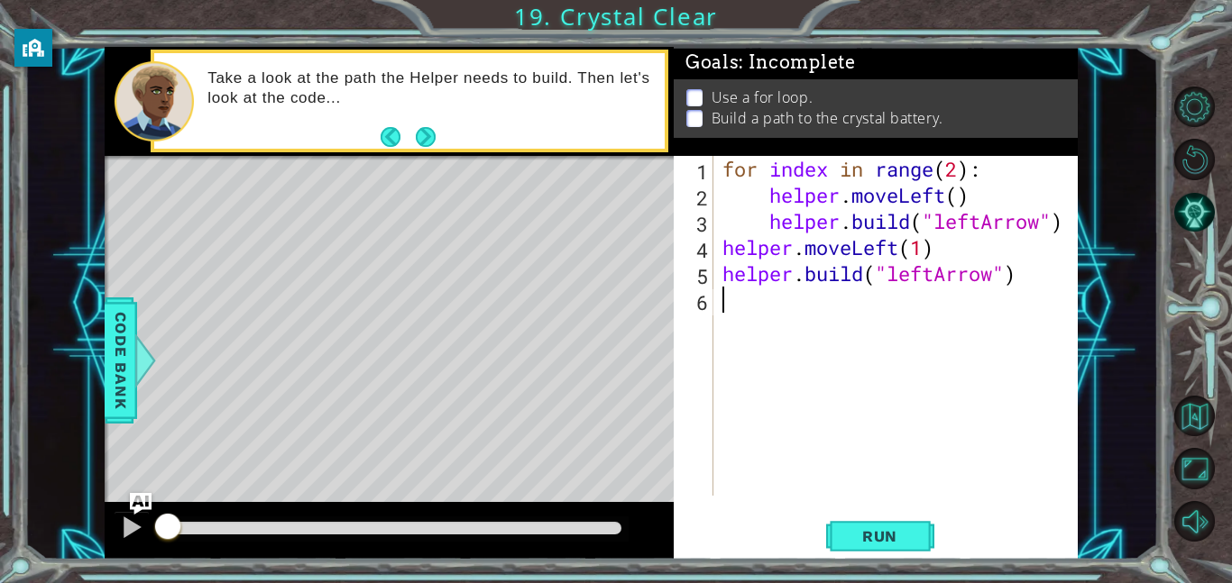
scroll to position [0, 0]
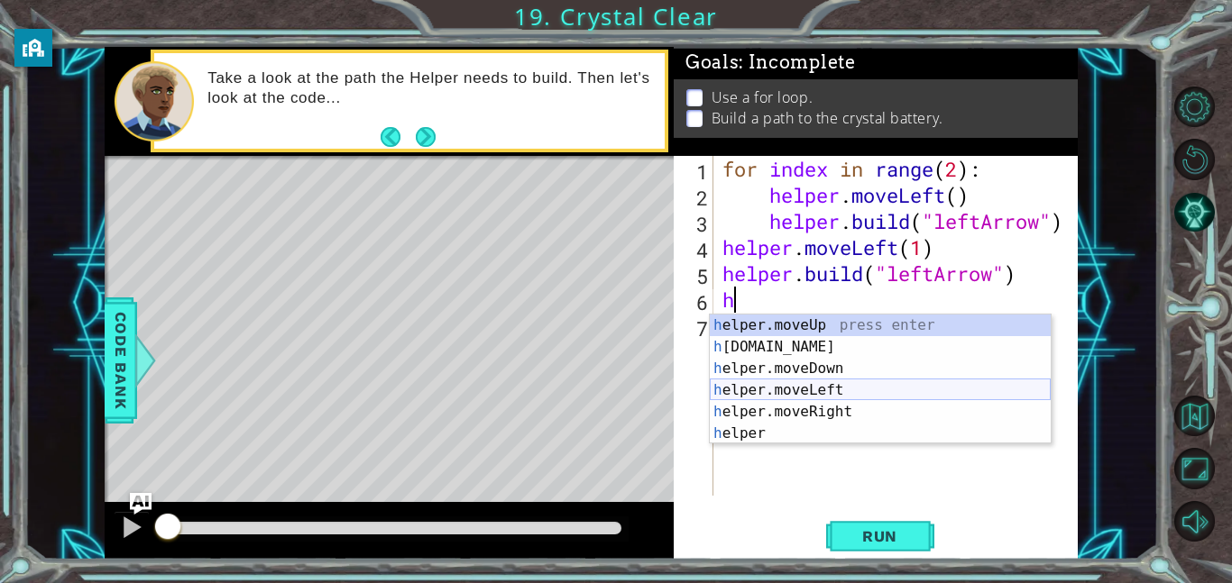
click at [825, 384] on div "h elper.moveUp press enter h [DOMAIN_NAME] press enter h elper.moveDown press e…" at bounding box center [880, 401] width 341 height 173
type textarea "helper.moveLeft(1)"
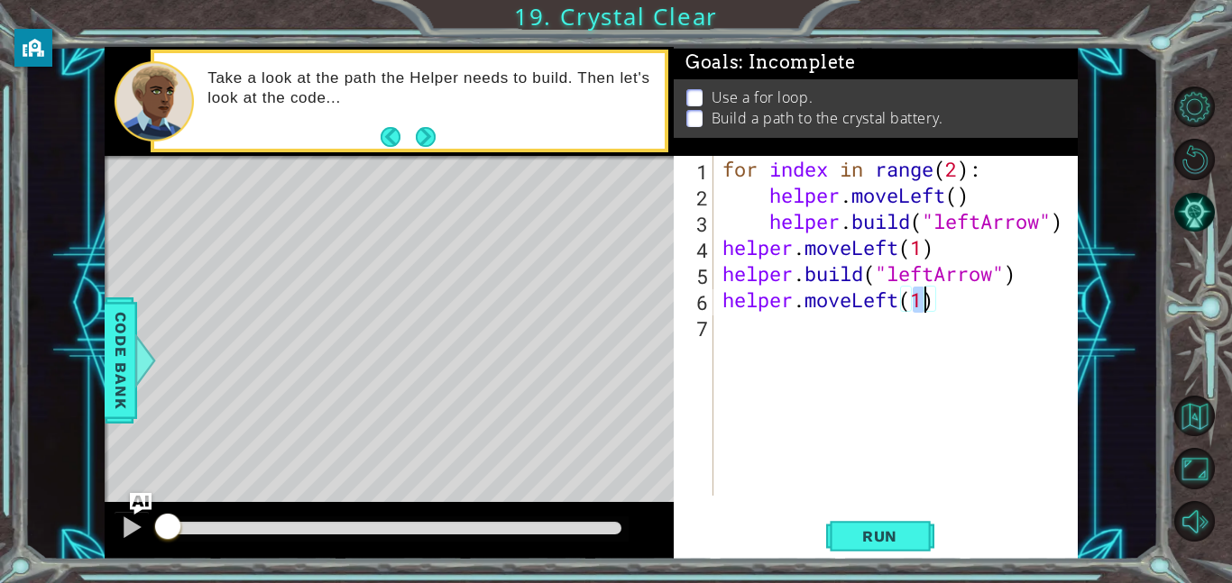
click at [798, 338] on div "for index in range ( 2 ) : helper . moveLeft ( ) helper . build ( "leftArrow" )…" at bounding box center [901, 352] width 364 height 392
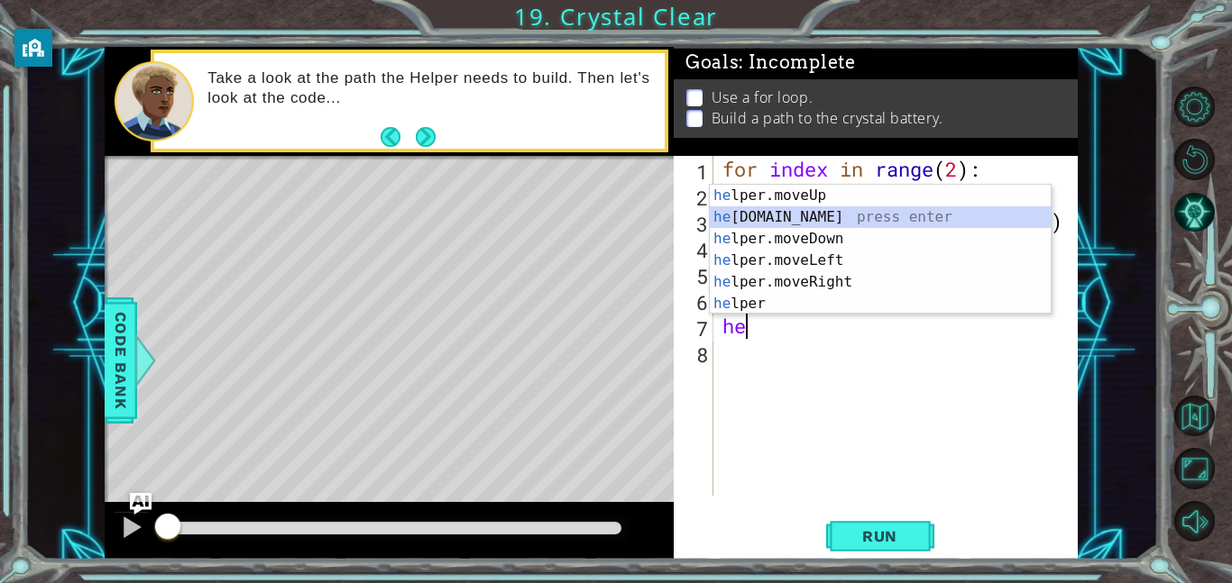
click at [775, 219] on div "he lper.moveUp press enter he [DOMAIN_NAME] press enter he lper.moveDown press …" at bounding box center [880, 271] width 341 height 173
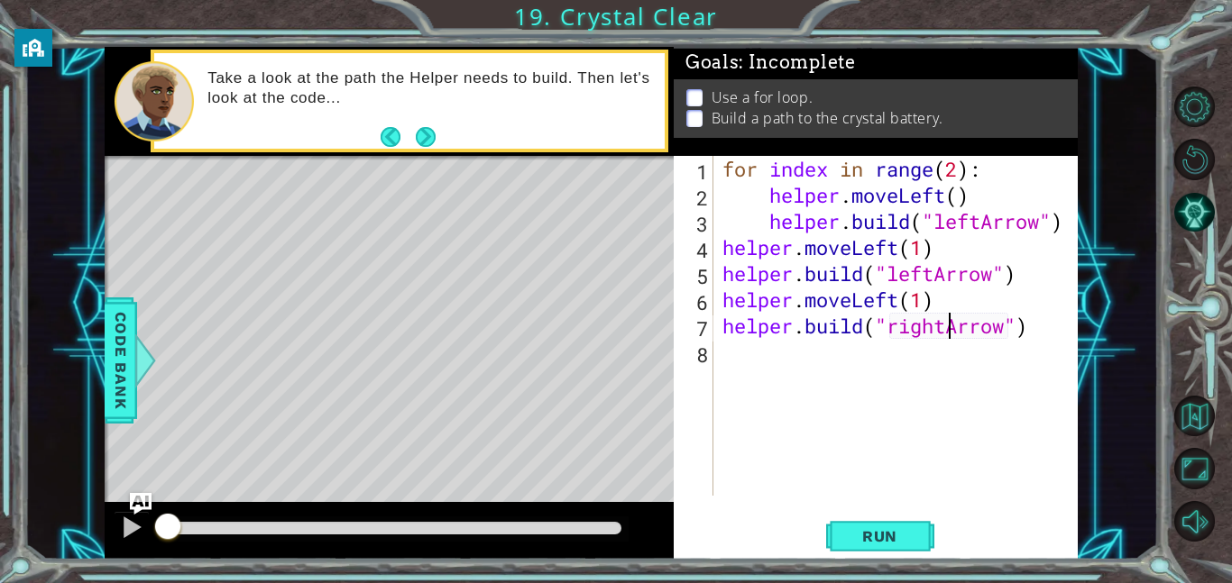
click at [943, 334] on div "for index in range ( 2 ) : helper . moveLeft ( ) helper . build ( "leftArrow" )…" at bounding box center [901, 352] width 364 height 392
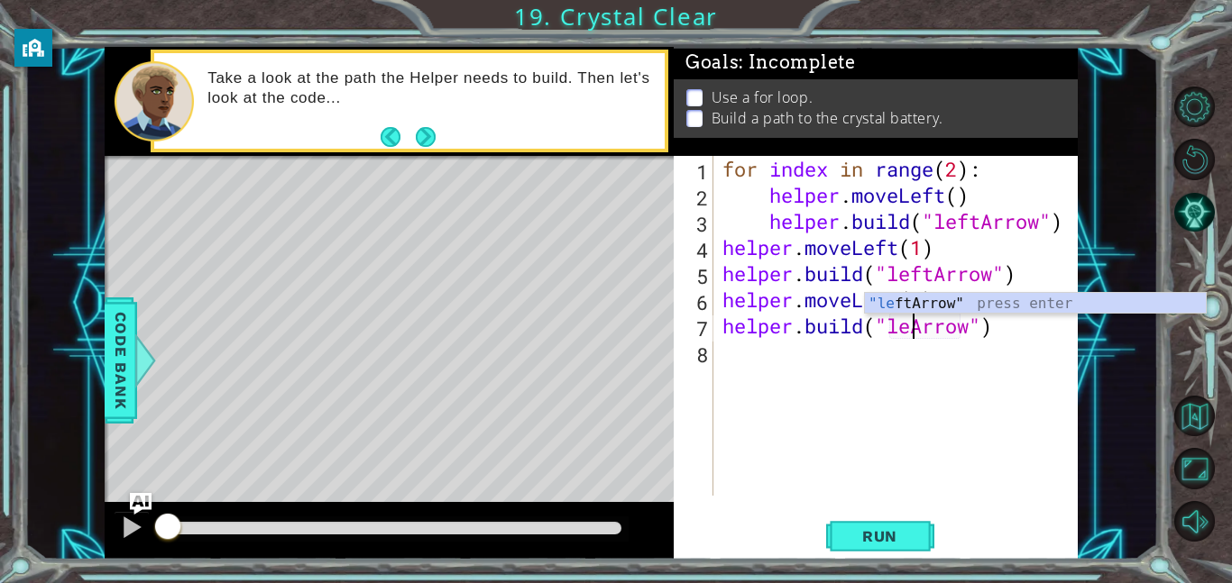
scroll to position [0, 9]
type textarea "[DOMAIN_NAME]("leftArrow")"
click at [865, 541] on span "Run" at bounding box center [879, 536] width 71 height 18
